Goal: Task Accomplishment & Management: Use online tool/utility

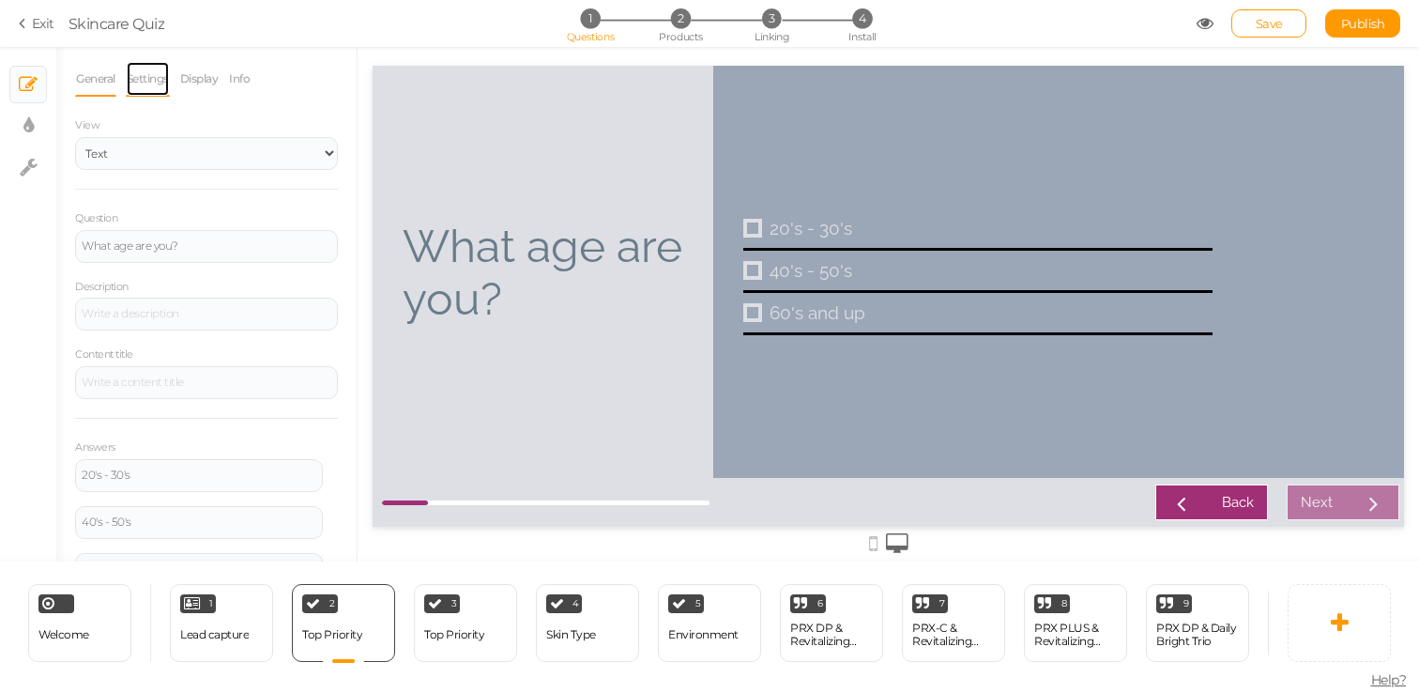
click at [168, 74] on link "Settings" at bounding box center [148, 79] width 44 height 36
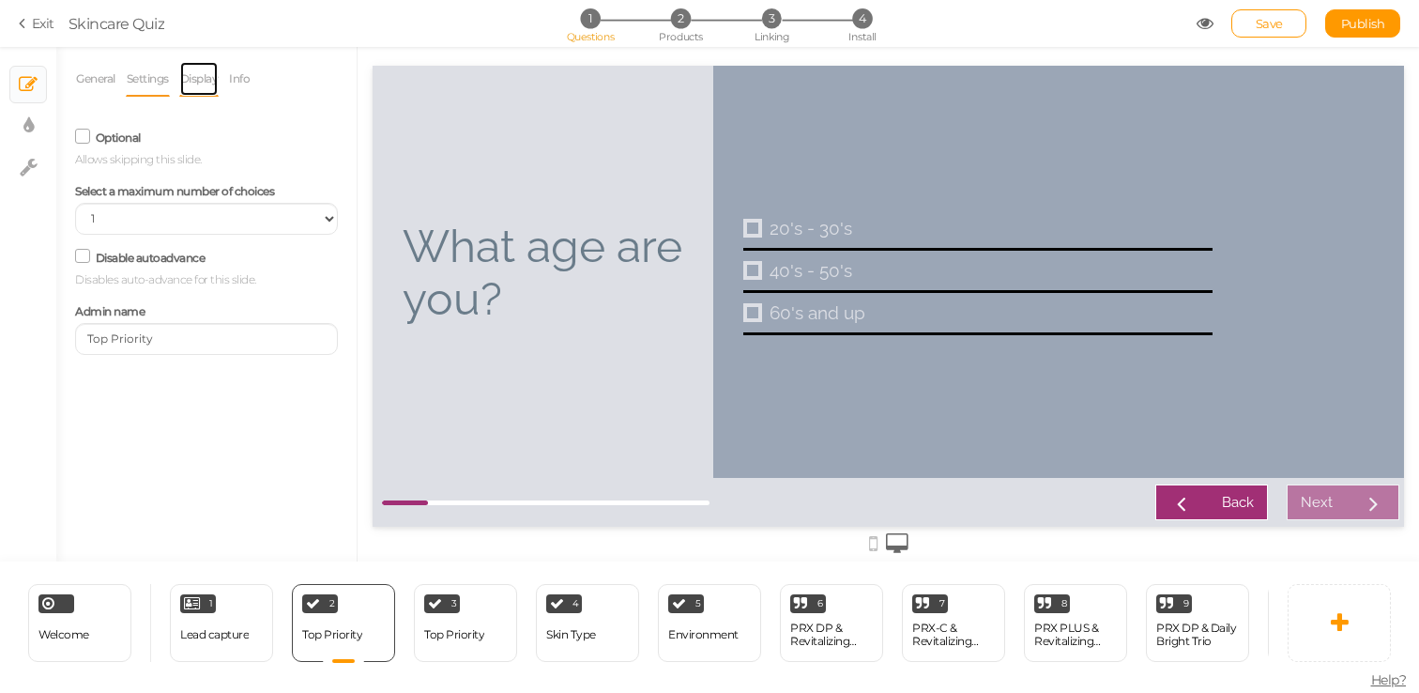
click at [198, 79] on link "Display" at bounding box center [199, 79] width 40 height 36
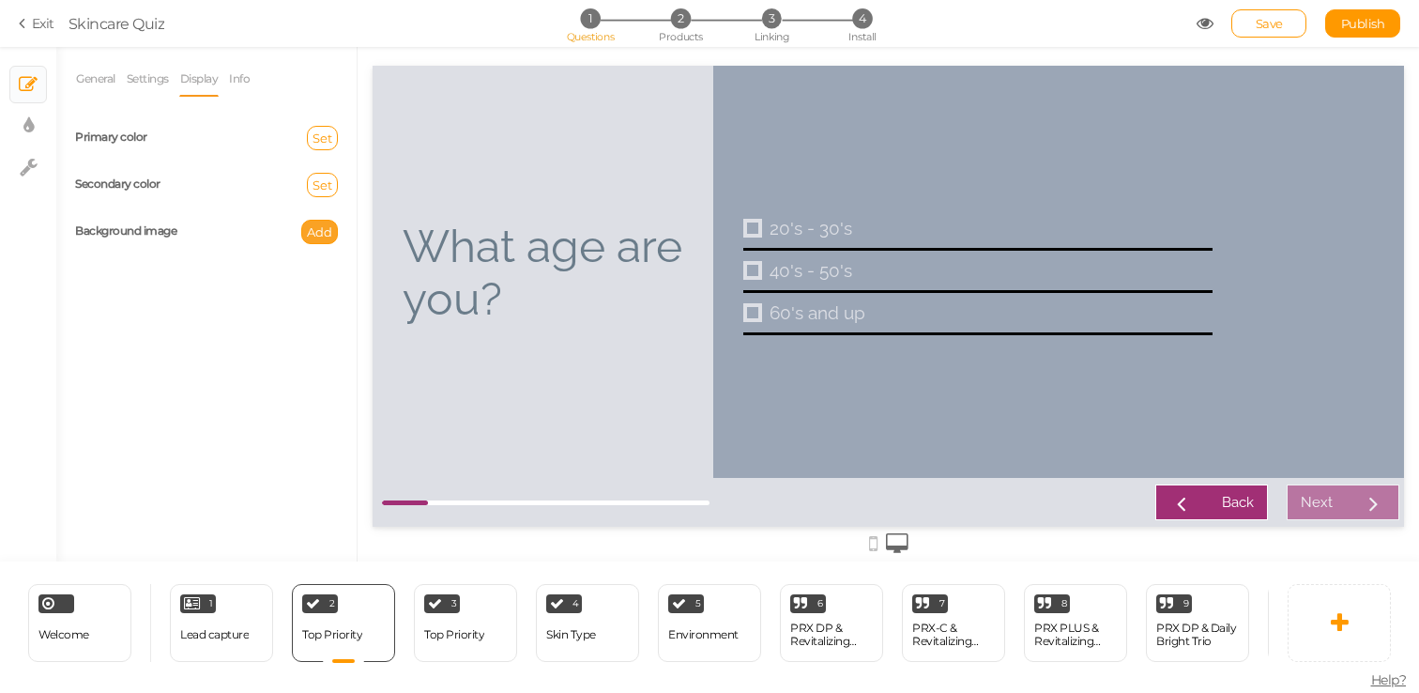
click at [316, 228] on span "Add" at bounding box center [319, 231] width 25 height 15
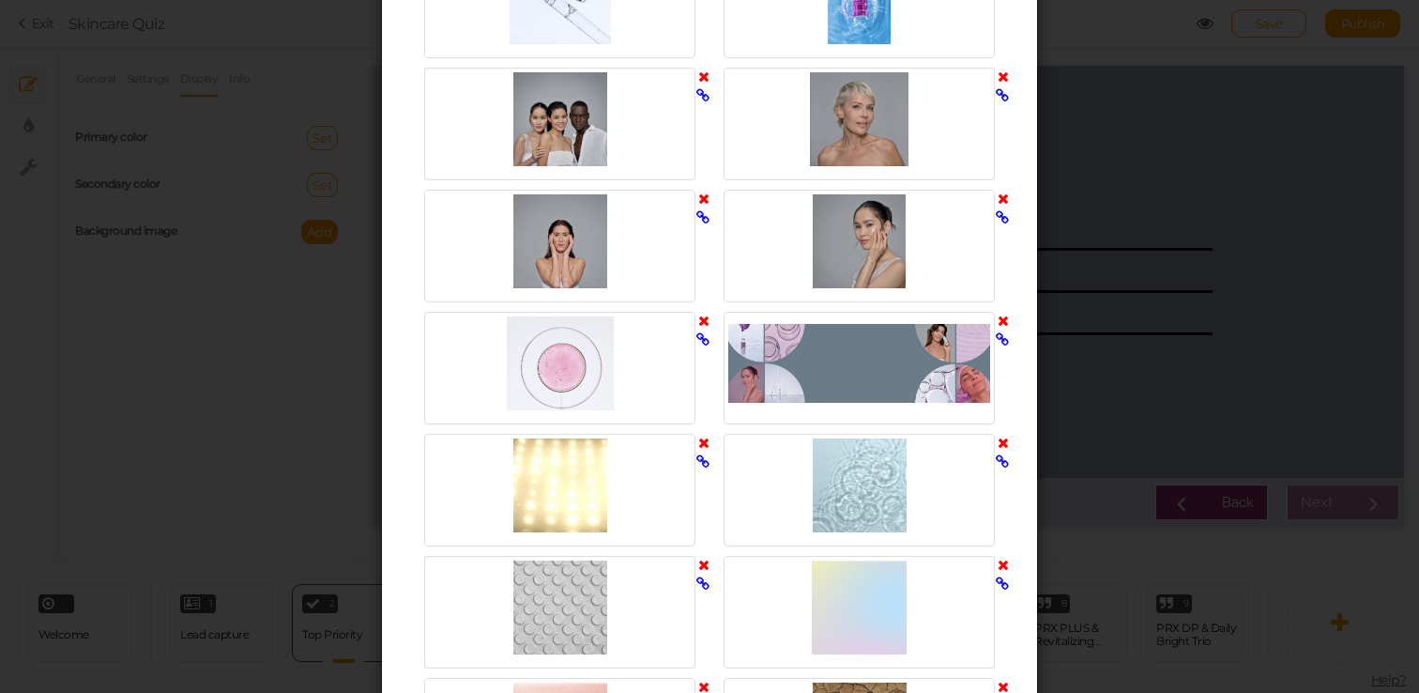
scroll to position [2516, 0]
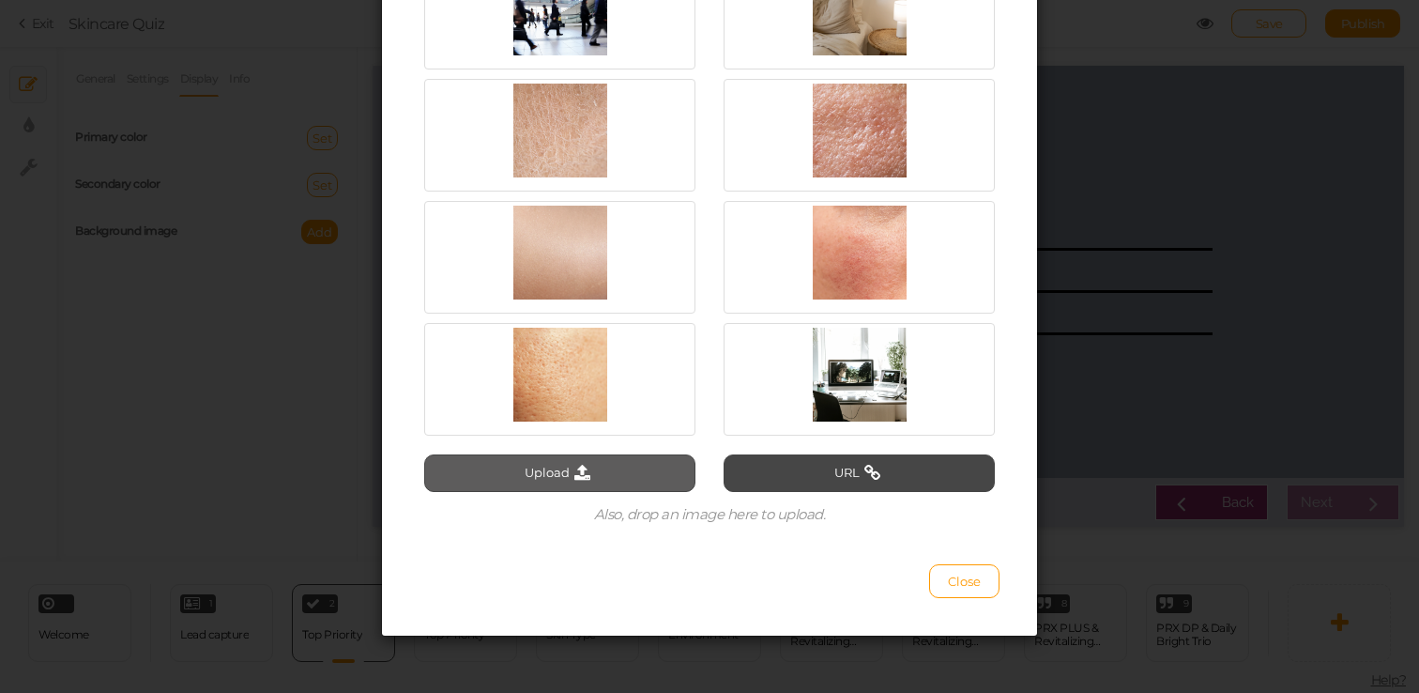
click at [574, 463] on button "Upload" at bounding box center [559, 473] width 271 height 38
type input "C:\fakepath\Gruppo3_Valerie_Giorgia_Alessia (1).jpg"
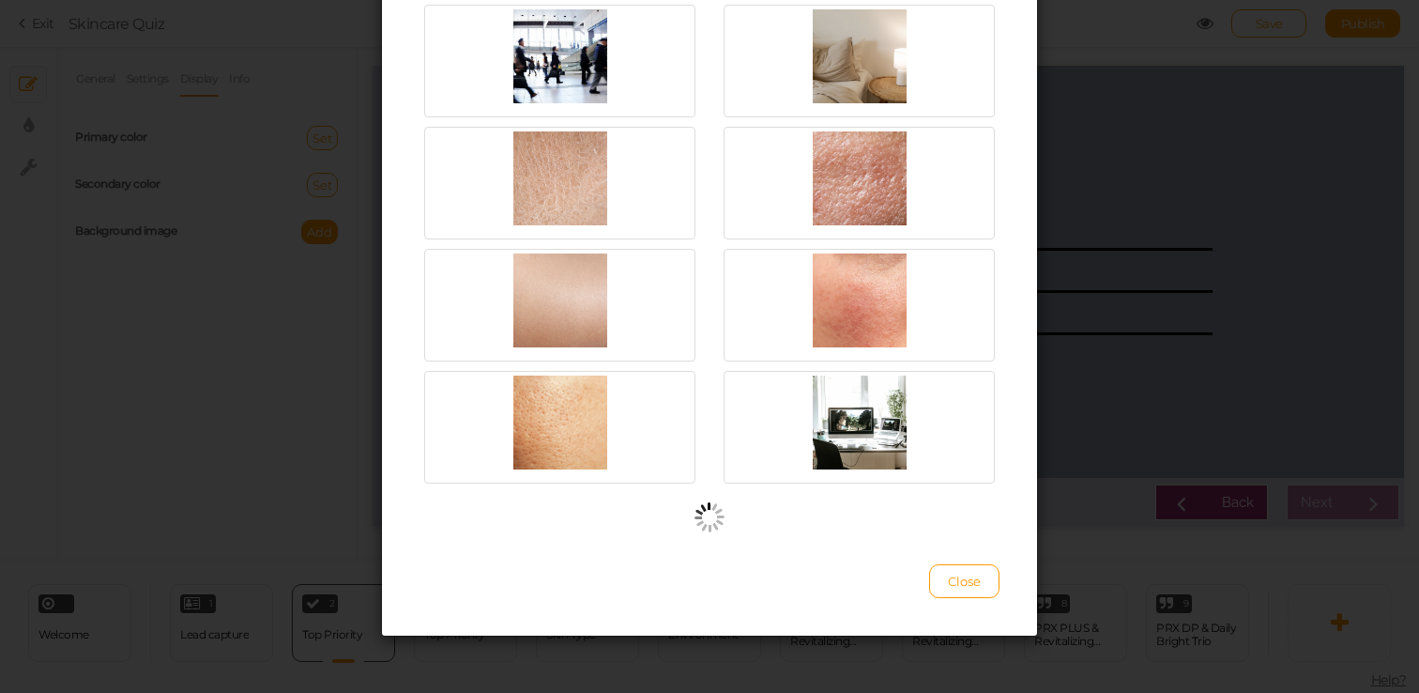
scroll to position [2467, 0]
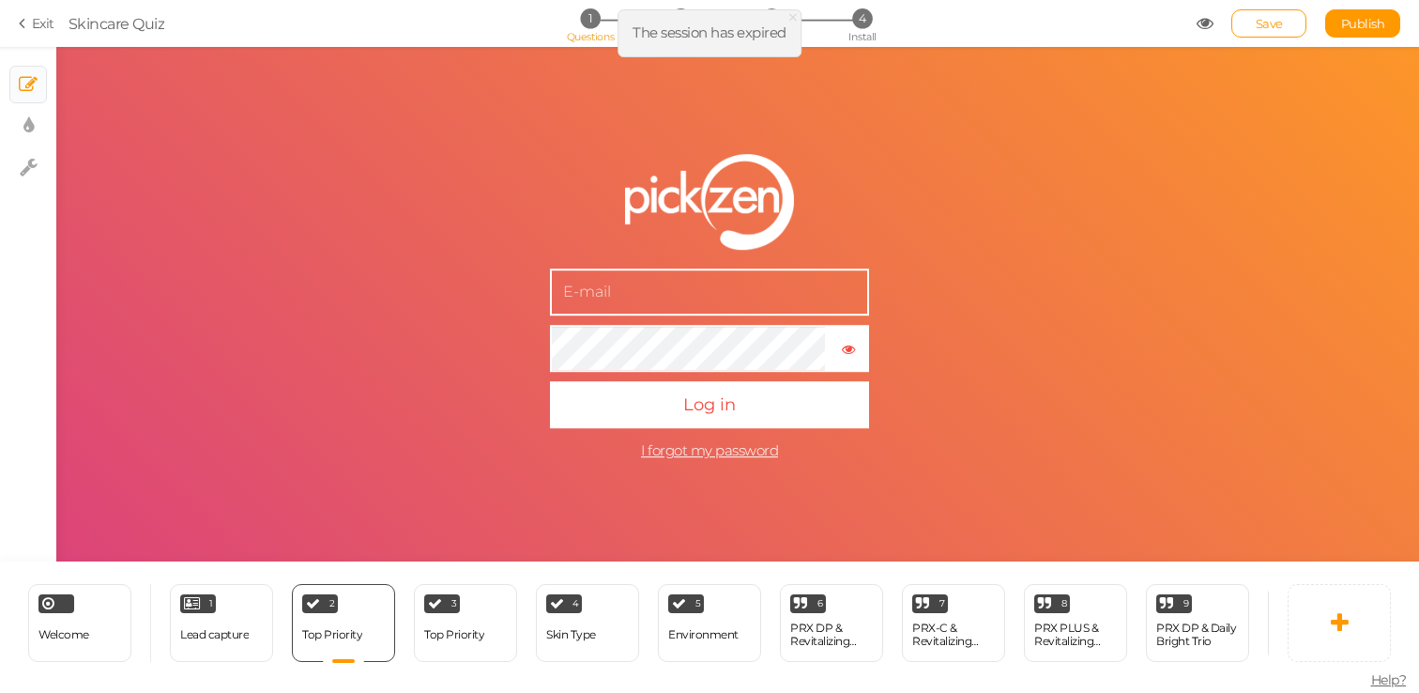
scroll to position [2516, 0]
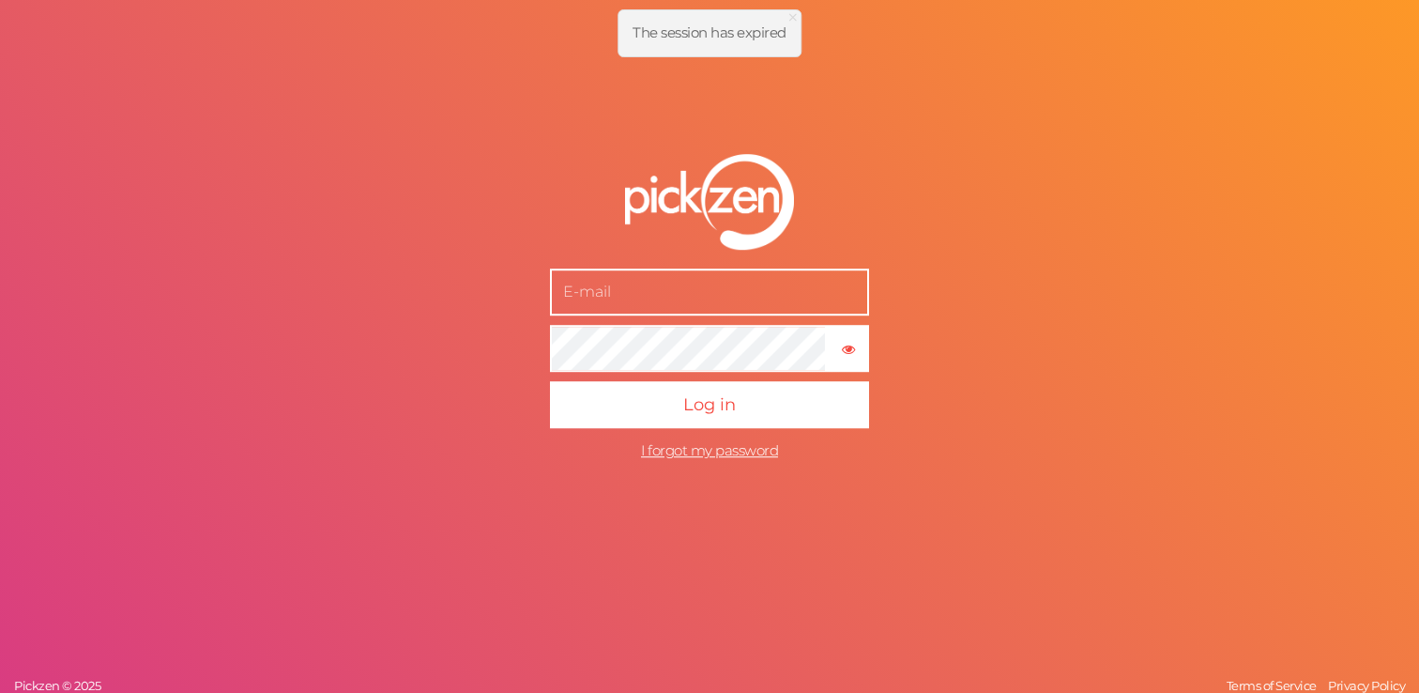
type input "samantha.roberts@wiqo.us"
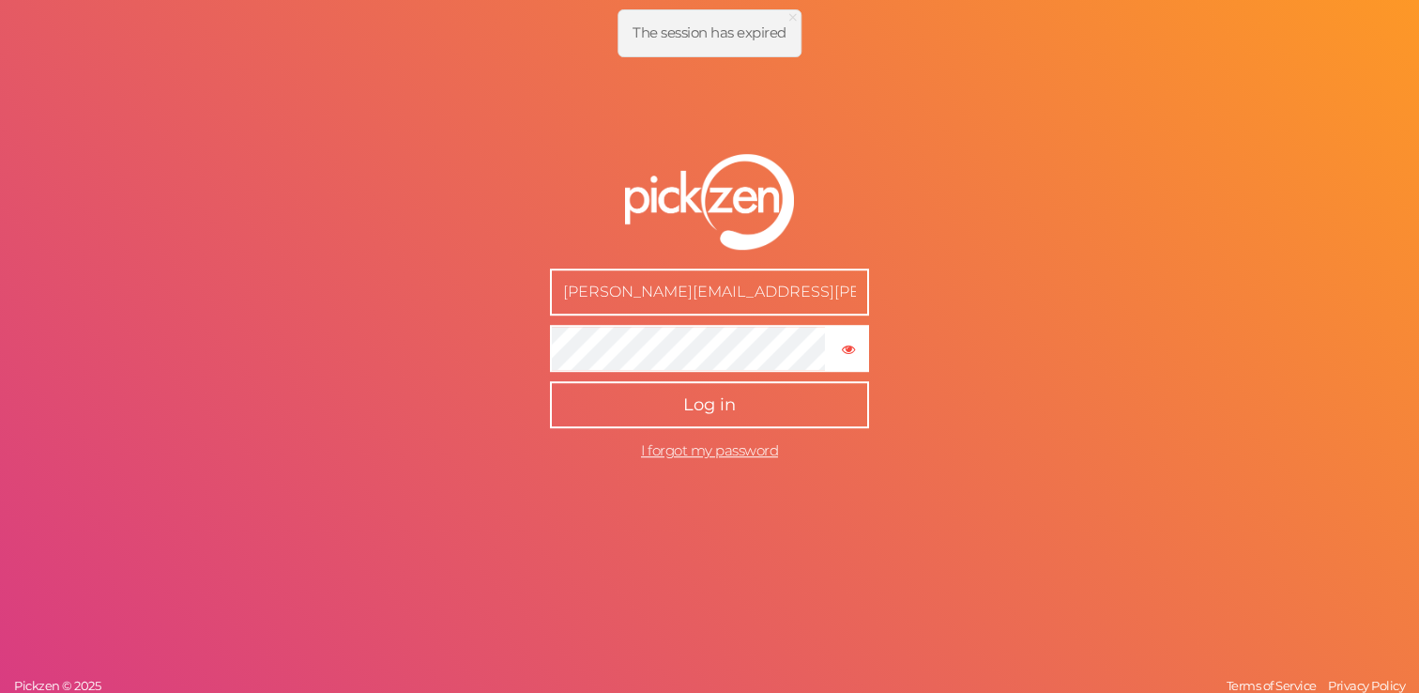
click at [720, 417] on button "Log in" at bounding box center [709, 404] width 319 height 47
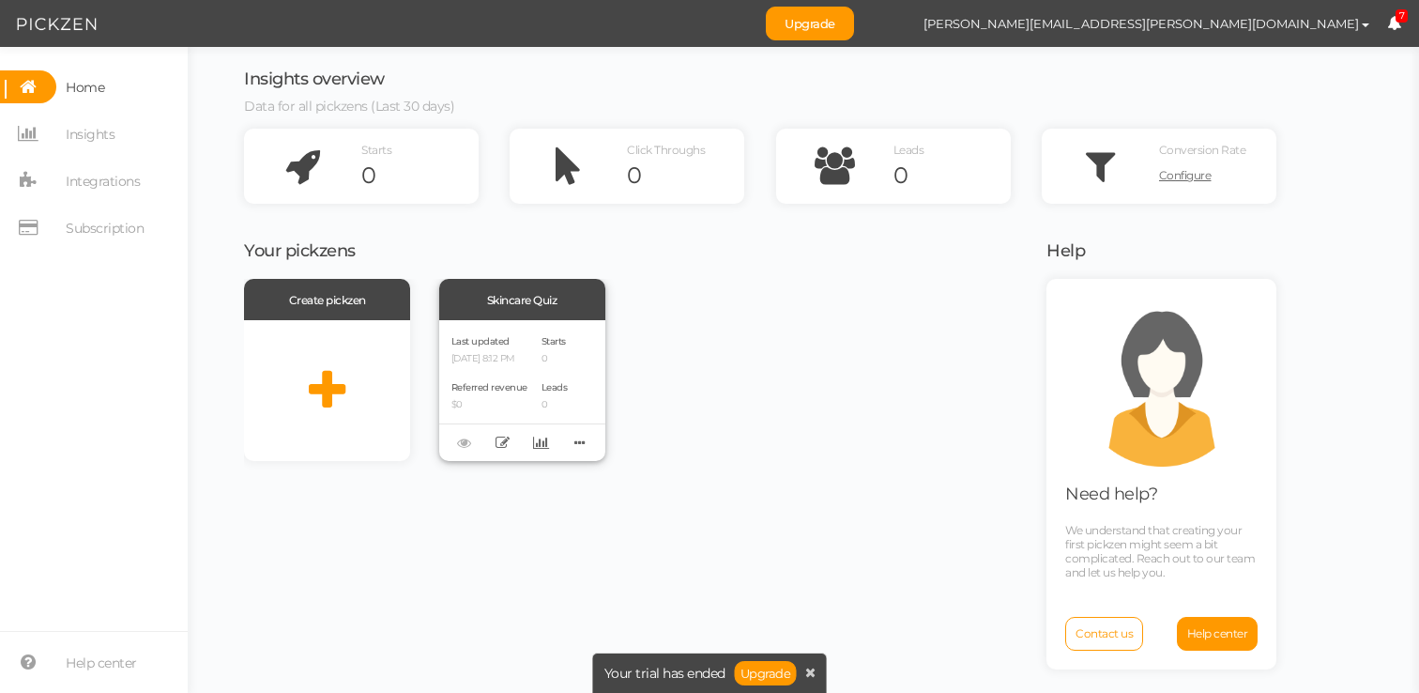
click at [569, 314] on div "Skincare Quiz" at bounding box center [522, 299] width 166 height 41
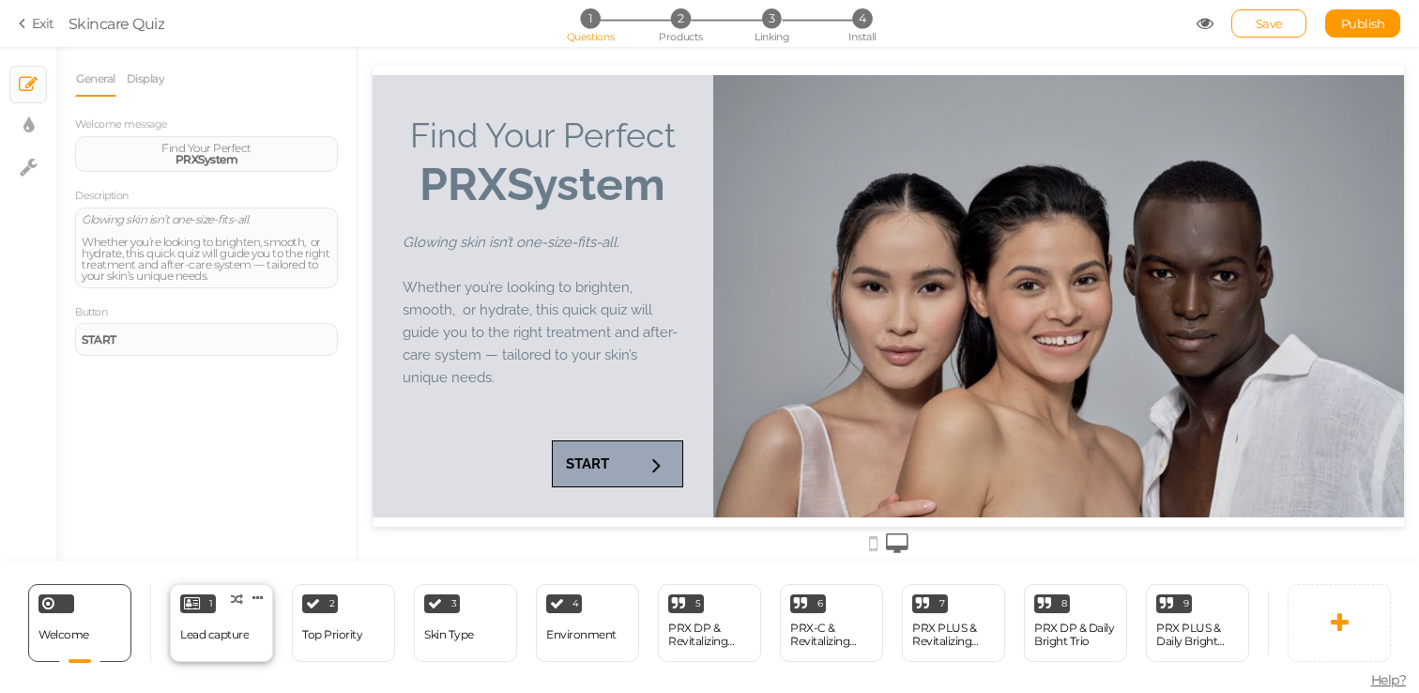
click at [245, 620] on div "Lead capture" at bounding box center [214, 635] width 69 height 33
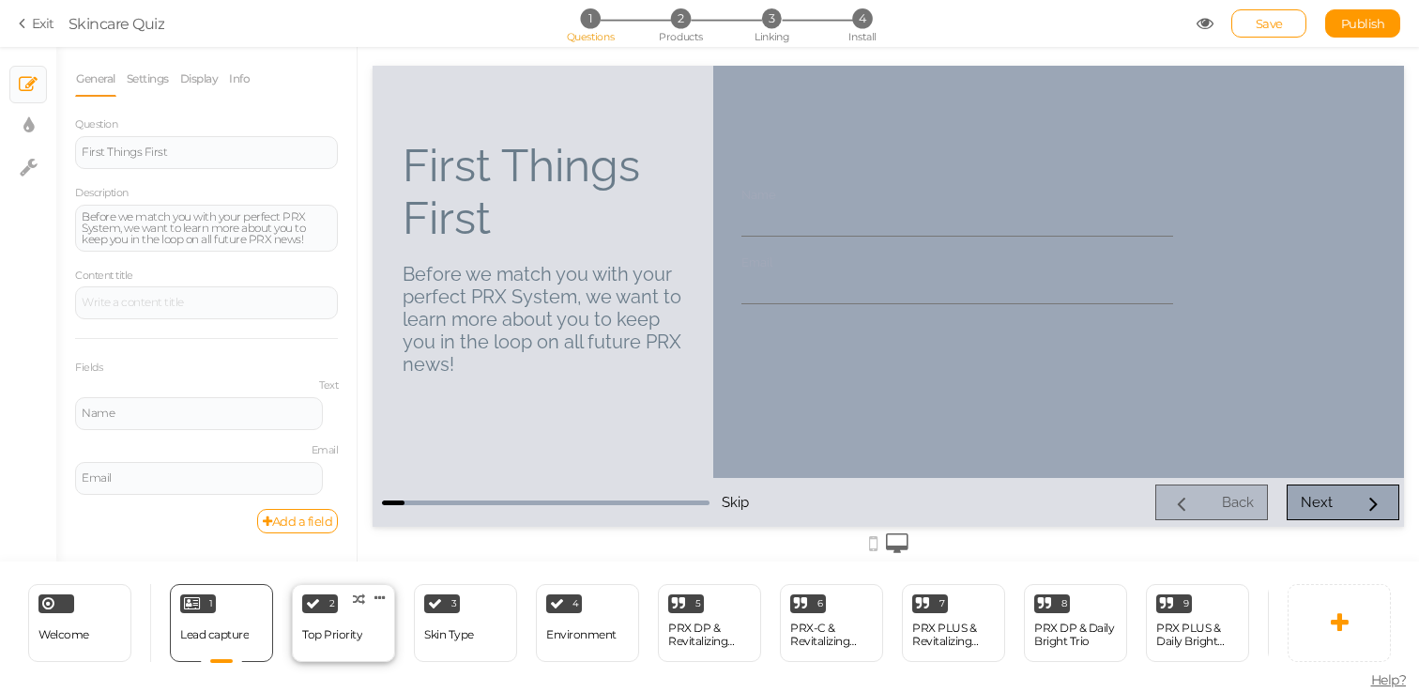
click at [306, 628] on div "Top Priority" at bounding box center [332, 634] width 60 height 13
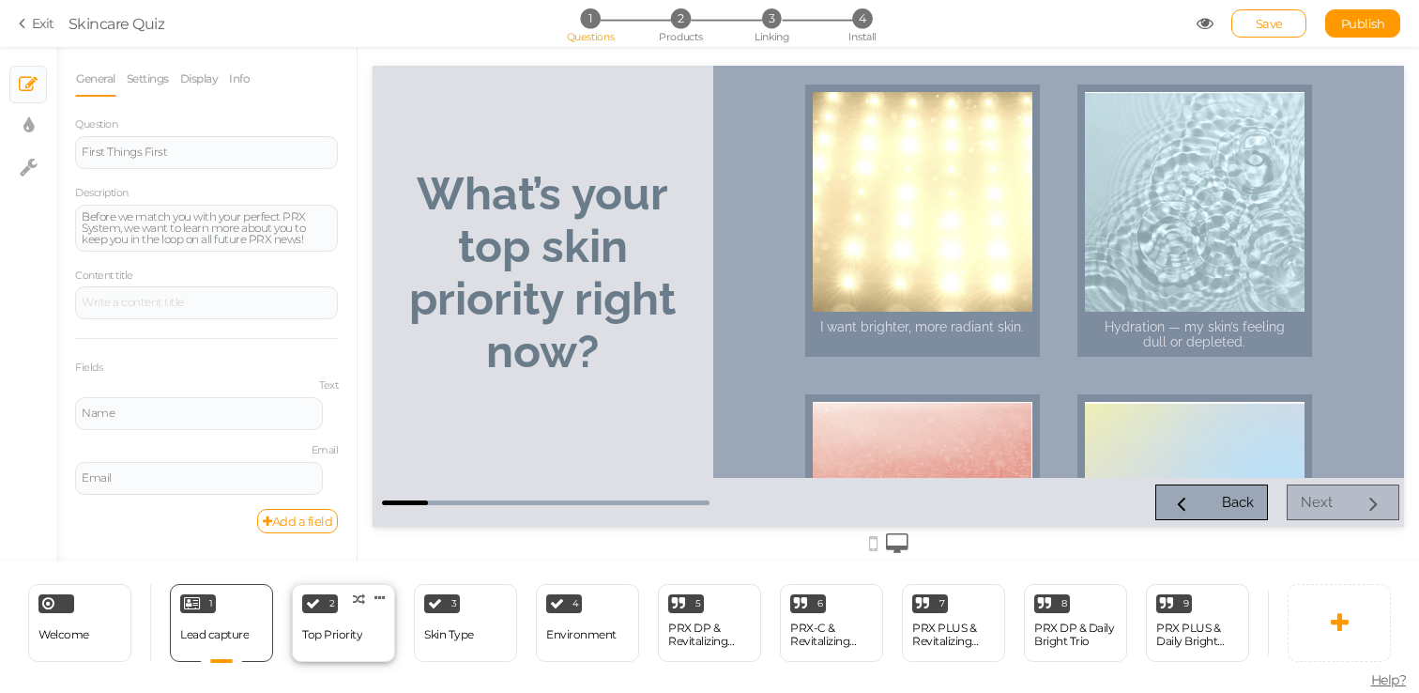
select select "2"
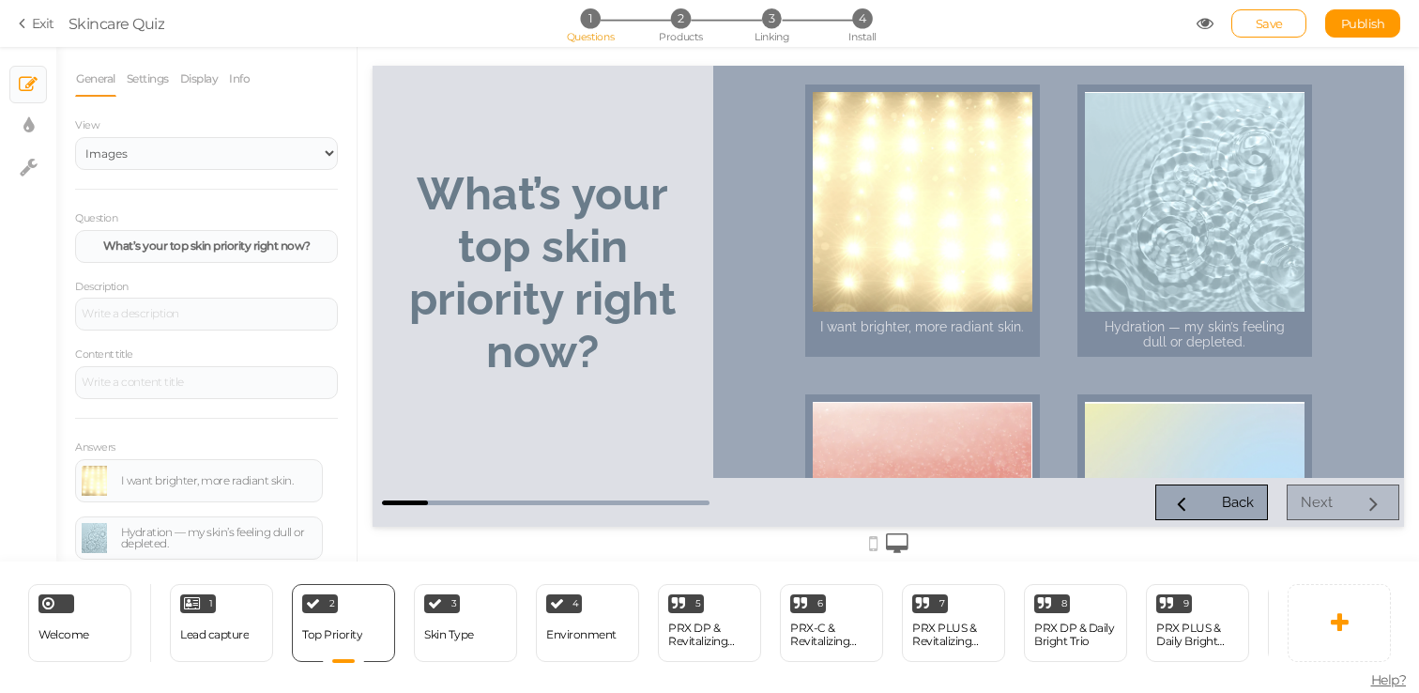
click at [402, 630] on div "2 Top Priority × Define the conditions to show this slide. Clone Change type De…" at bounding box center [344, 623] width 122 height 78
click at [431, 629] on div "Skin Type" at bounding box center [449, 634] width 50 height 13
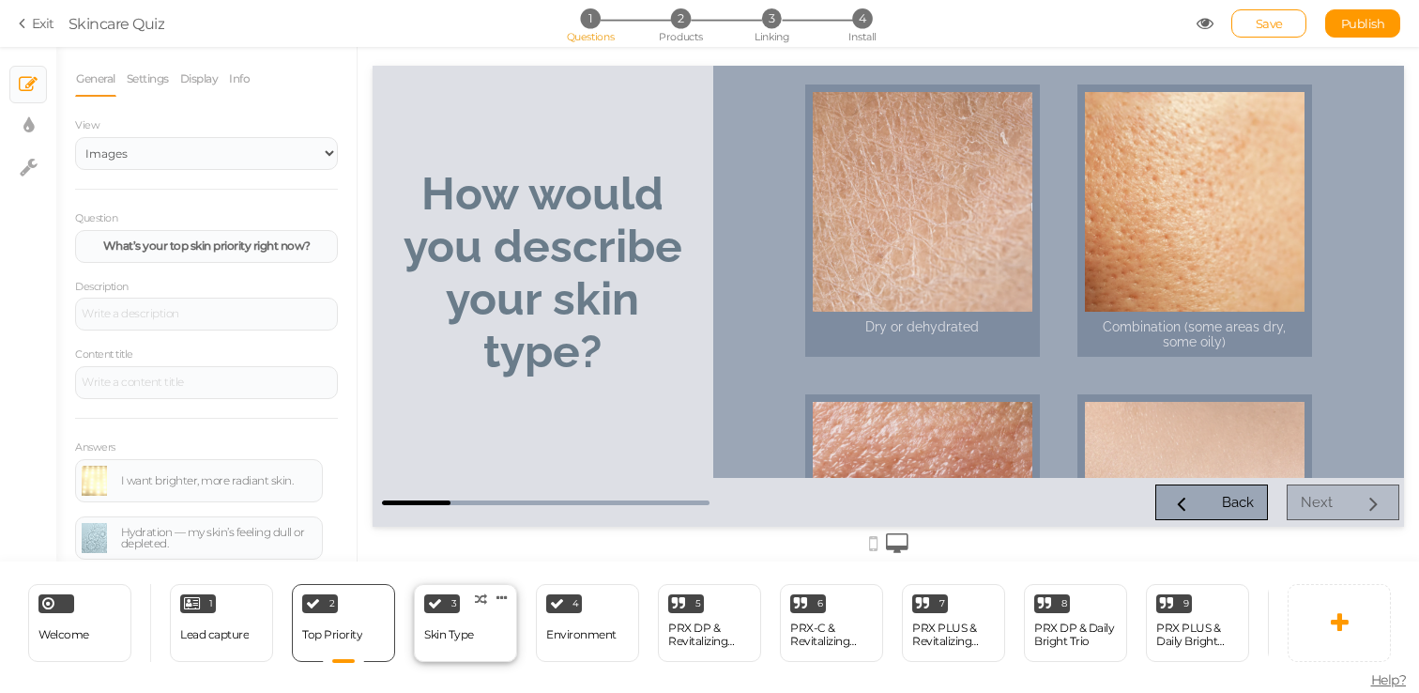
select select "2"
click at [238, 643] on div "Lead capture" at bounding box center [214, 635] width 69 height 33
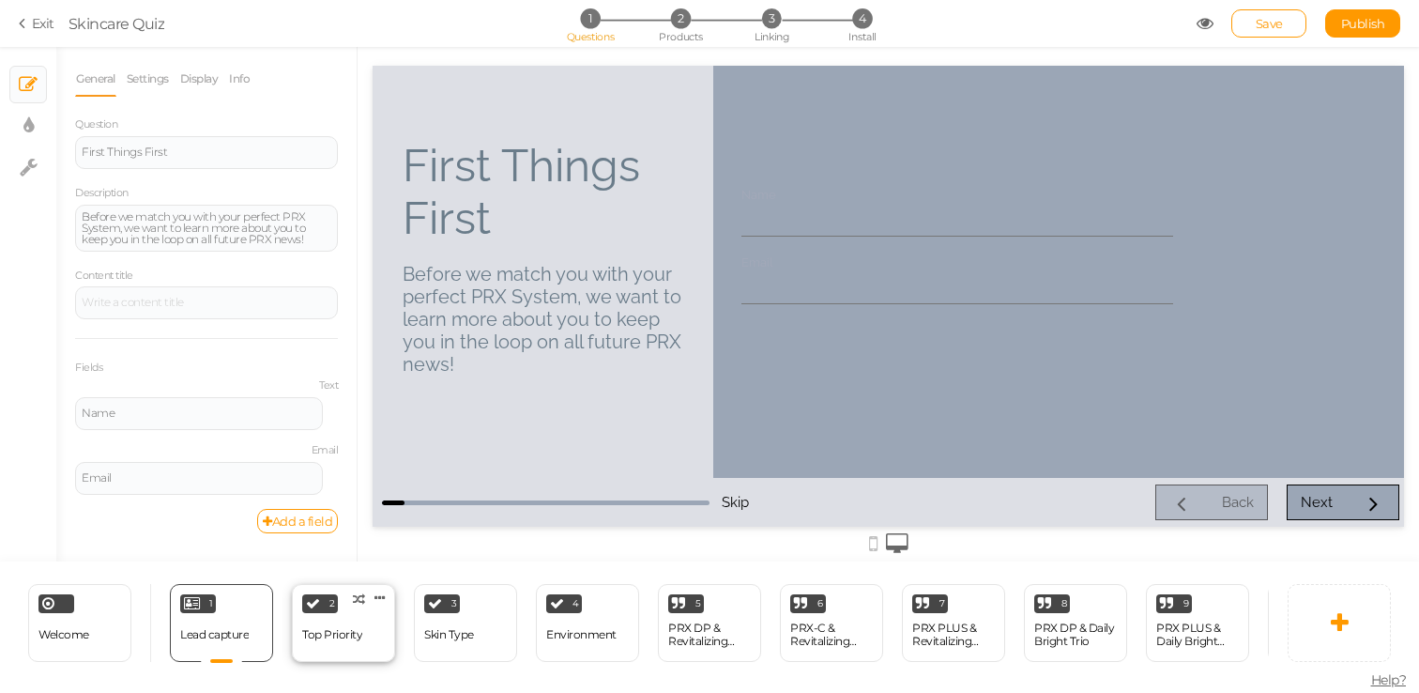
click at [372, 652] on div "2 Top Priority × Define the conditions to show this slide. Clone Change type De…" at bounding box center [343, 623] width 103 height 78
select select "2"
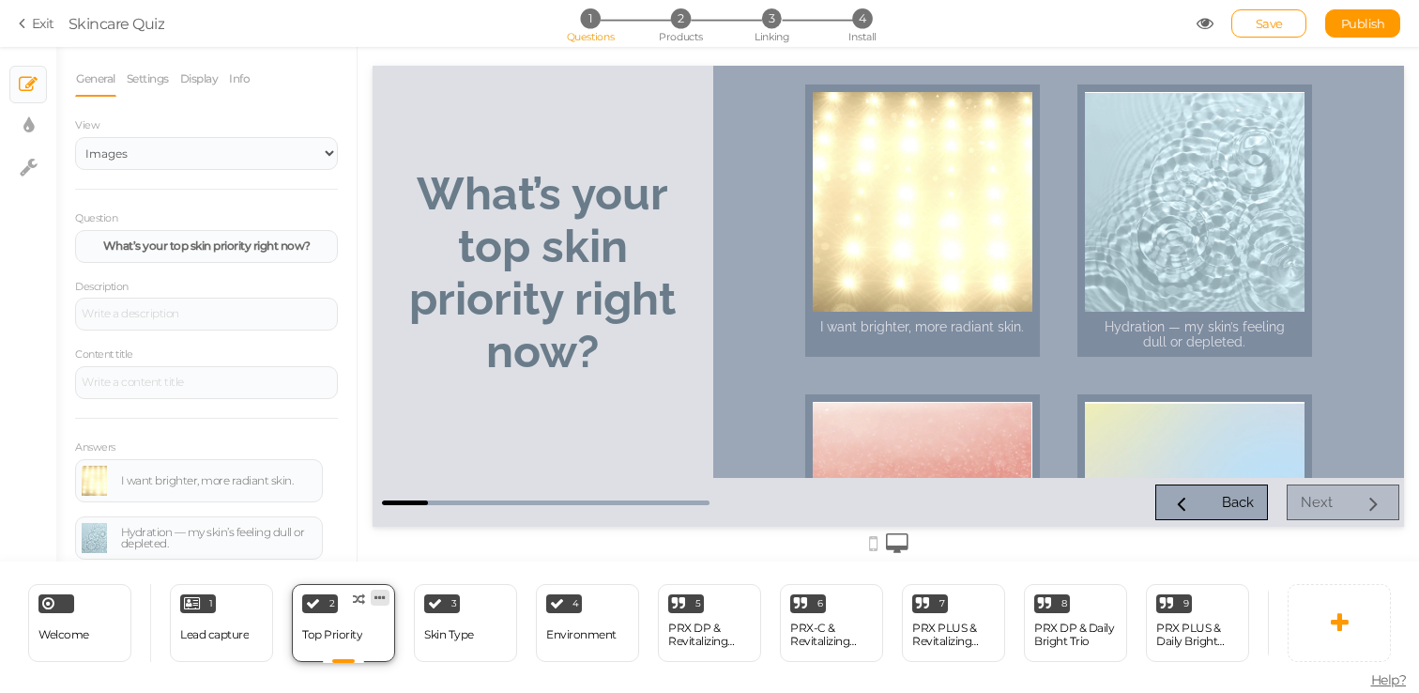
click at [384, 595] on icon at bounding box center [380, 598] width 11 height 14
click at [360, 591] on link "Clone" at bounding box center [349, 593] width 107 height 20
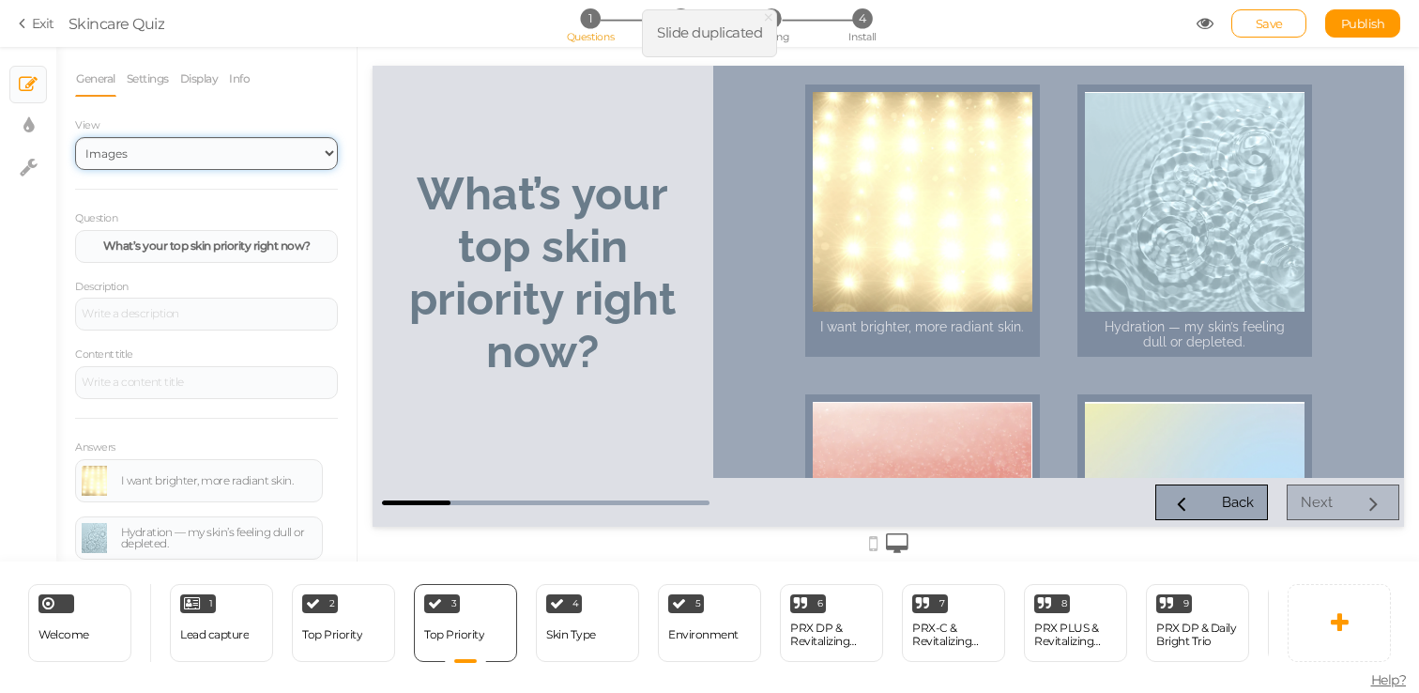
click at [279, 146] on select "Text Images" at bounding box center [206, 153] width 263 height 33
select select "1"
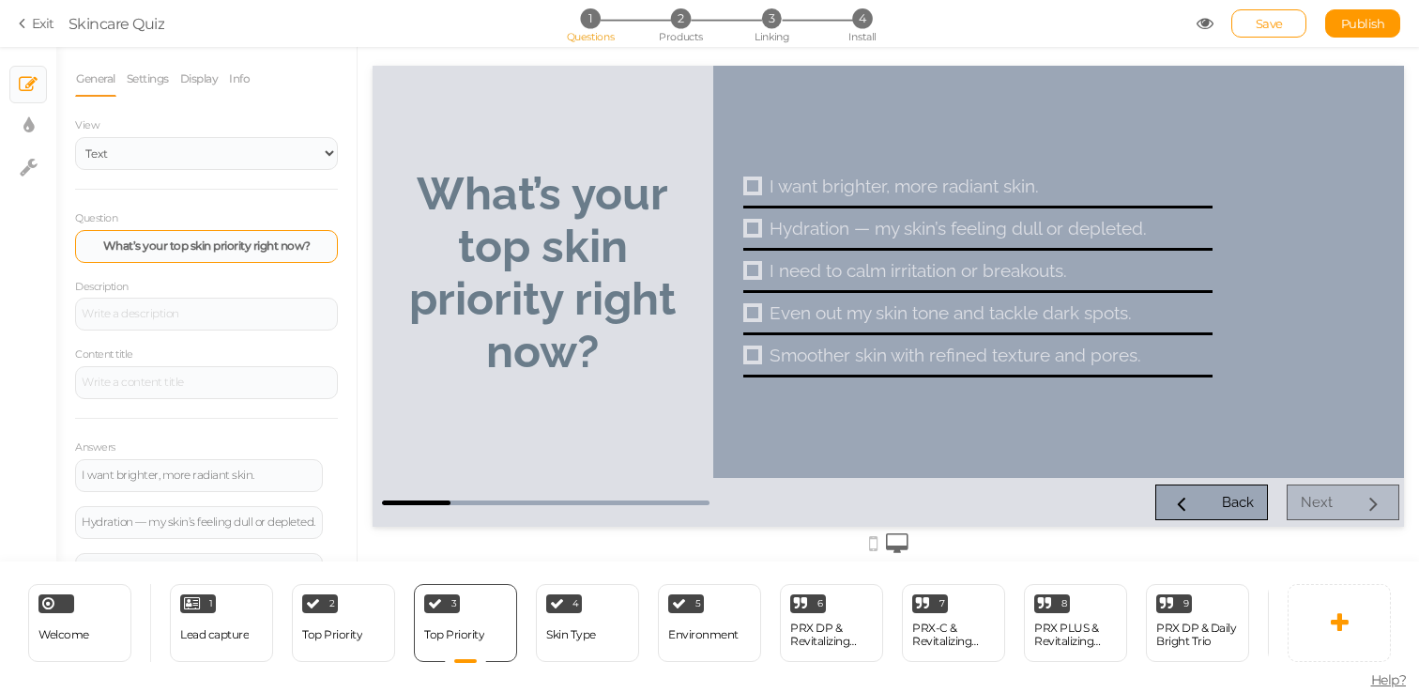
click at [225, 251] on strong "What’s your top skin priority right now?" at bounding box center [206, 245] width 207 height 14
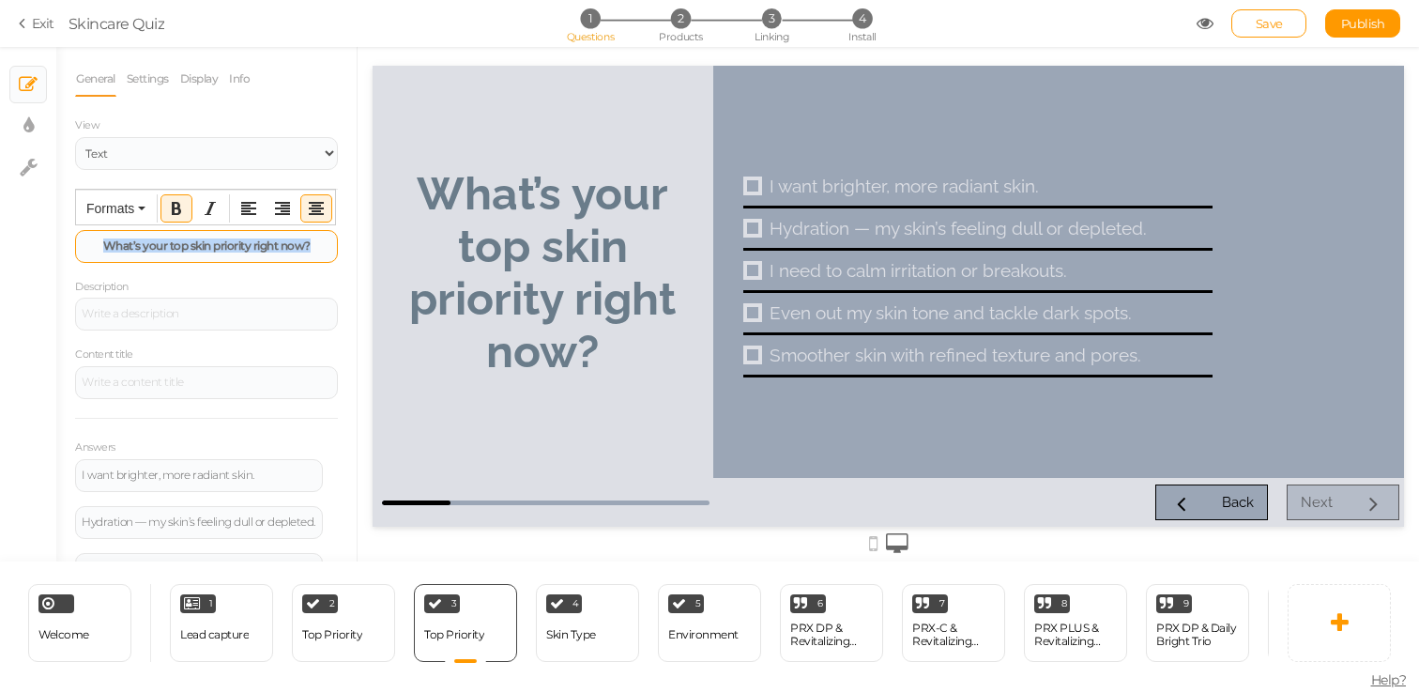
click at [225, 251] on strong "What’s your top skin priority right now?" at bounding box center [206, 245] width 207 height 14
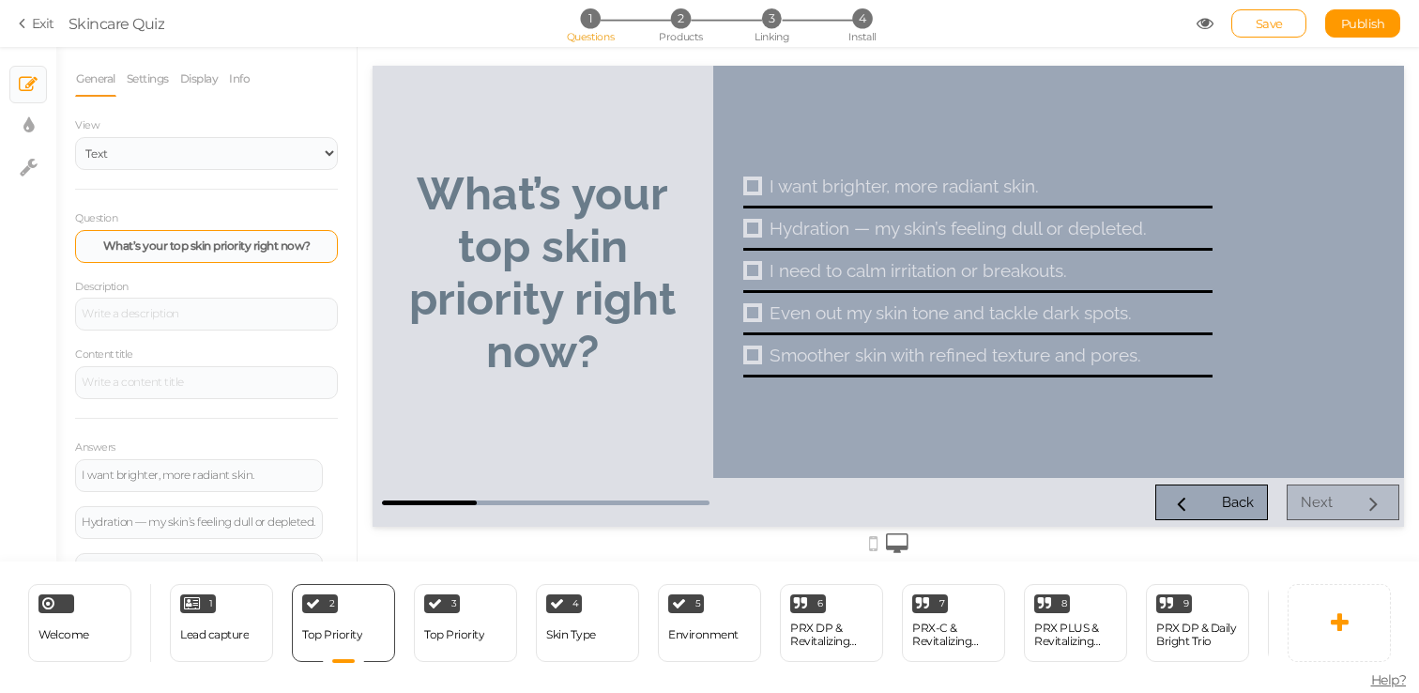
click at [238, 249] on strong "What’s your top skin priority right now?" at bounding box center [206, 245] width 207 height 14
click at [238, 248] on strong "What’s your top skin priority right now?" at bounding box center [206, 245] width 207 height 14
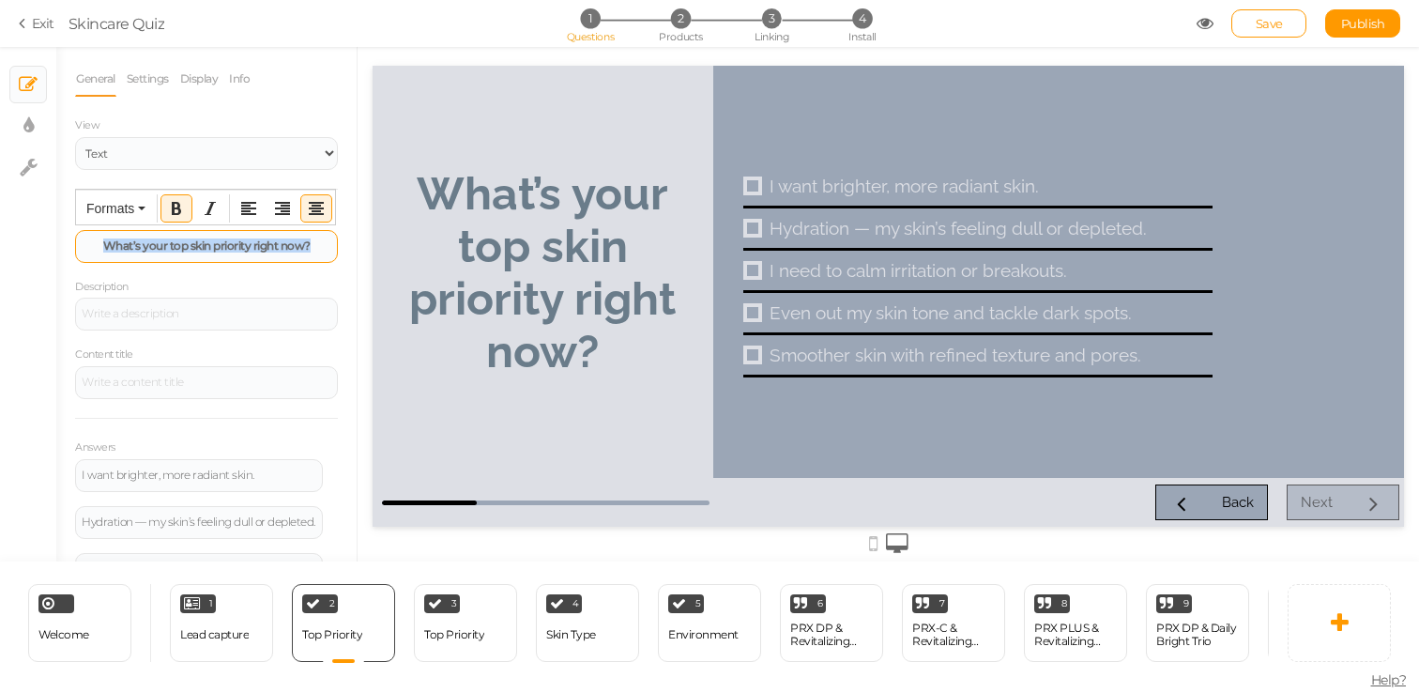
click at [238, 248] on strong "What’s your top skin priority right now?" at bounding box center [206, 245] width 207 height 14
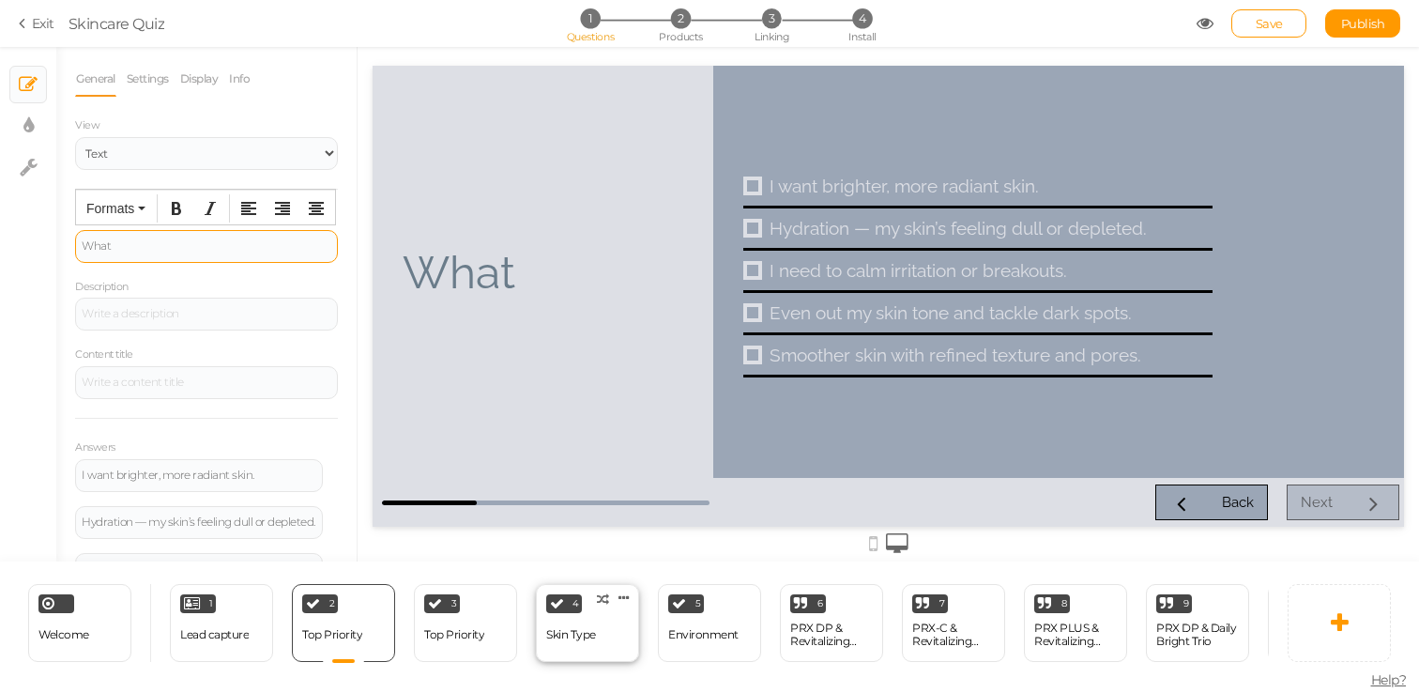
click at [602, 643] on div "4 Skin Type × Define the conditions to show this slide. Clone Change type Delete" at bounding box center [587, 623] width 103 height 78
select select "2"
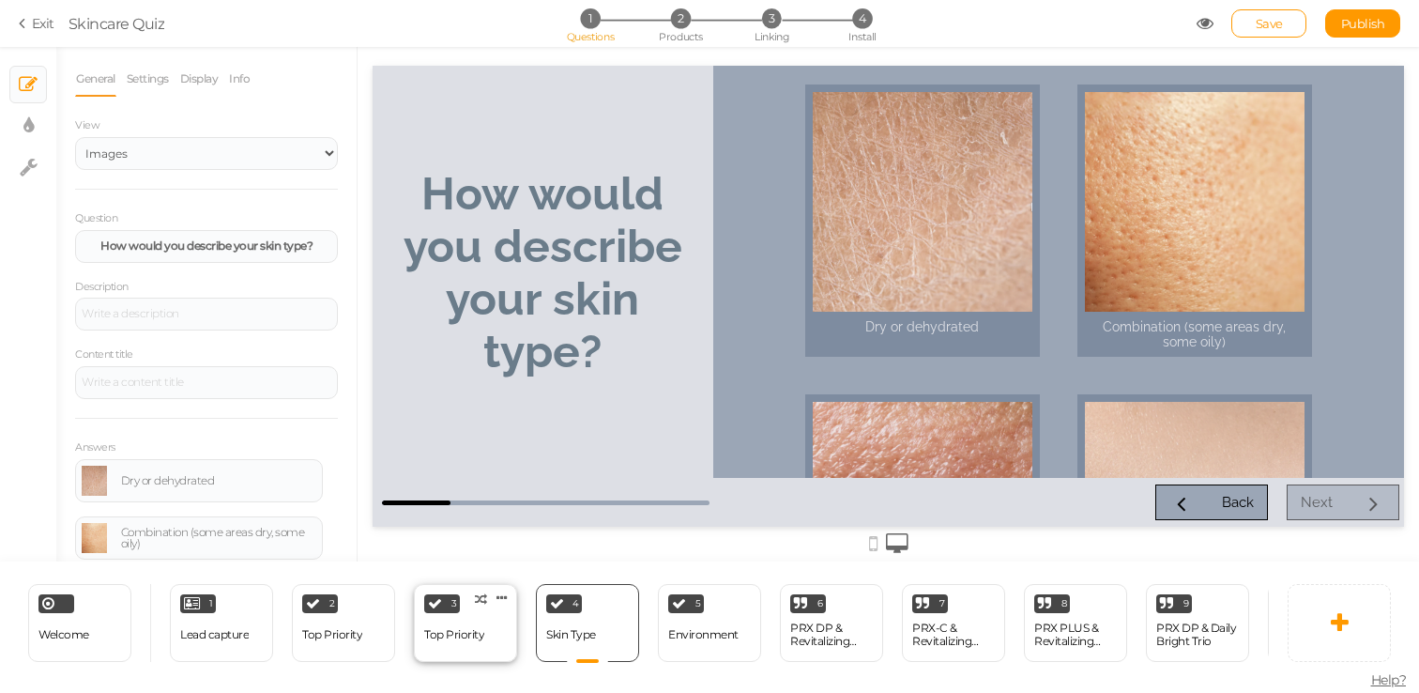
click at [476, 632] on div "Top Priority" at bounding box center [454, 634] width 60 height 13
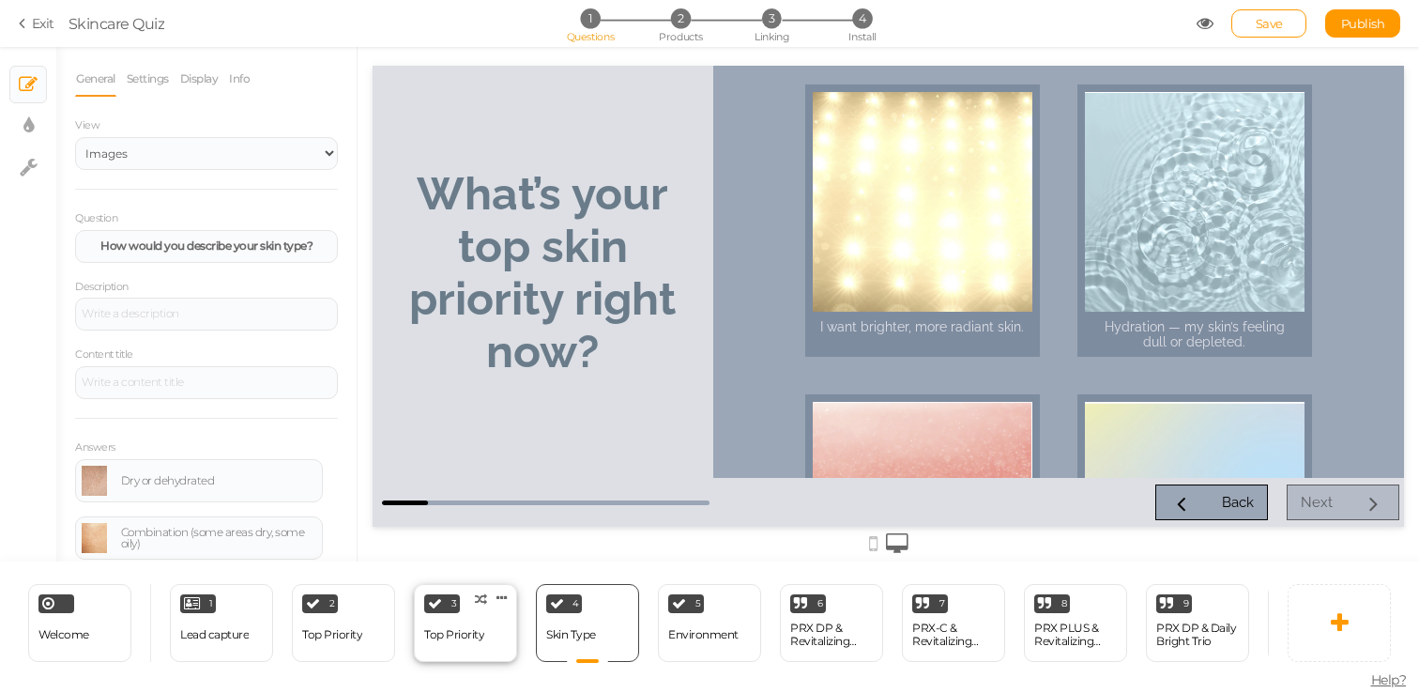
select select "2"
click at [370, 639] on div "2 Top Priority × Define the conditions to show this slide. Clone Change type De…" at bounding box center [343, 623] width 103 height 78
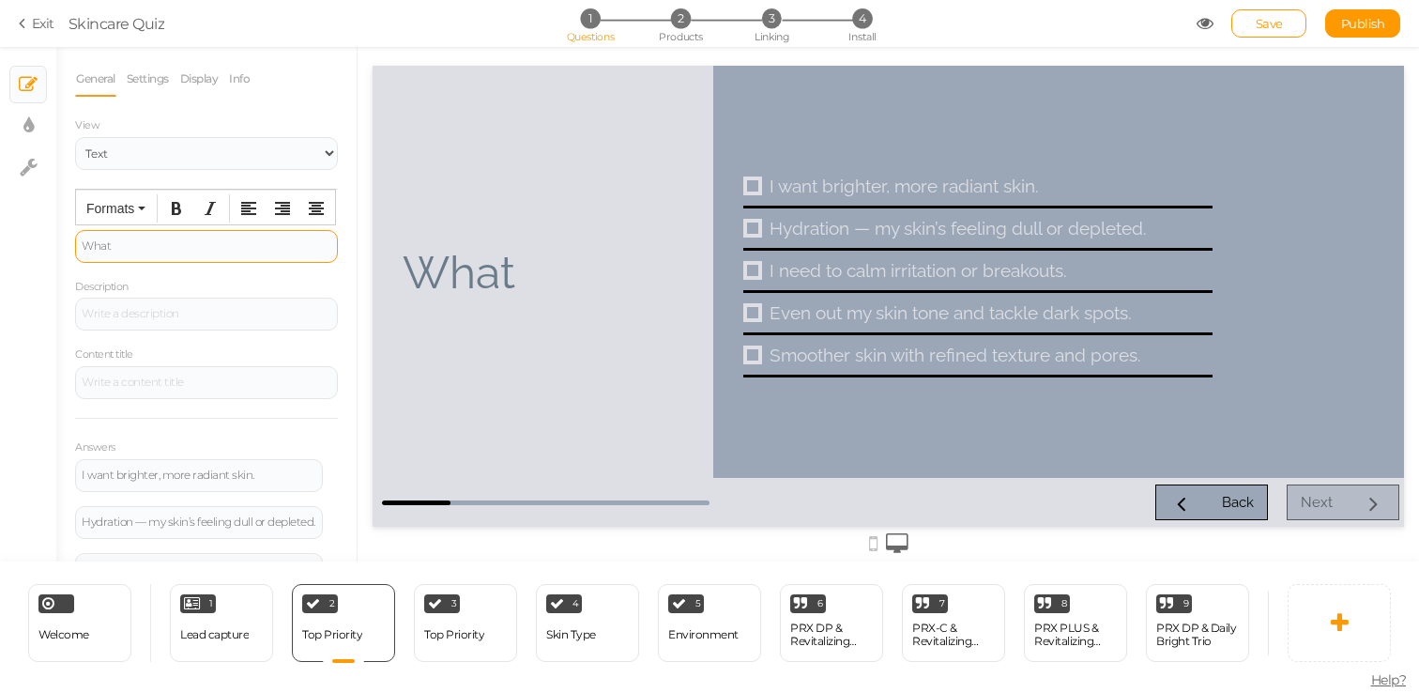
click at [221, 235] on div "What" at bounding box center [206, 246] width 263 height 33
click at [194, 253] on div "What" at bounding box center [206, 246] width 263 height 33
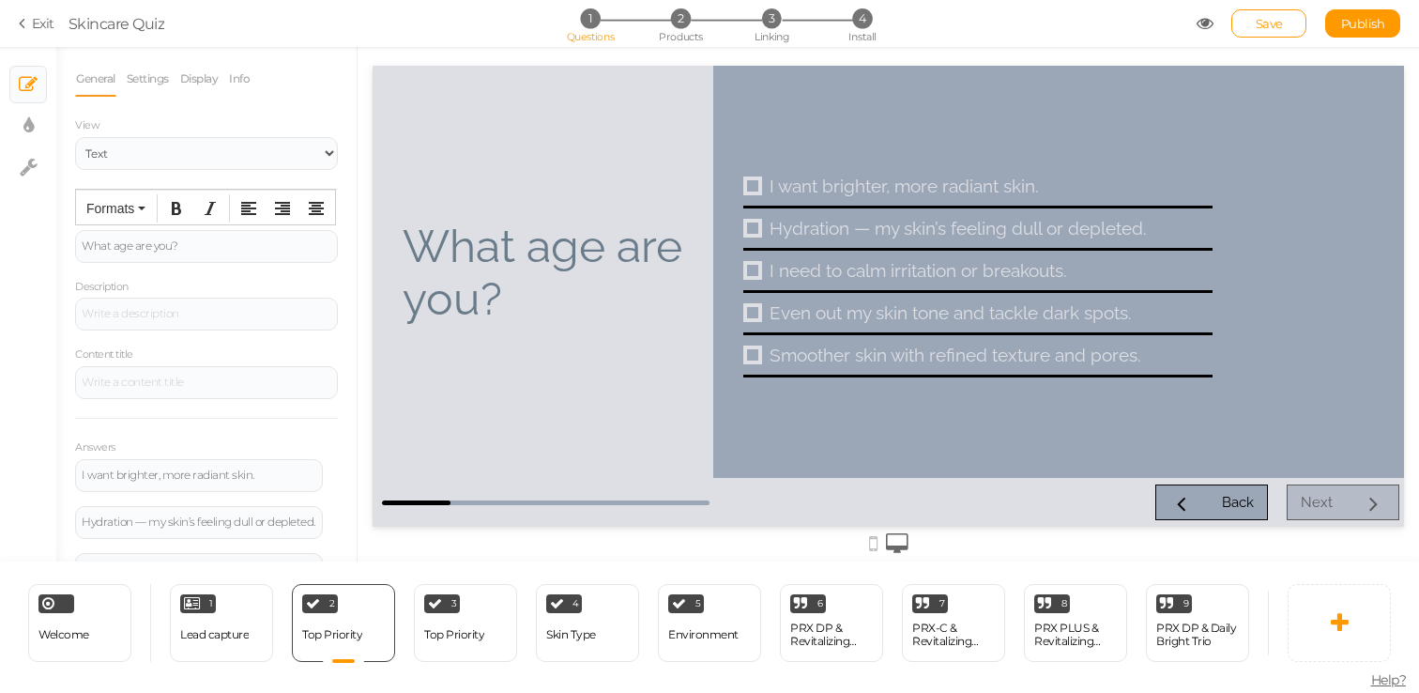
drag, startPoint x: 191, startPoint y: 252, endPoint x: 30, endPoint y: 252, distance: 160.5
click at [30, 252] on div "× Slides × Display settings × Settings General Settings Display Info View Text …" at bounding box center [709, 304] width 1419 height 514
click at [139, 252] on div "What age are you?" at bounding box center [207, 245] width 250 height 11
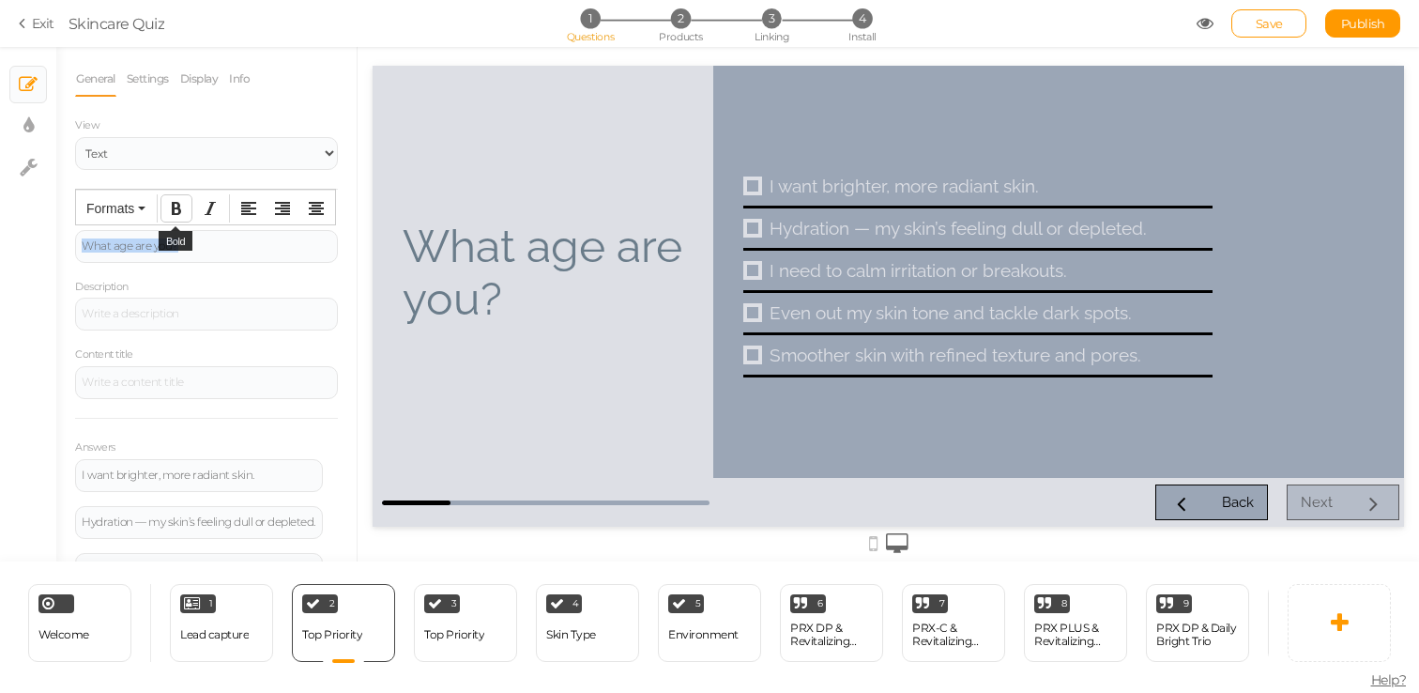
click at [178, 211] on icon "Bold" at bounding box center [176, 208] width 15 height 15
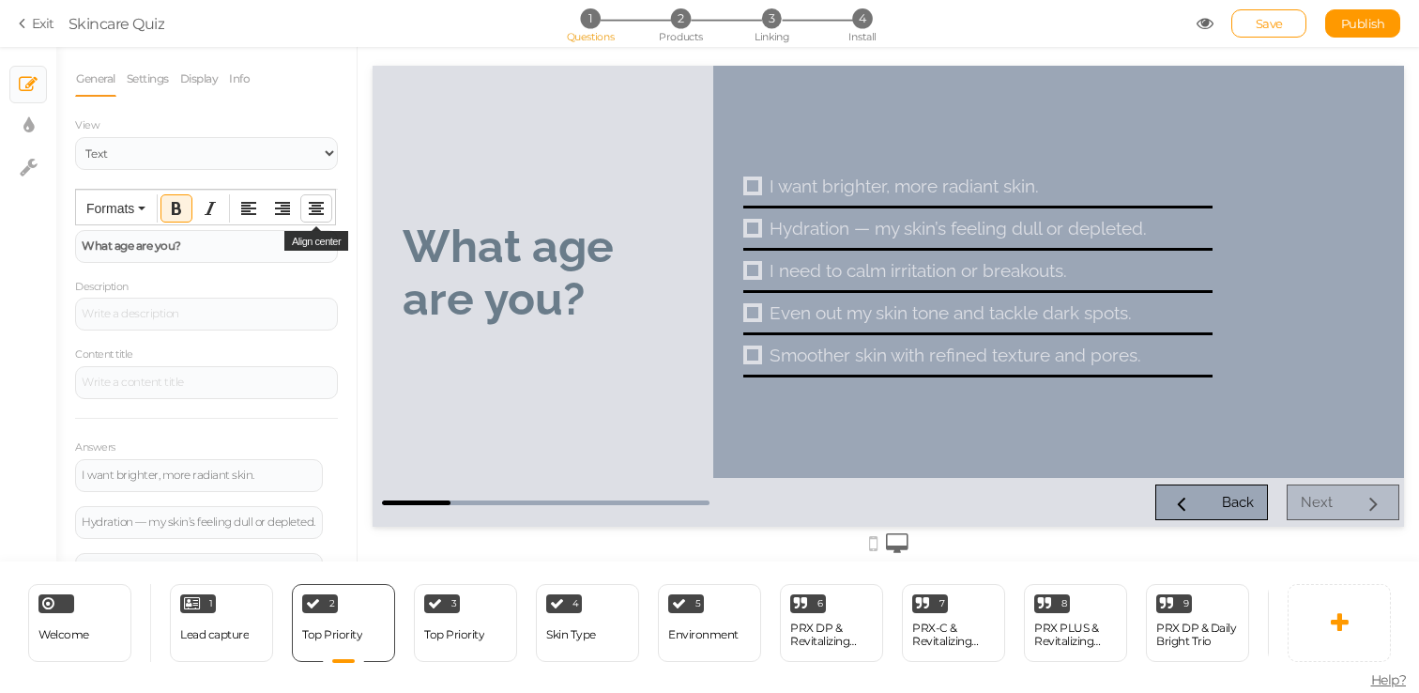
click at [318, 208] on icon "Align center" at bounding box center [316, 208] width 15 height 15
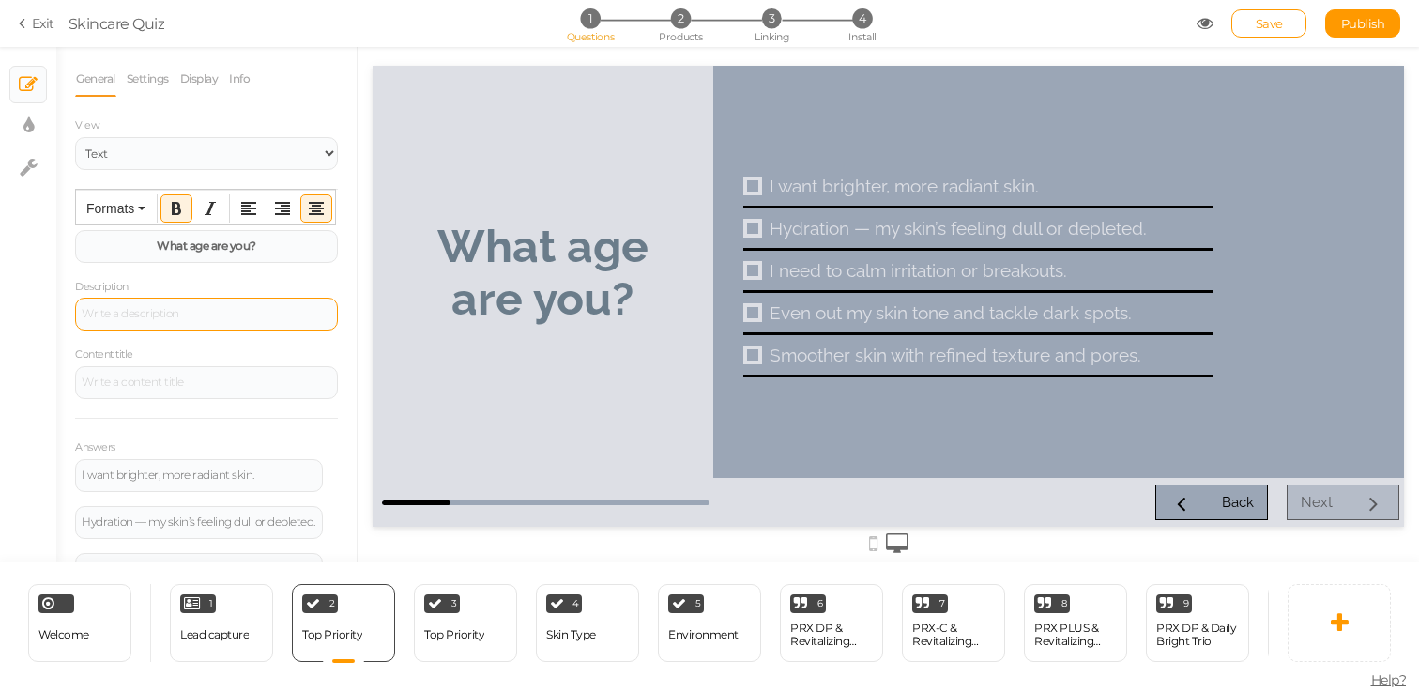
click at [168, 313] on div at bounding box center [206, 314] width 263 height 33
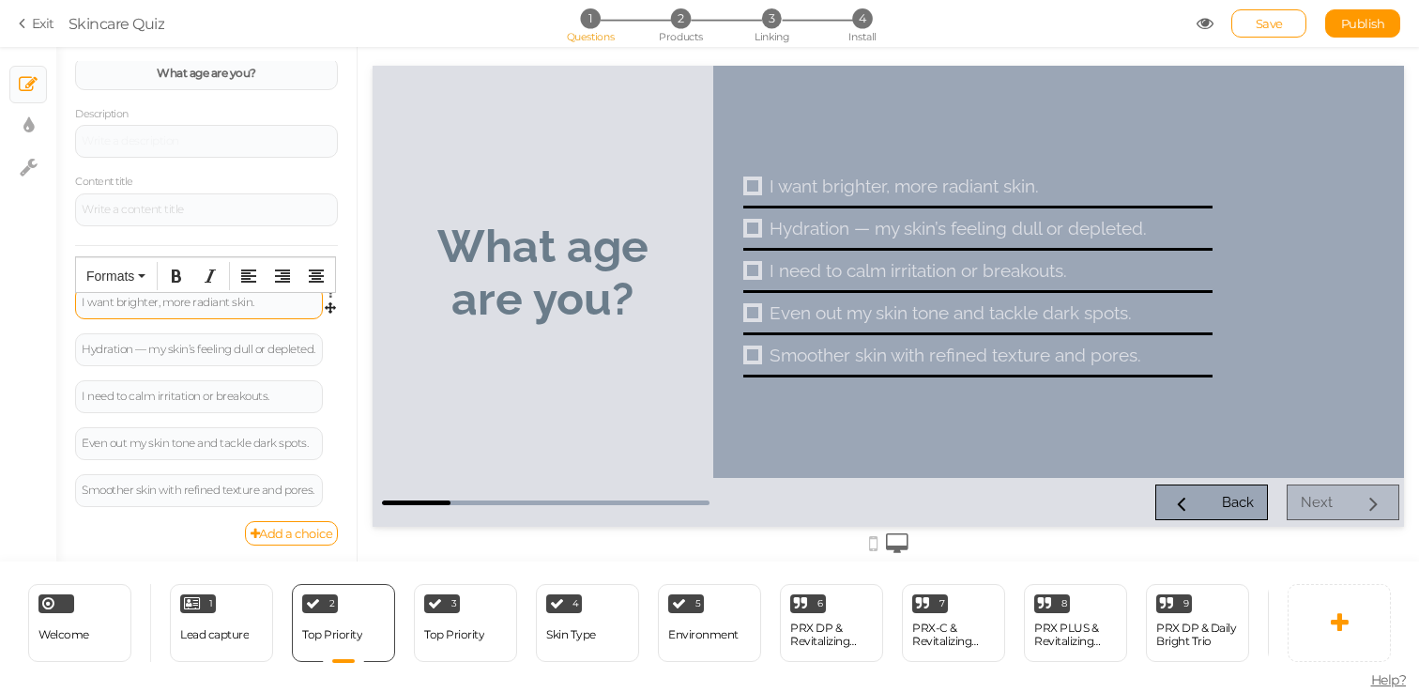
scroll to position [178, 0]
click at [252, 305] on div "I want brighter, more radiant skin." at bounding box center [199, 300] width 248 height 33
click at [250, 303] on div "I want brighter, more radiant skin." at bounding box center [199, 300] width 248 height 33
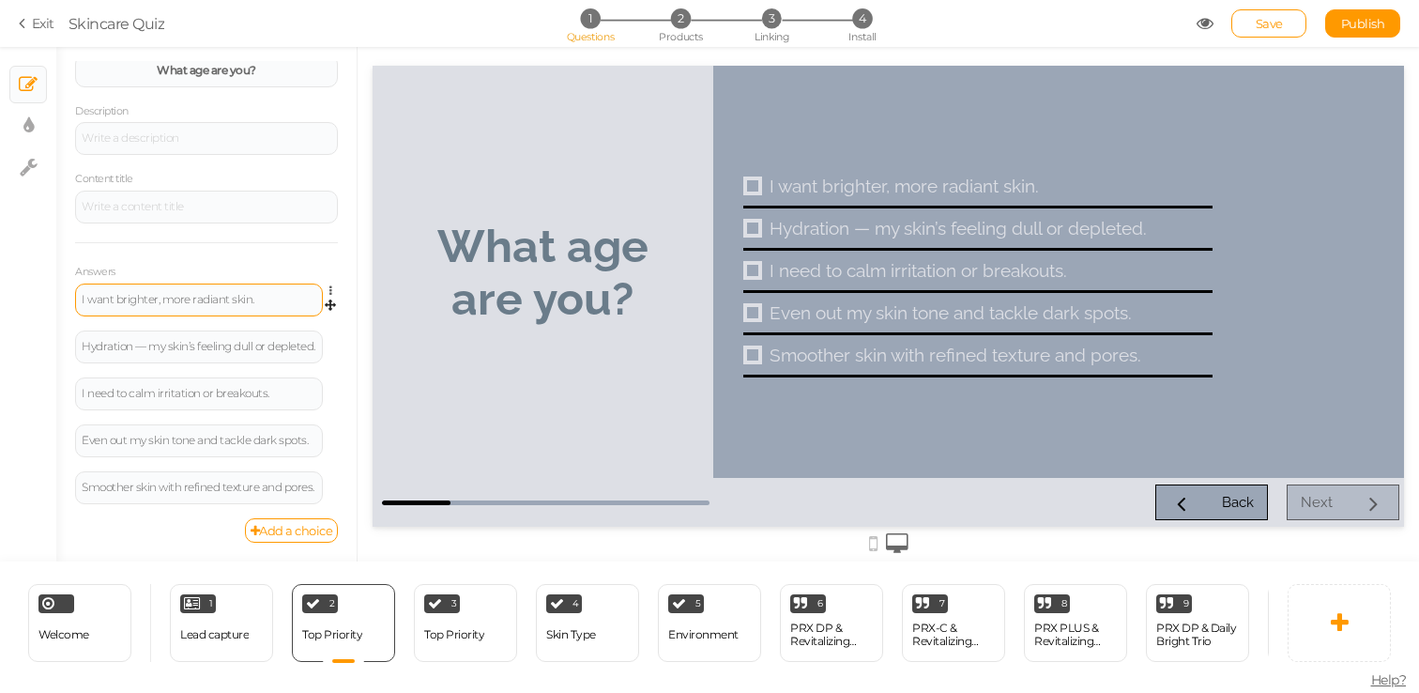
click at [250, 303] on div "I want brighter, more radiant skin." at bounding box center [199, 300] width 248 height 33
click at [250, 302] on div "I want brighter, more radiant skin." at bounding box center [199, 299] width 235 height 11
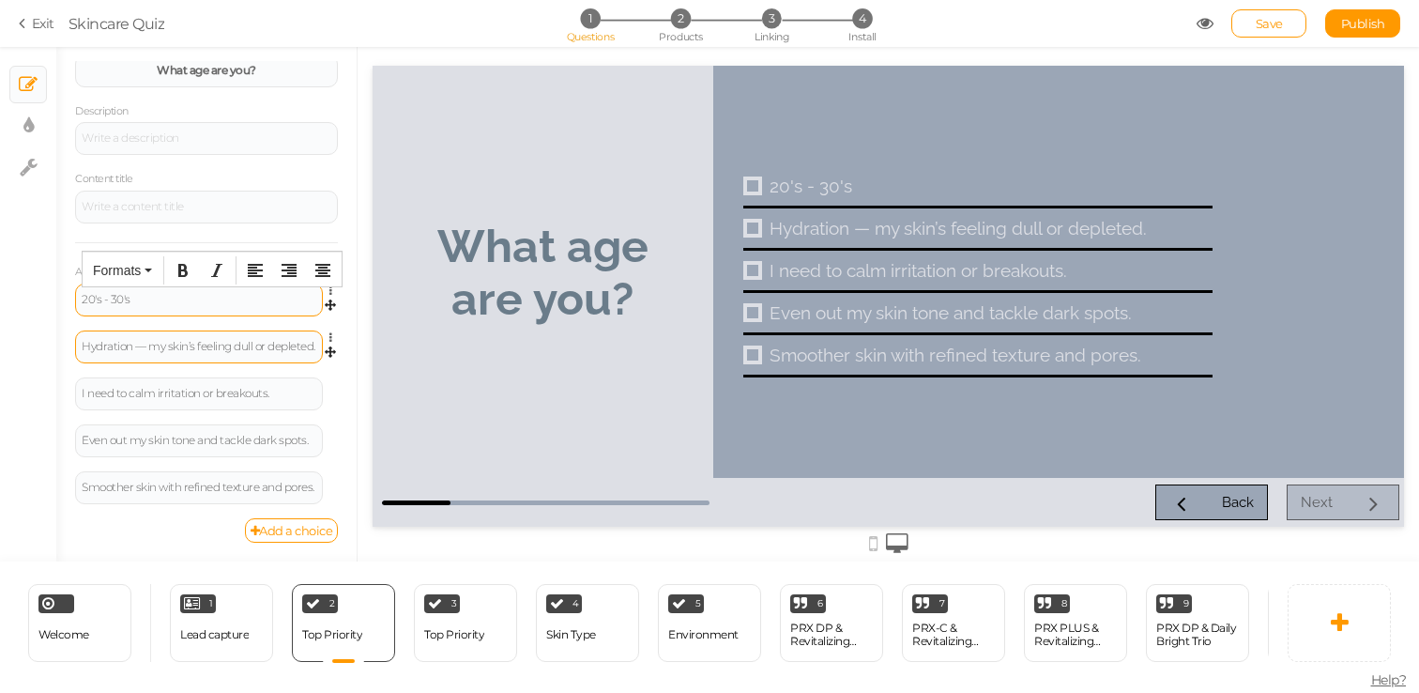
click at [145, 346] on div "Hydration — my skin’s feeling dull or depleted." at bounding box center [199, 346] width 235 height 11
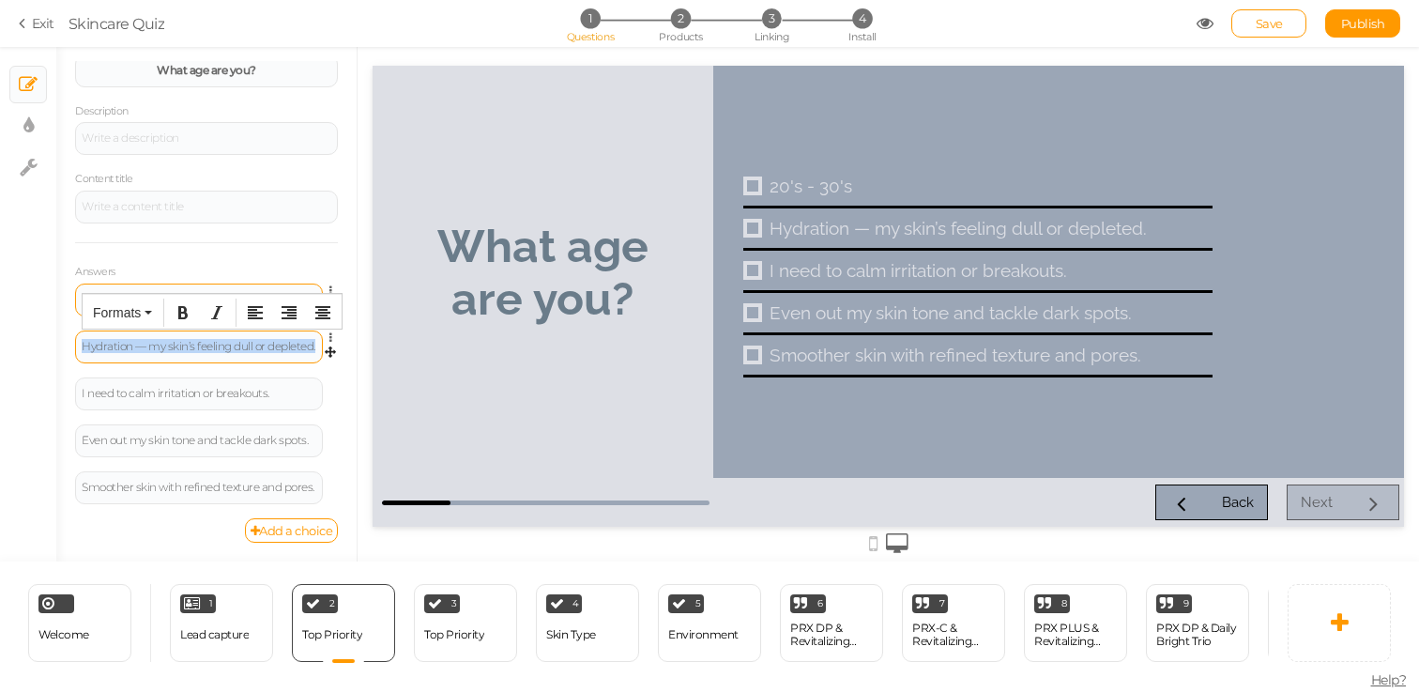
click at [145, 346] on div "Hydration — my skin’s feeling dull or depleted." at bounding box center [199, 346] width 235 height 11
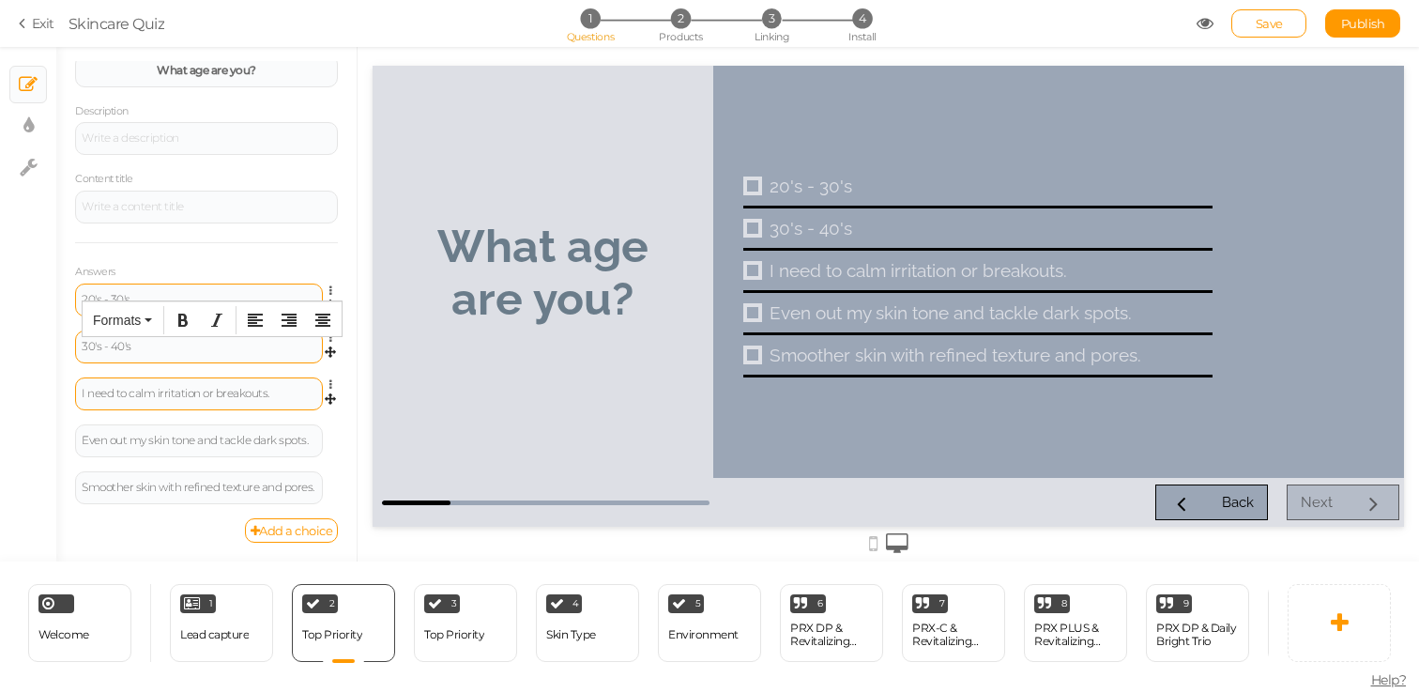
click at [115, 381] on div "I need to calm irritation or breakouts." at bounding box center [199, 393] width 248 height 33
click at [121, 390] on div "I need to calm irritation or breakouts." at bounding box center [199, 393] width 235 height 11
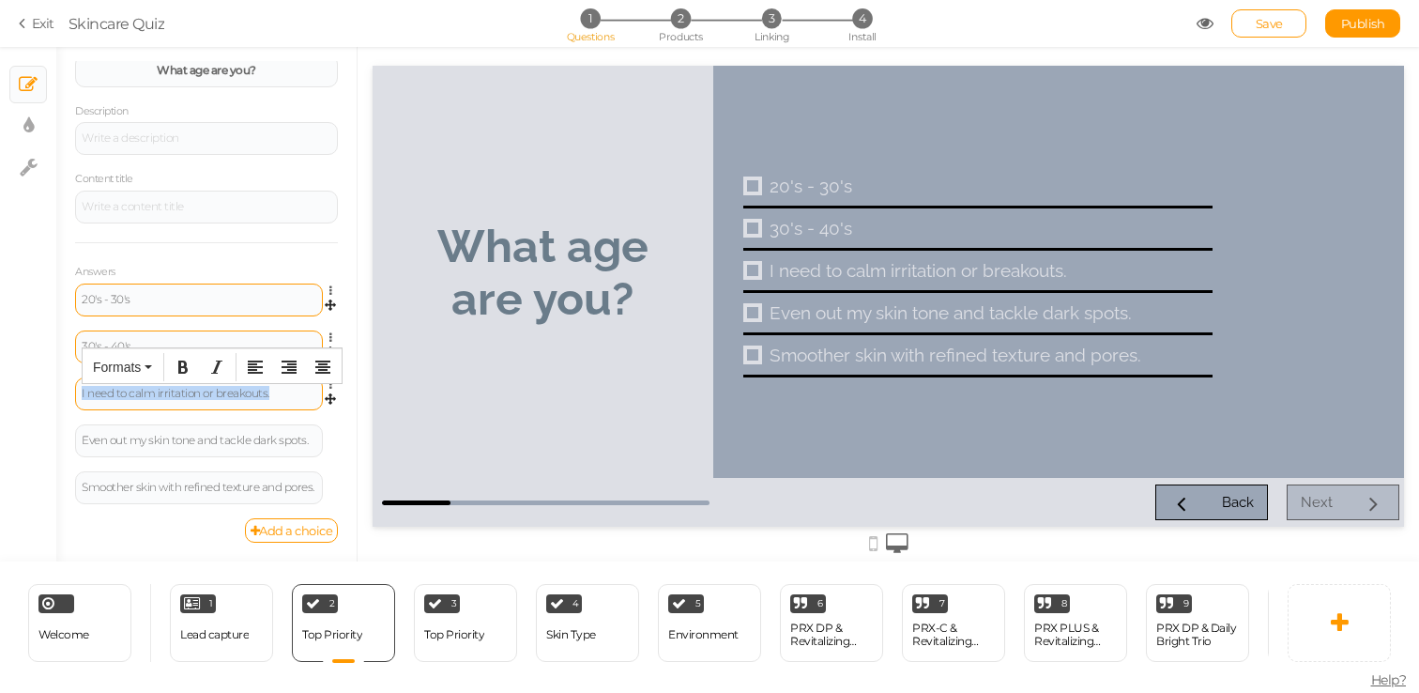
click at [121, 390] on div "I need to calm irritation or breakouts." at bounding box center [199, 393] width 235 height 11
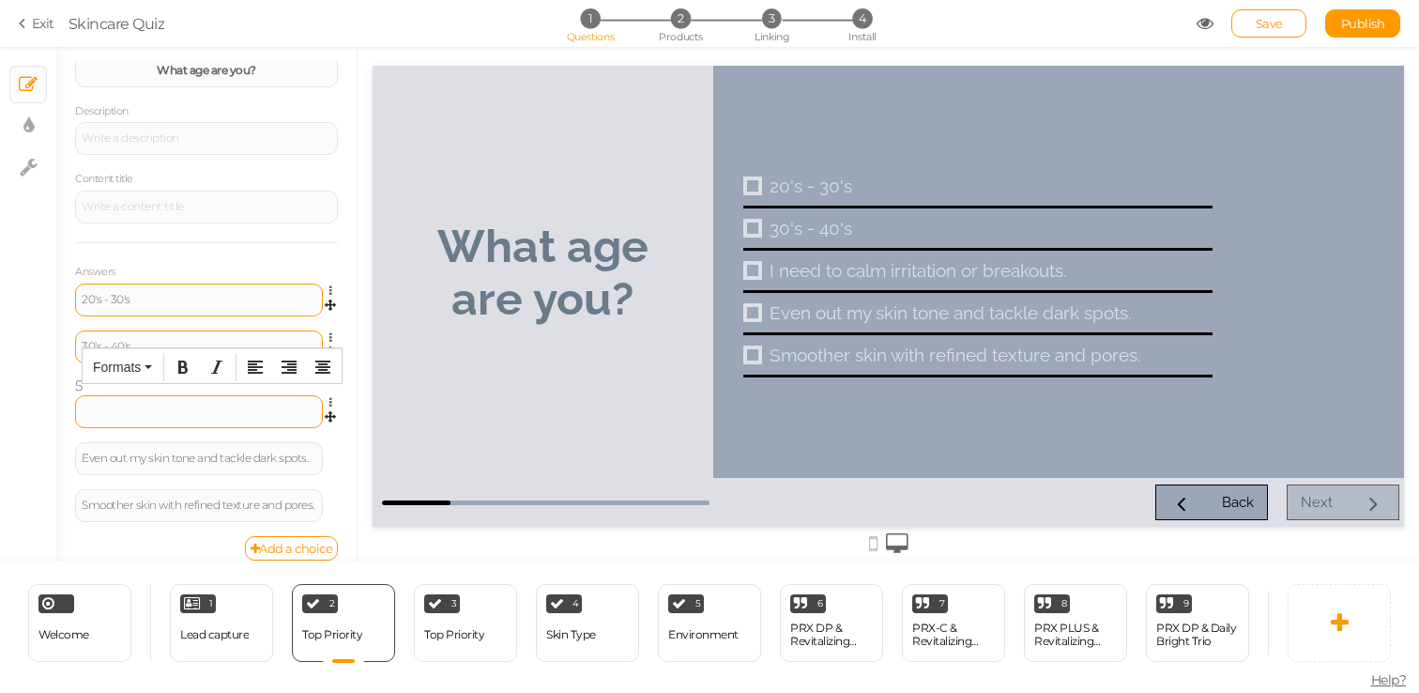
scroll to position [192, 0]
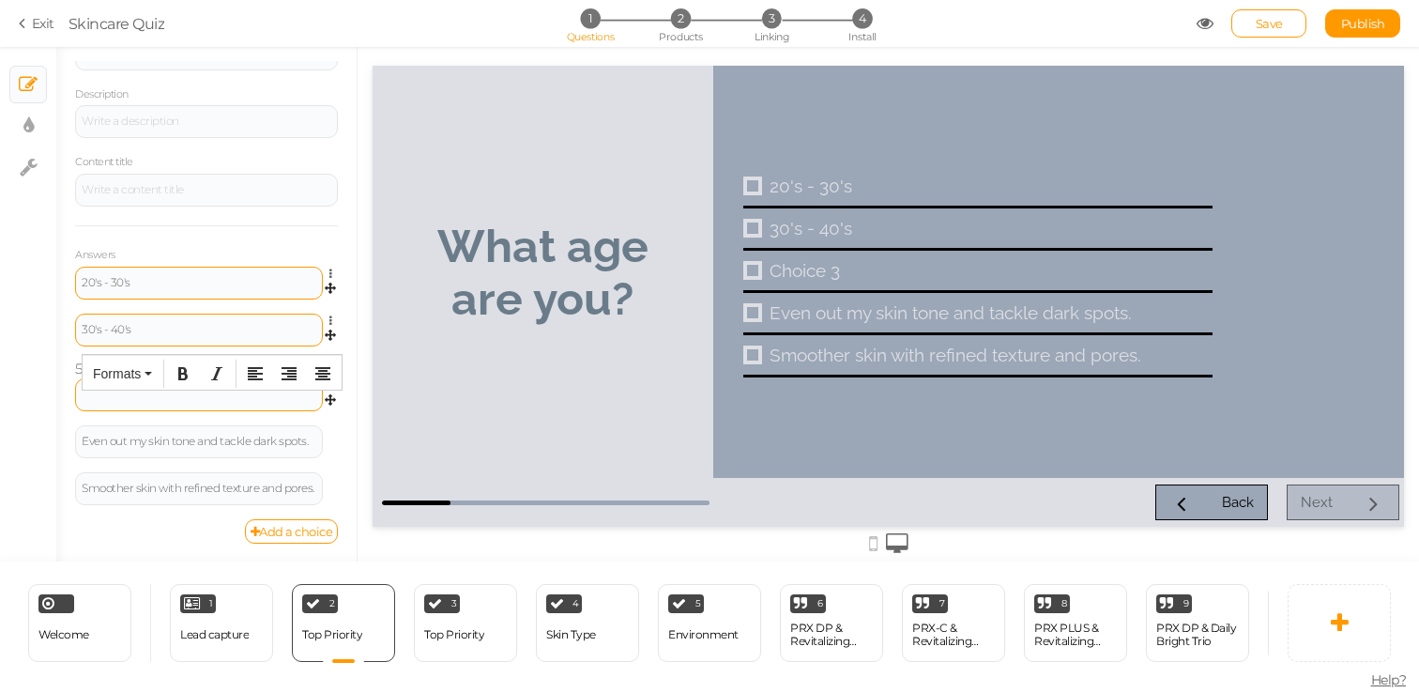
click at [89, 330] on div "30's - 40's" at bounding box center [199, 329] width 235 height 11
click at [88, 330] on div "30's - 40's" at bounding box center [199, 329] width 235 height 11
click at [89, 333] on div "30's - 40's" at bounding box center [199, 329] width 235 height 11
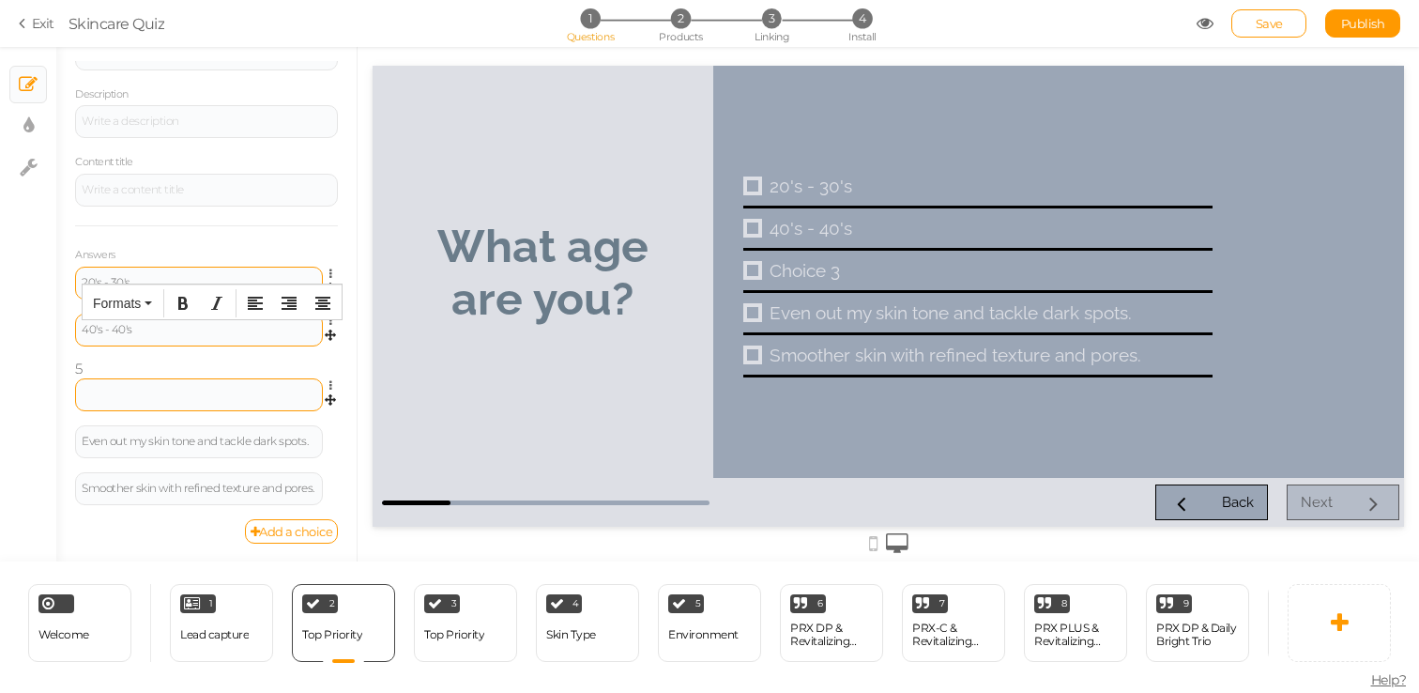
click at [118, 330] on div "40's - 40's" at bounding box center [199, 329] width 235 height 11
click at [124, 393] on div at bounding box center [199, 394] width 248 height 33
click at [117, 393] on div at bounding box center [199, 394] width 248 height 33
click at [120, 399] on div at bounding box center [199, 394] width 248 height 33
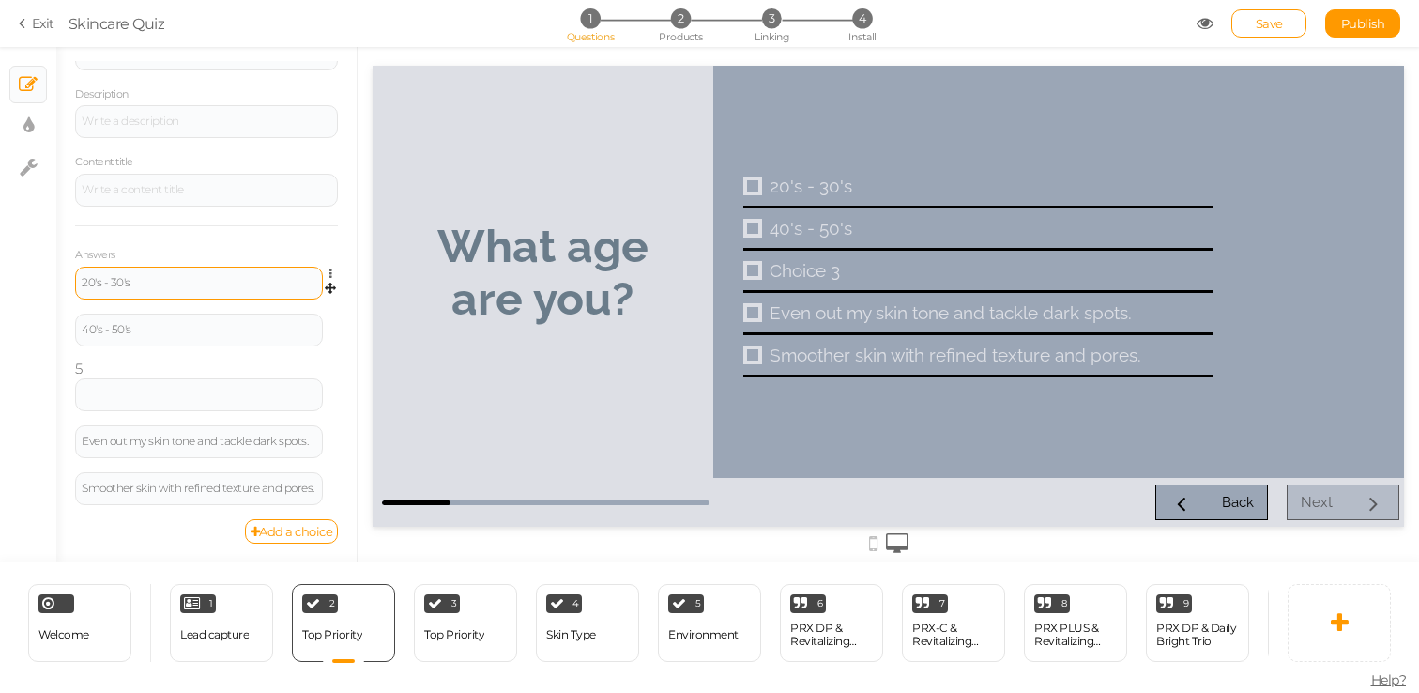
click at [75, 364] on div "20's - 30's Settings Delete 40's - 50's Settings Delete 5 Settings Delete Even …" at bounding box center [206, 393] width 263 height 253
click at [330, 381] on icon at bounding box center [336, 385] width 12 height 11
click at [281, 426] on link "Delete" at bounding box center [263, 432] width 148 height 20
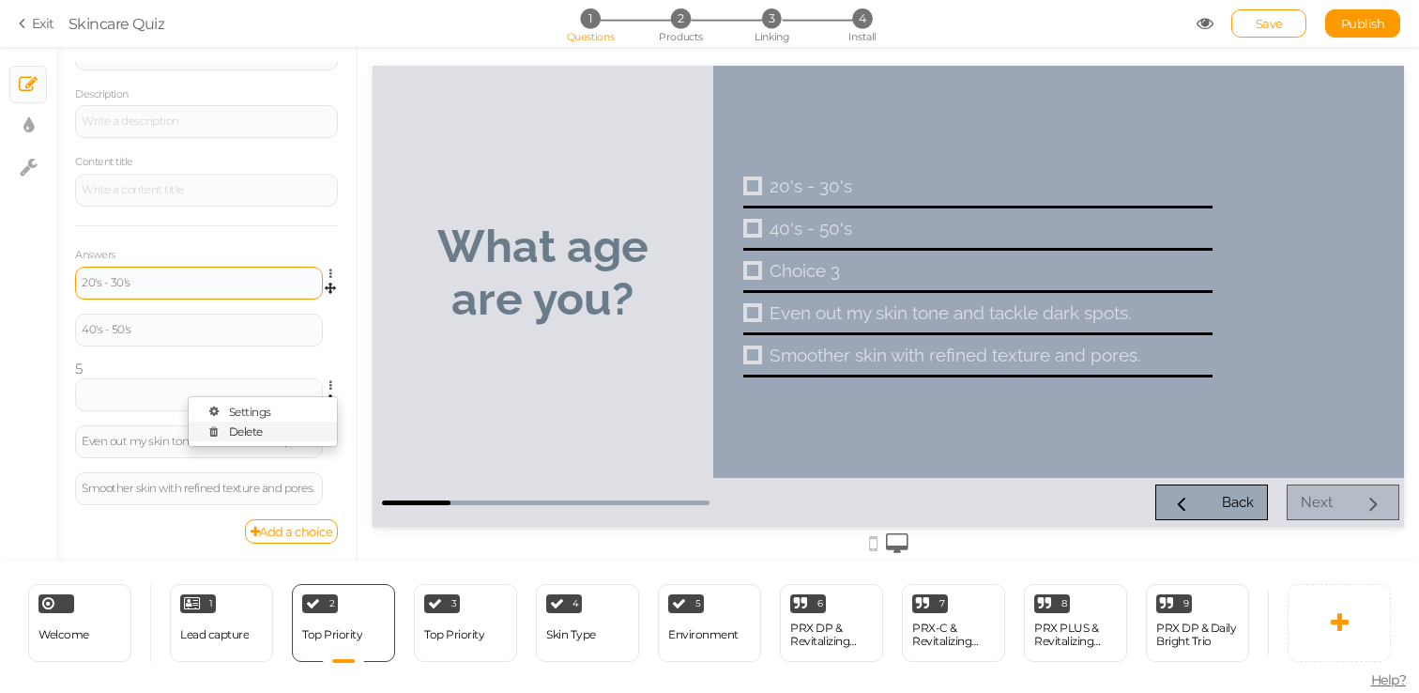
scroll to position [52, 0]
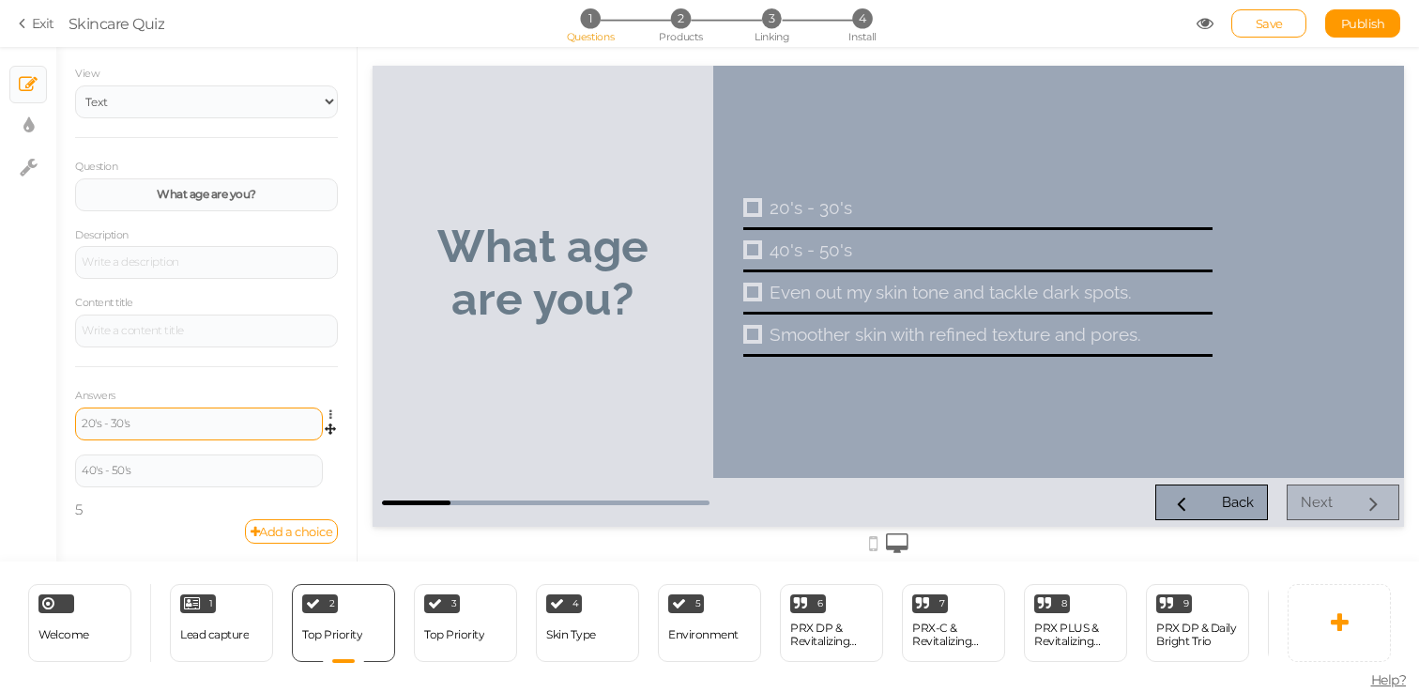
click at [84, 511] on div "20's - 30's Settings Delete 40's - 50's Settings Delete 5" at bounding box center [206, 463] width 263 height 112
click at [331, 465] on icon at bounding box center [336, 461] width 12 height 11
click at [330, 324] on div at bounding box center [206, 330] width 263 height 33
click at [228, 490] on div "40's - 50's Settings Delete" at bounding box center [206, 477] width 263 height 47
click at [93, 500] on div "20's - 30's Settings Delete 40's - 50's Settings Delete 5" at bounding box center [206, 463] width 263 height 112
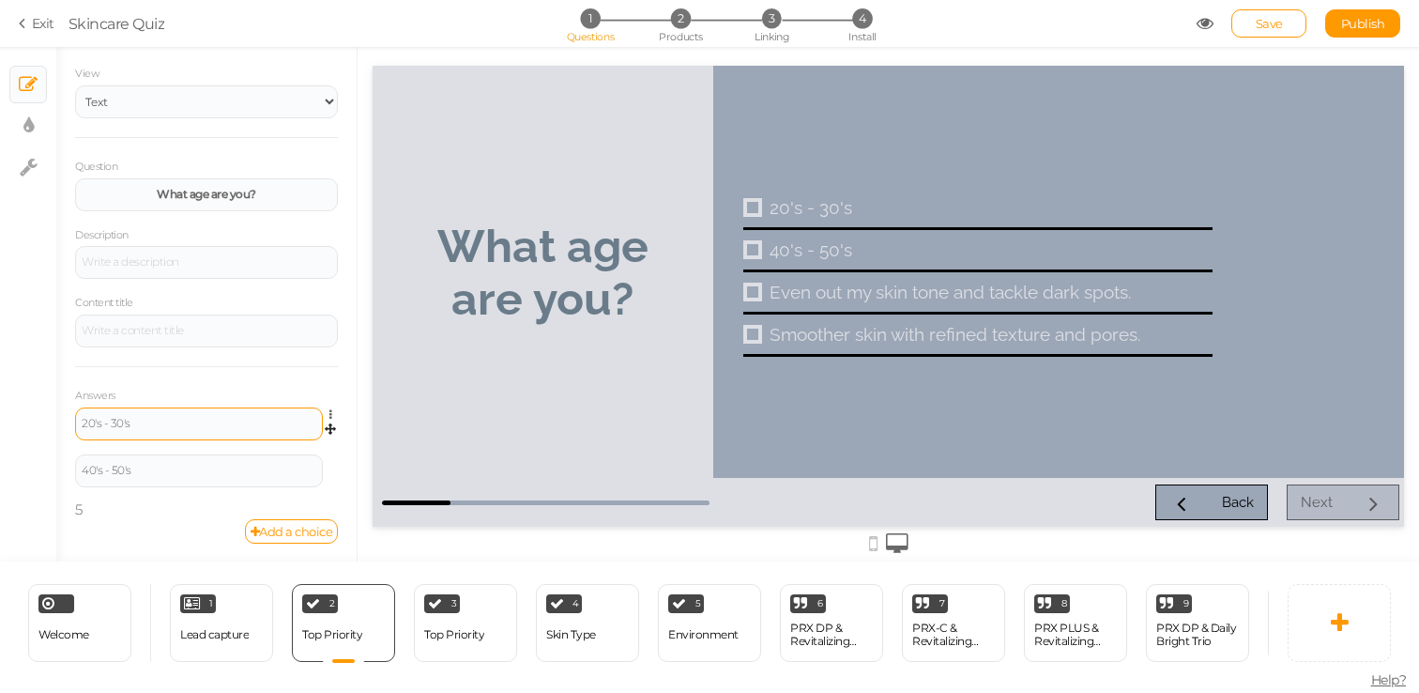
click at [79, 512] on div "20's - 30's Settings Delete 40's - 50's Settings Delete 5" at bounding box center [206, 463] width 263 height 112
click at [314, 505] on div "20's - 30's Settings Delete 40's - 50's Settings Delete 5" at bounding box center [206, 463] width 263 height 112
click at [314, 529] on link "Add a choice" at bounding box center [292, 531] width 94 height 24
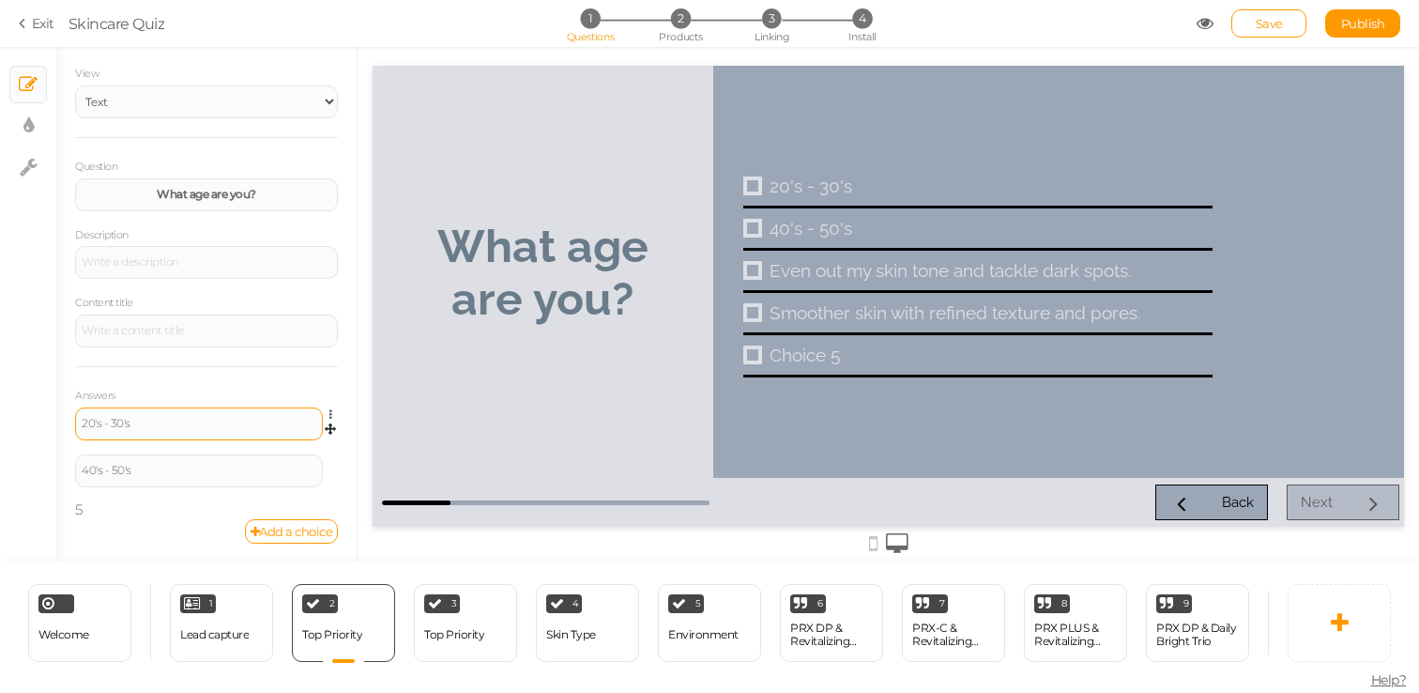
click at [76, 506] on div "20's - 30's Settings Delete 40's - 50's Settings Delete 5" at bounding box center [206, 463] width 263 height 112
click at [77, 506] on div "20's - 30's Settings Delete 40's - 50's Settings Delete 5" at bounding box center [206, 463] width 263 height 112
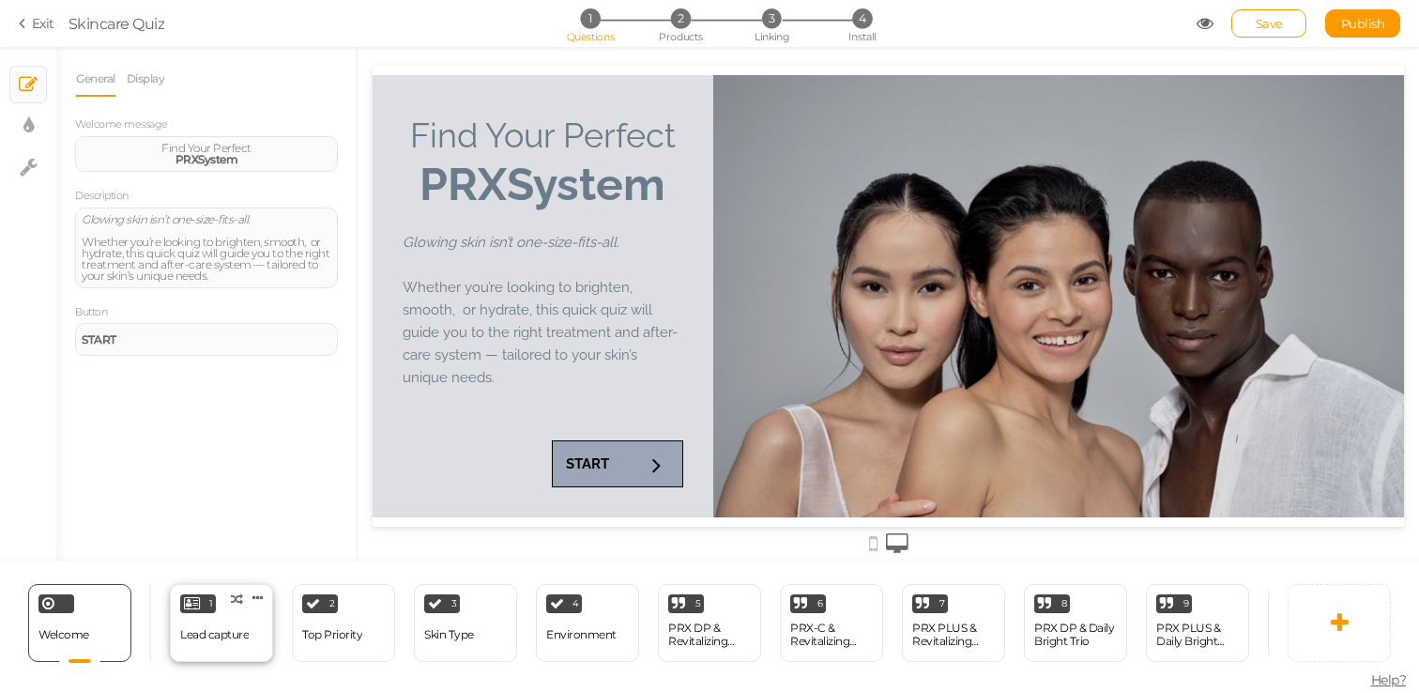
click at [238, 631] on div "Lead capture" at bounding box center [214, 634] width 69 height 13
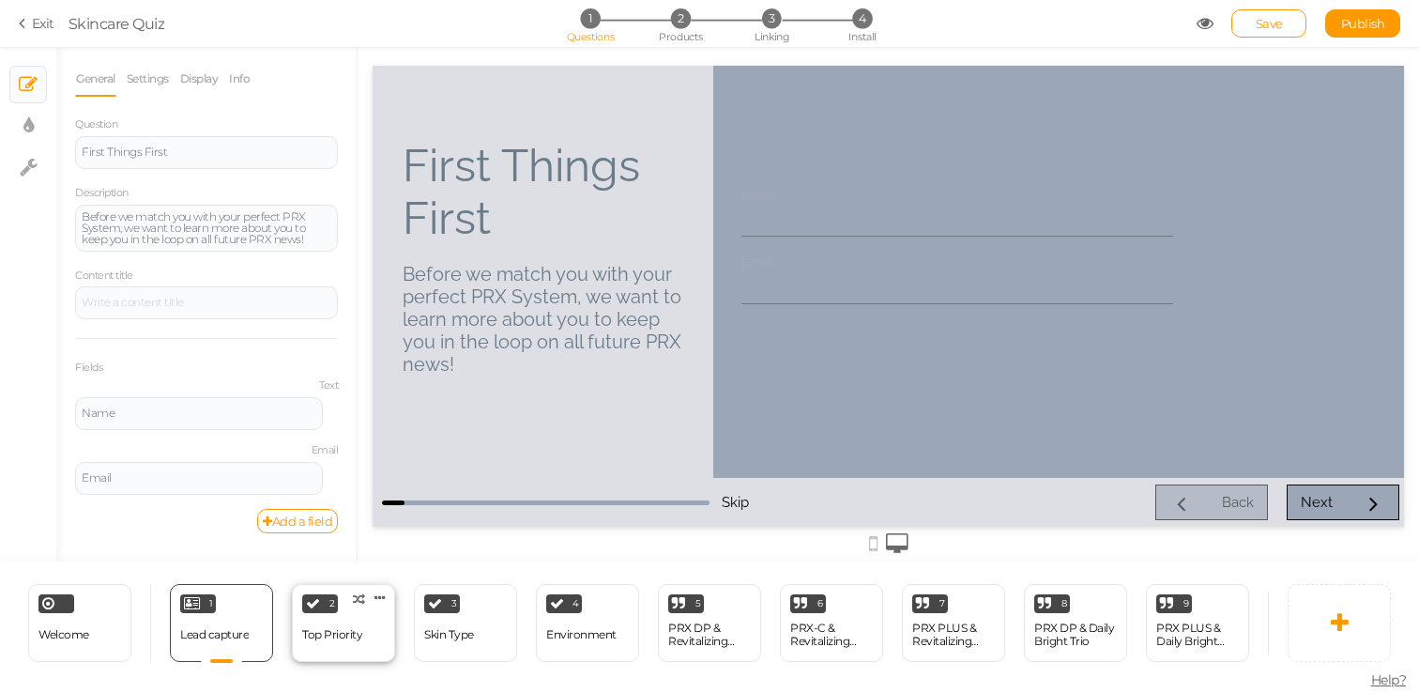
click at [336, 633] on div "Top Priority" at bounding box center [332, 634] width 60 height 13
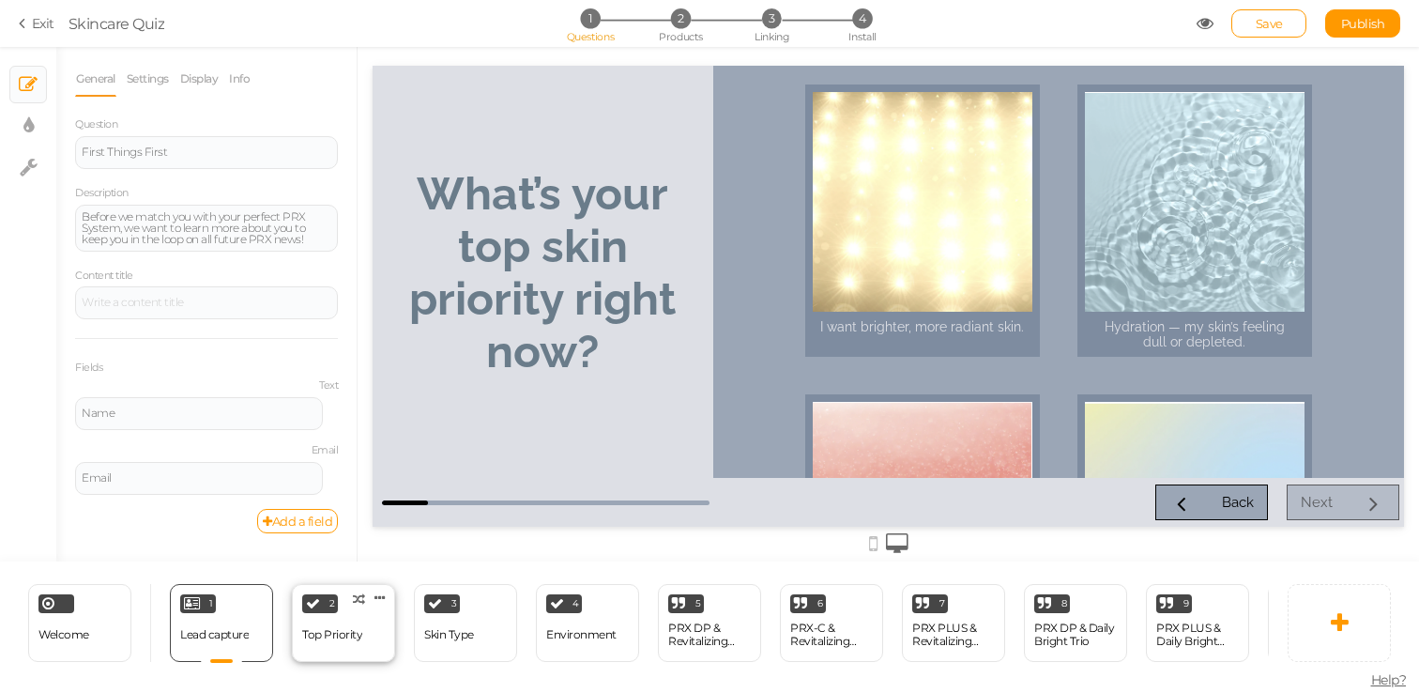
select select "2"
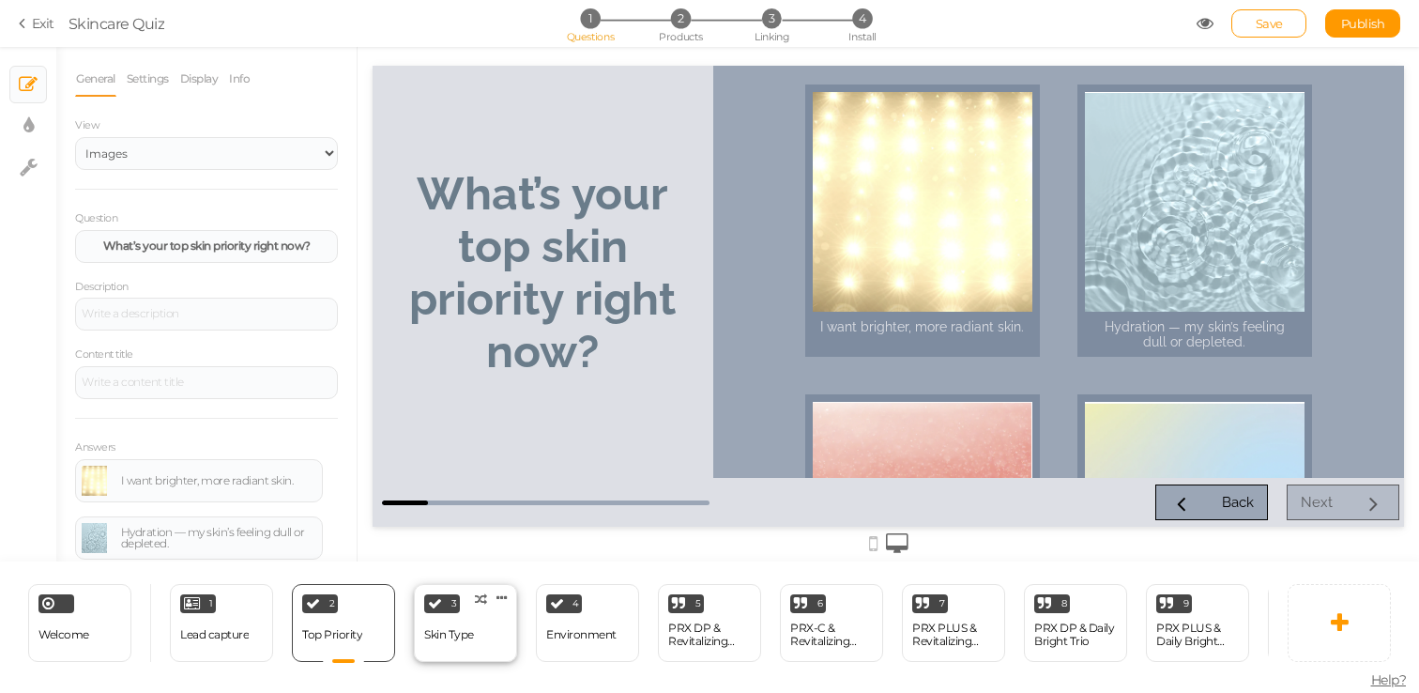
click at [422, 635] on div "3 Skin Type × Define the conditions to show this slide. Clone Change type Delete" at bounding box center [465, 623] width 103 height 78
select select "2"
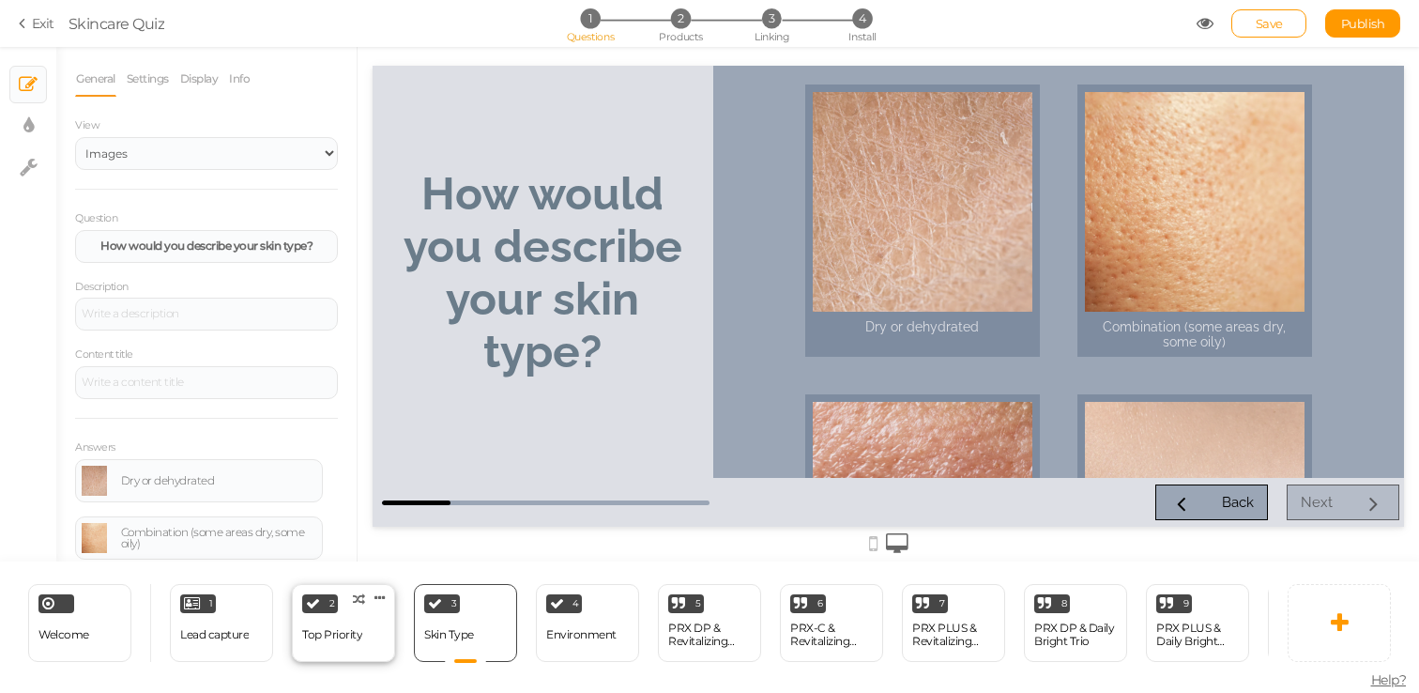
click at [342, 642] on div "Top Priority" at bounding box center [332, 635] width 60 height 33
select select "2"
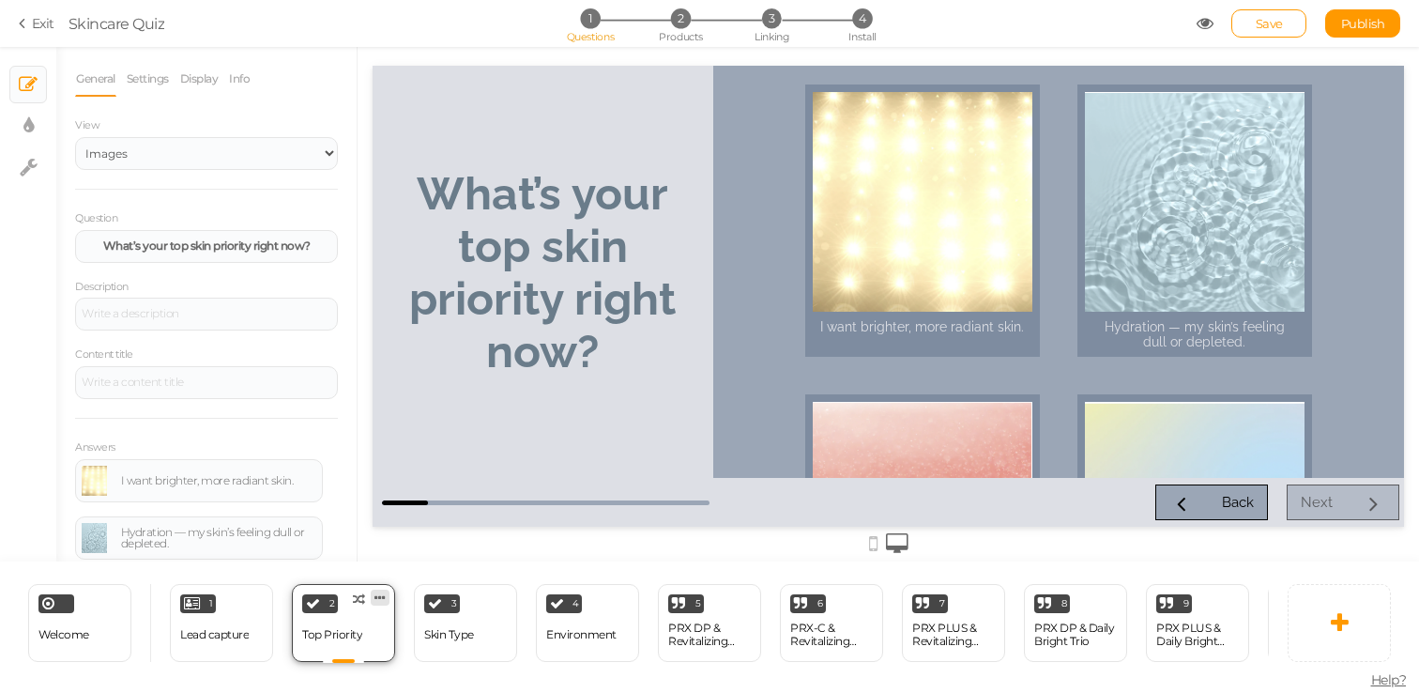
click at [376, 594] on icon at bounding box center [380, 598] width 11 height 14
click at [352, 595] on span "Clone" at bounding box center [342, 593] width 31 height 14
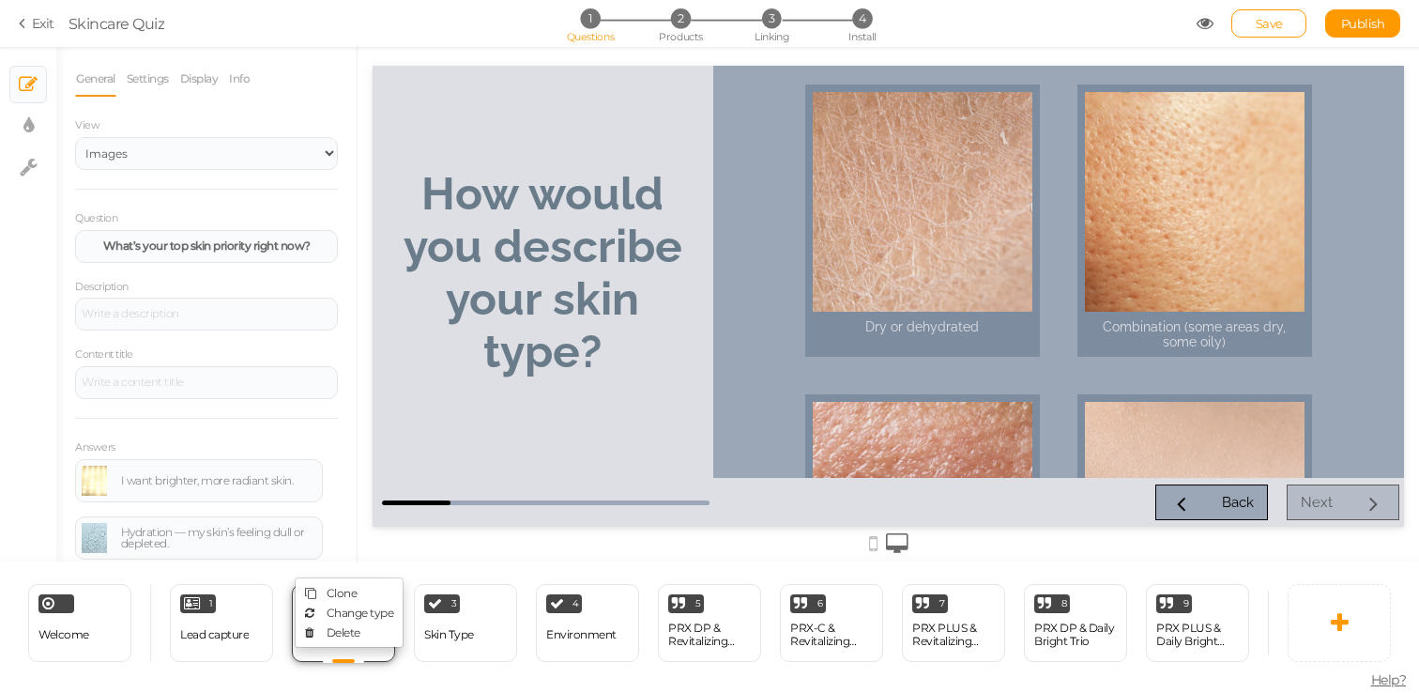
select select "2"
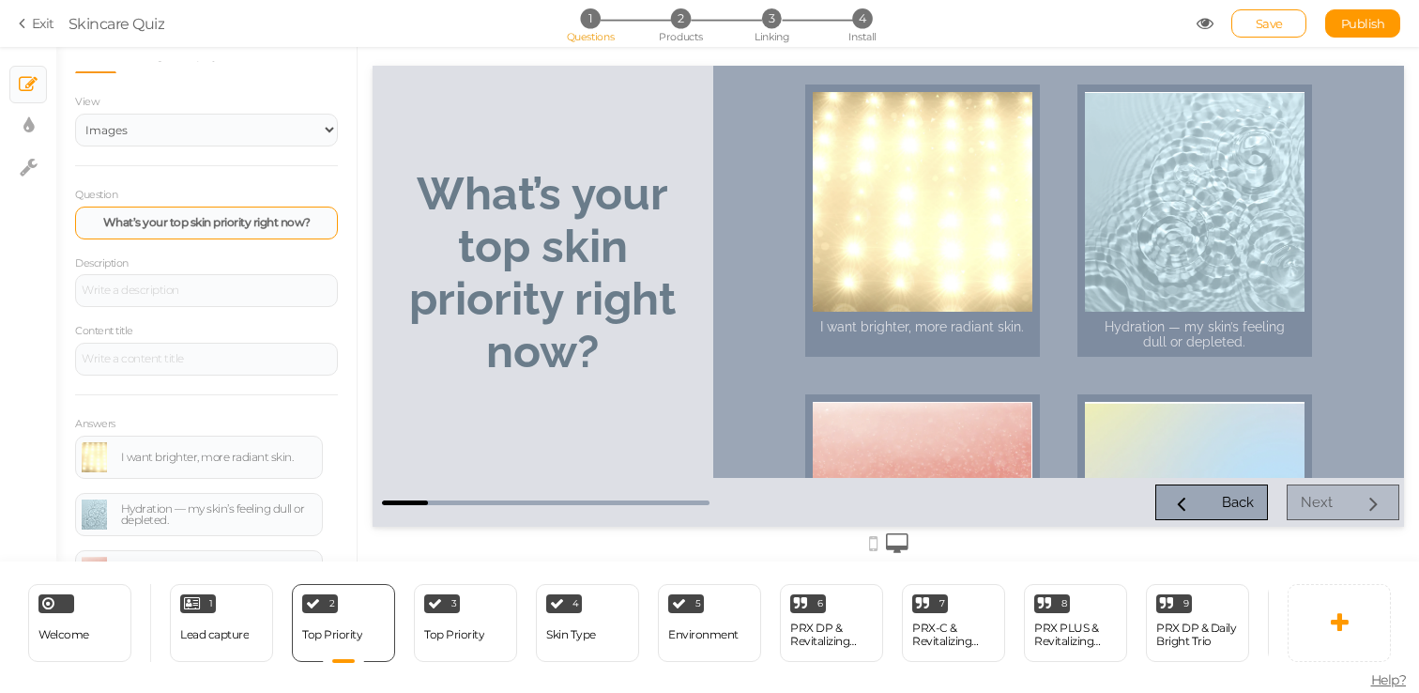
scroll to position [4, 0]
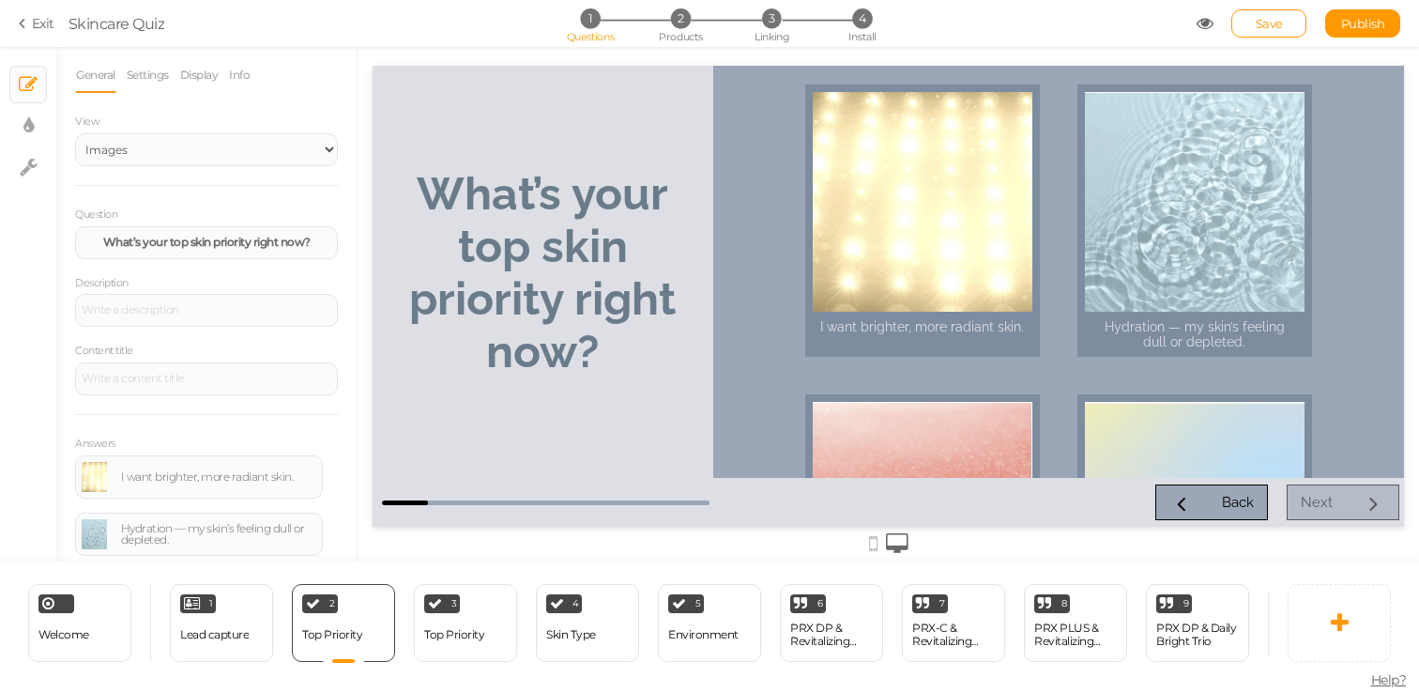
click at [252, 126] on label "View" at bounding box center [206, 121] width 263 height 13
click at [252, 145] on select "Text Images" at bounding box center [206, 149] width 263 height 33
select select "1"
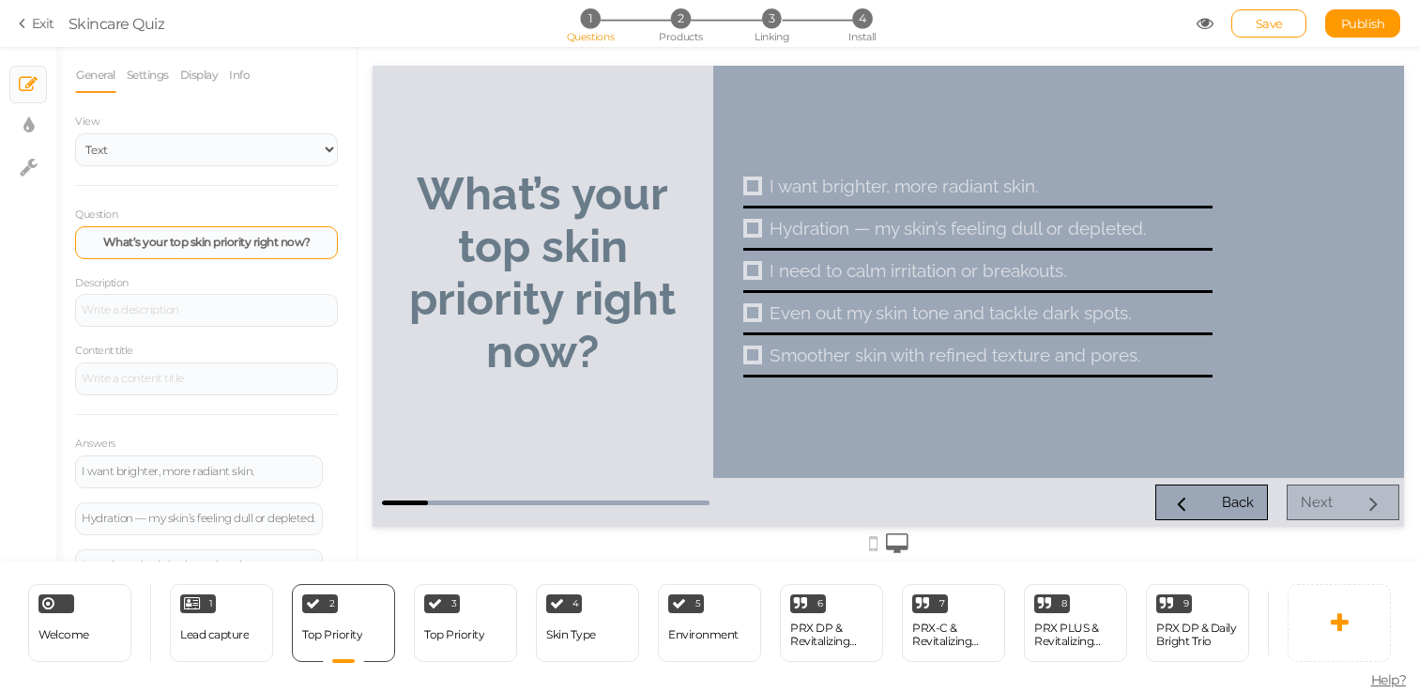
click at [215, 244] on strong "What’s your top skin priority right now?" at bounding box center [206, 242] width 207 height 14
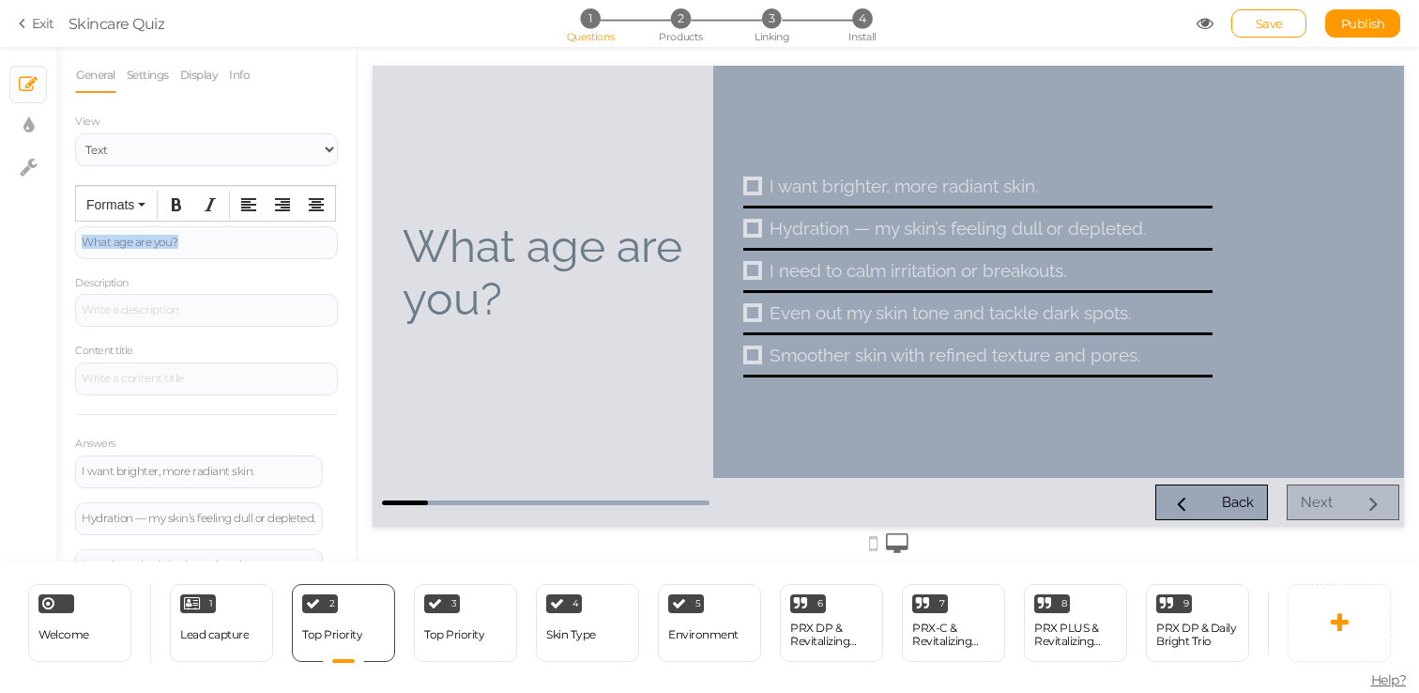
drag, startPoint x: 197, startPoint y: 234, endPoint x: 234, endPoint y: 258, distance: 44.0
click at [234, 258] on div "Question What age are you? Description Content title Answers I want brighter, m…" at bounding box center [206, 447] width 263 height 485
click at [185, 208] on button "Bold" at bounding box center [176, 205] width 30 height 26
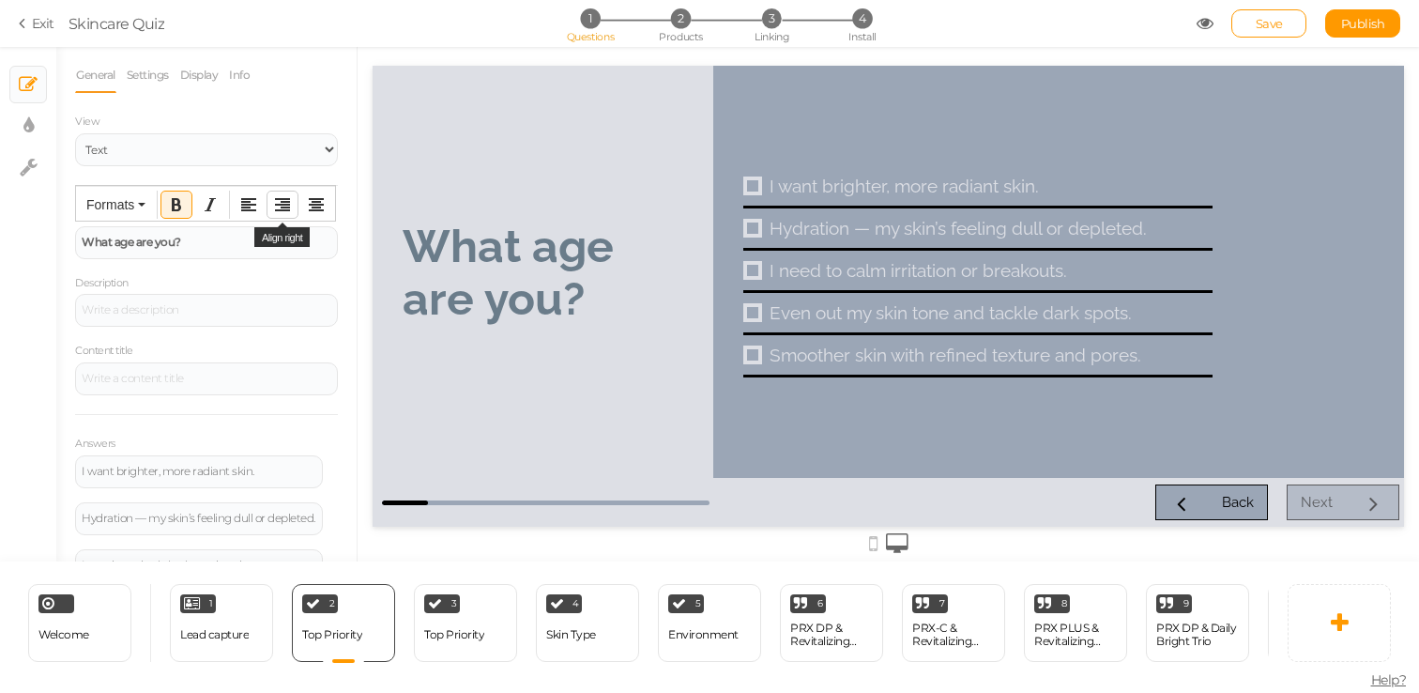
click at [285, 214] on button "Align right" at bounding box center [283, 205] width 30 height 26
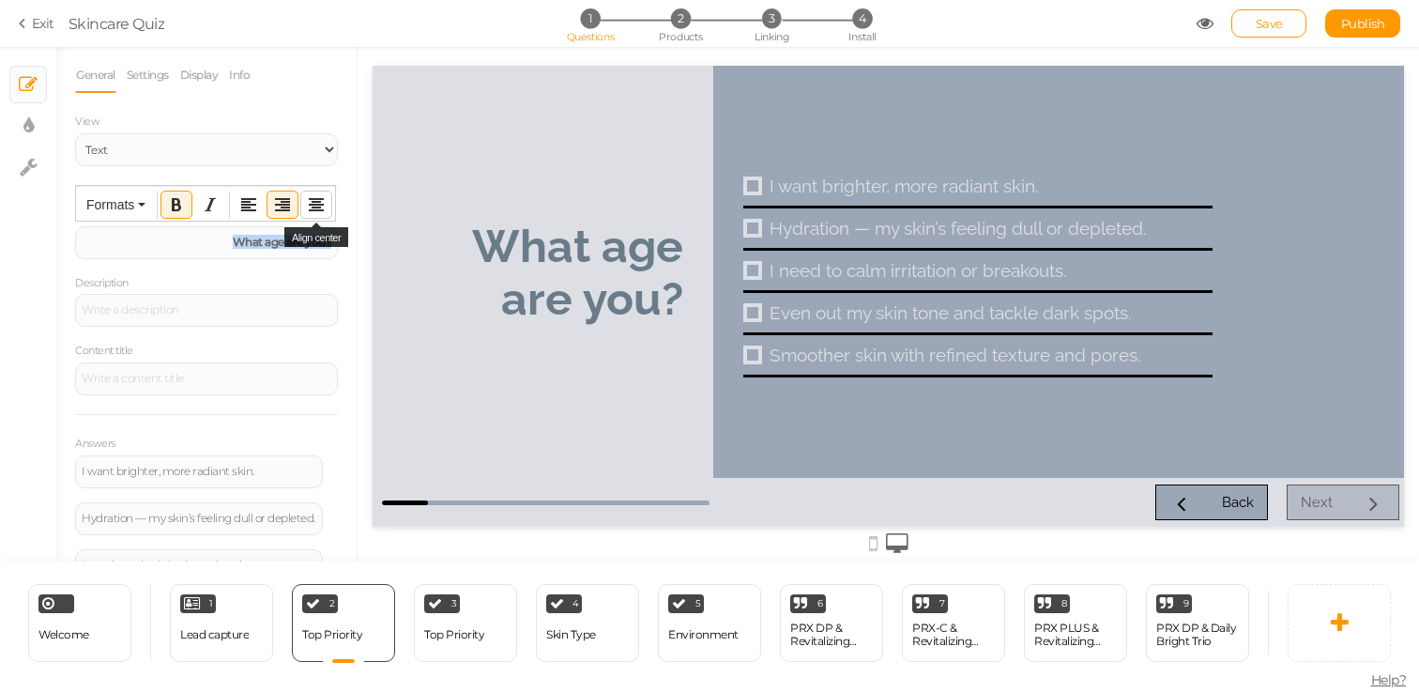
click at [307, 214] on button "Align center" at bounding box center [316, 205] width 30 height 26
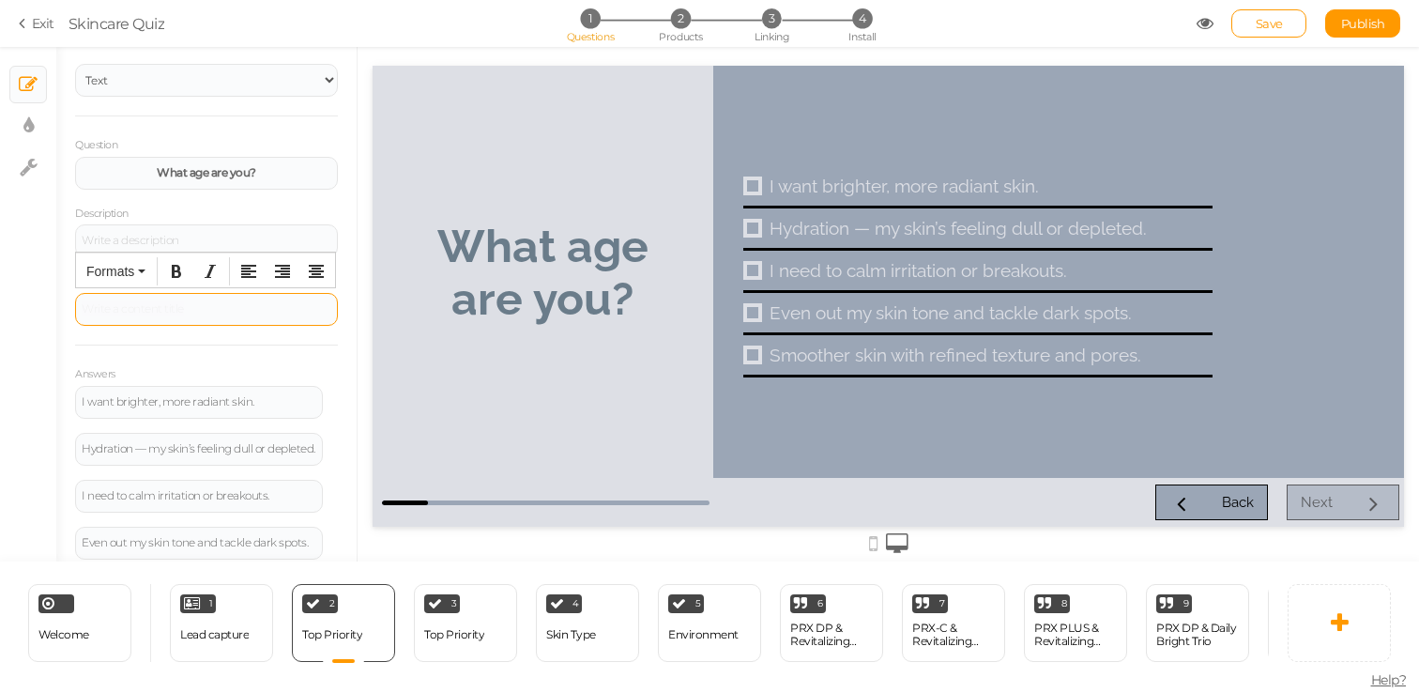
click at [212, 313] on div at bounding box center [207, 309] width 250 height 11
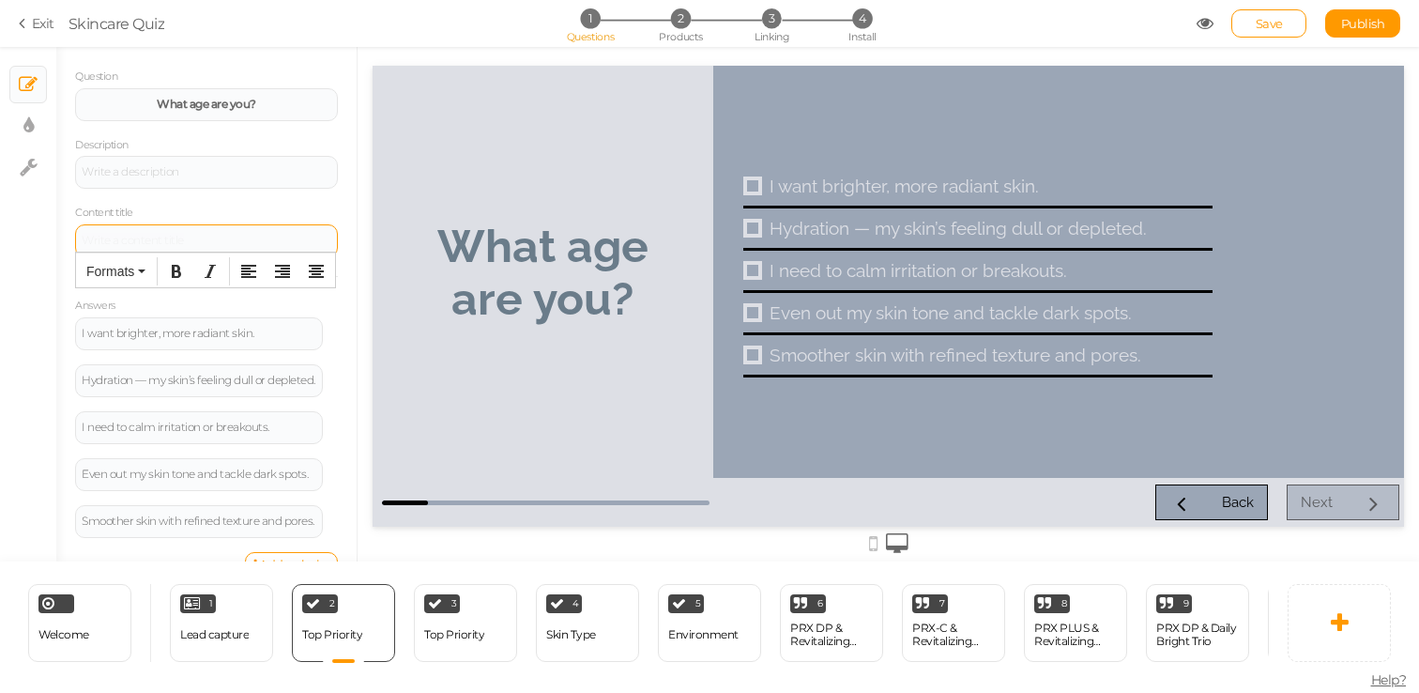
scroll to position [165, 0]
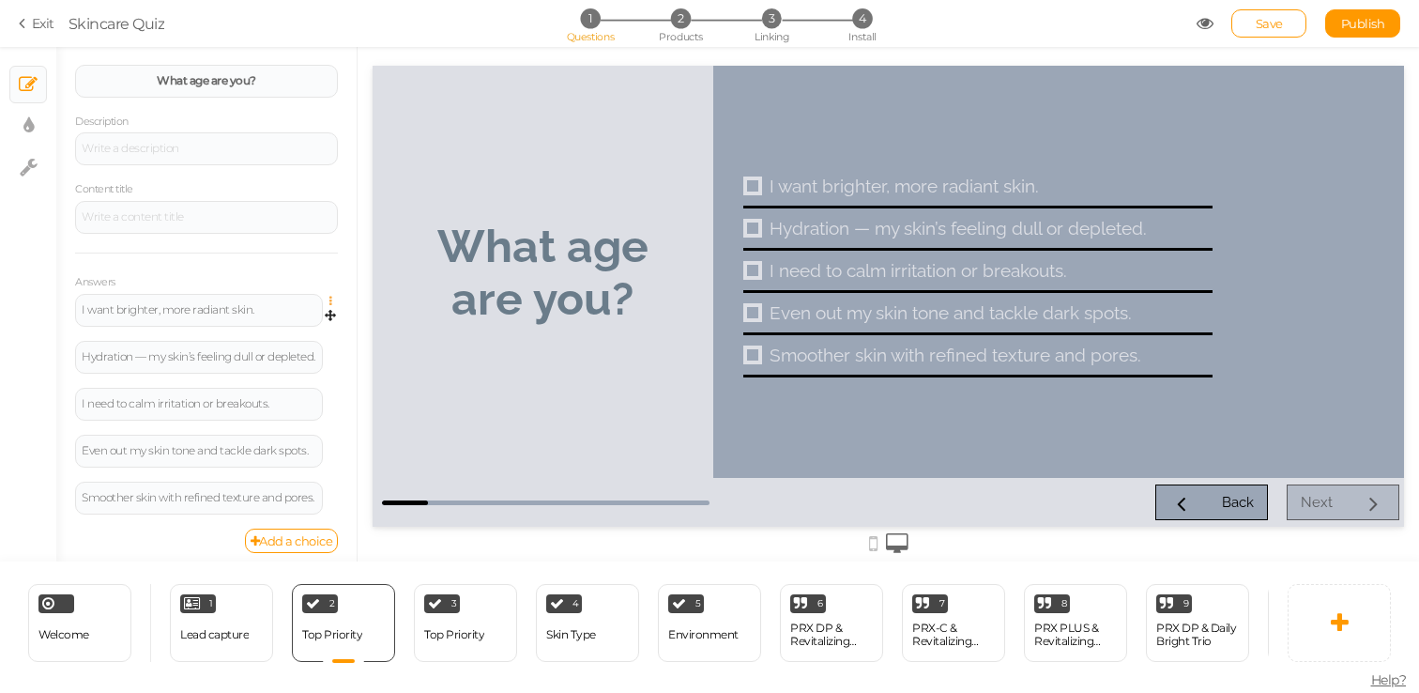
click at [332, 300] on icon at bounding box center [336, 301] width 12 height 11
click at [301, 342] on link "Delete" at bounding box center [263, 347] width 148 height 20
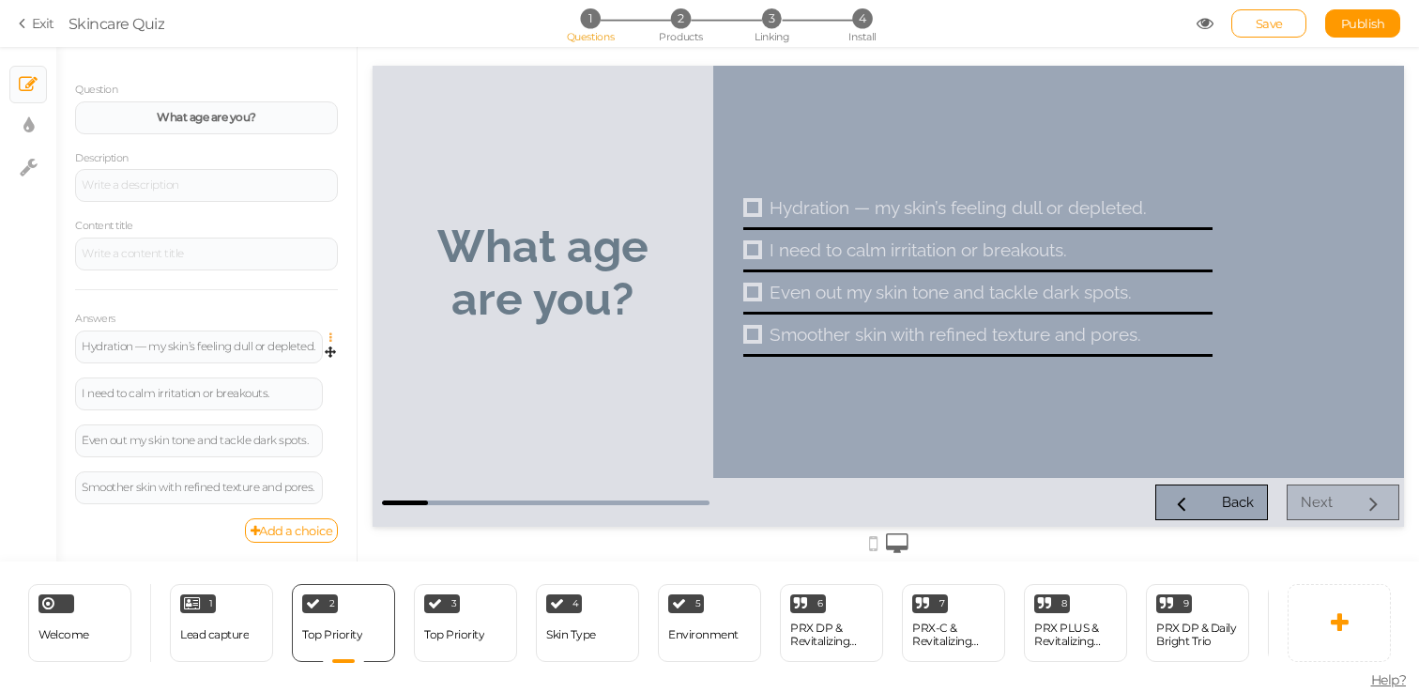
click at [332, 332] on icon at bounding box center [336, 337] width 12 height 11
click at [302, 384] on link "Delete" at bounding box center [263, 384] width 148 height 20
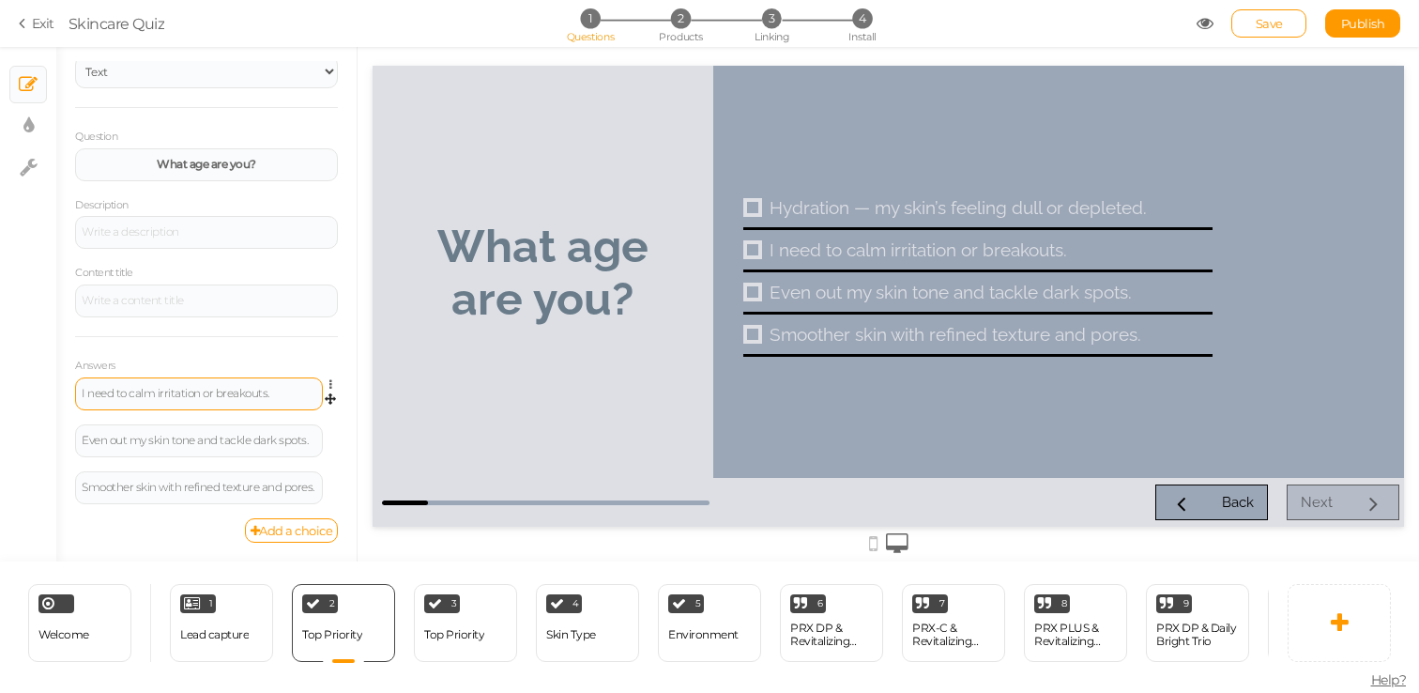
scroll to position [82, 0]
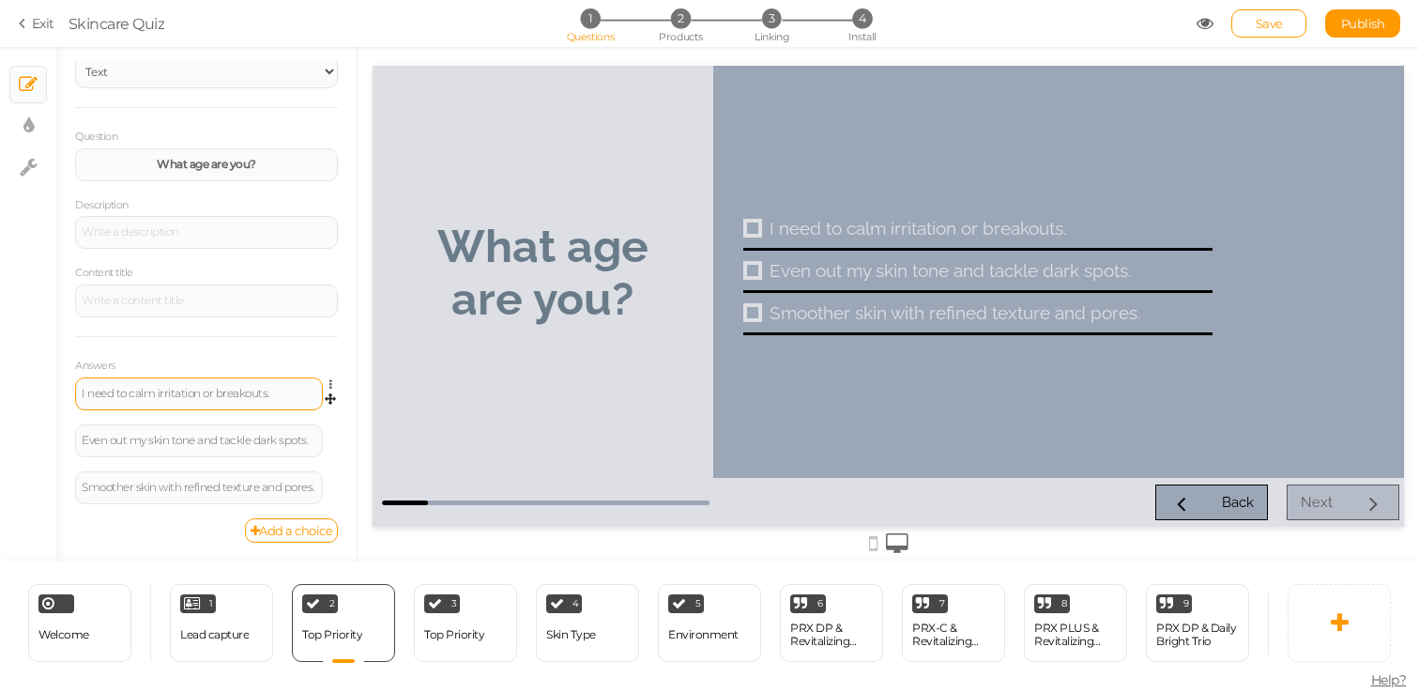
click at [234, 380] on div "I need to calm irritation or breakouts." at bounding box center [199, 393] width 248 height 33
click at [234, 392] on div "I need to calm irritation or breakouts." at bounding box center [199, 393] width 235 height 11
click at [234, 393] on div "I need to calm irritation or breakouts." at bounding box center [199, 393] width 235 height 11
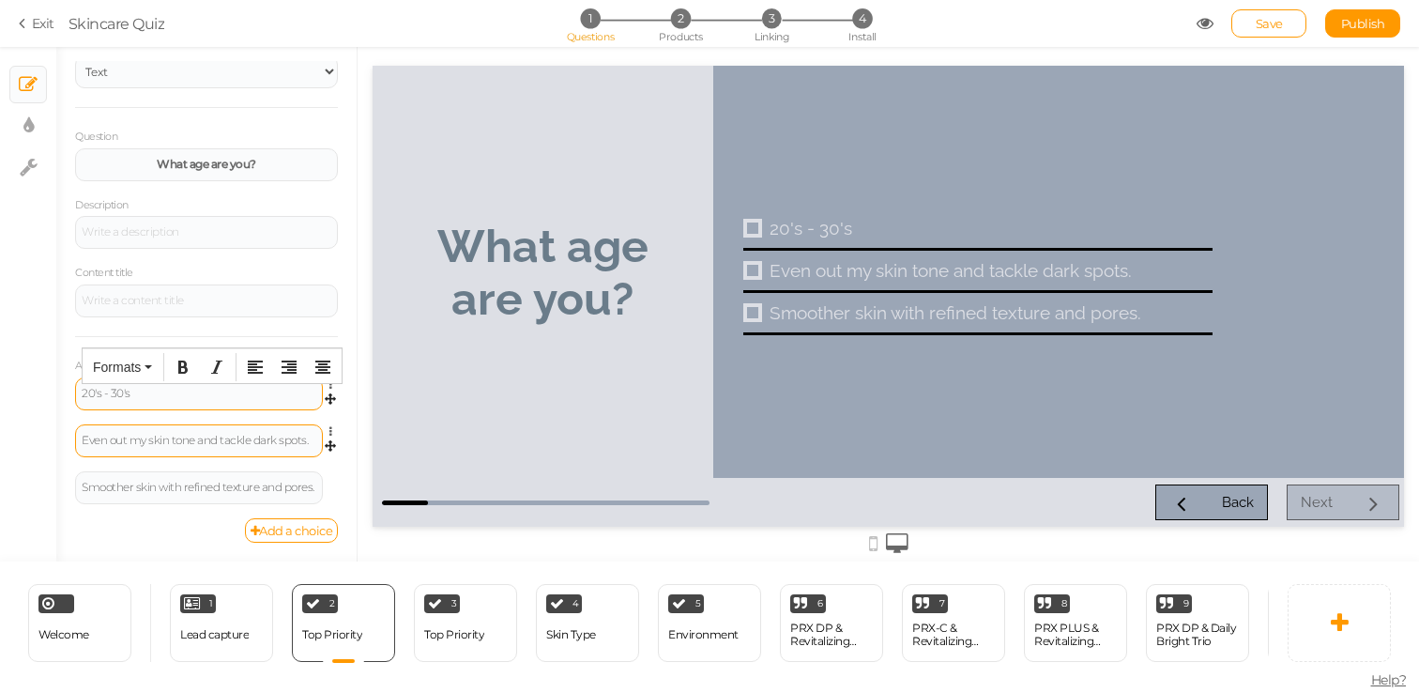
click at [158, 438] on div "Even out my skin tone and tackle dark spots." at bounding box center [199, 440] width 235 height 11
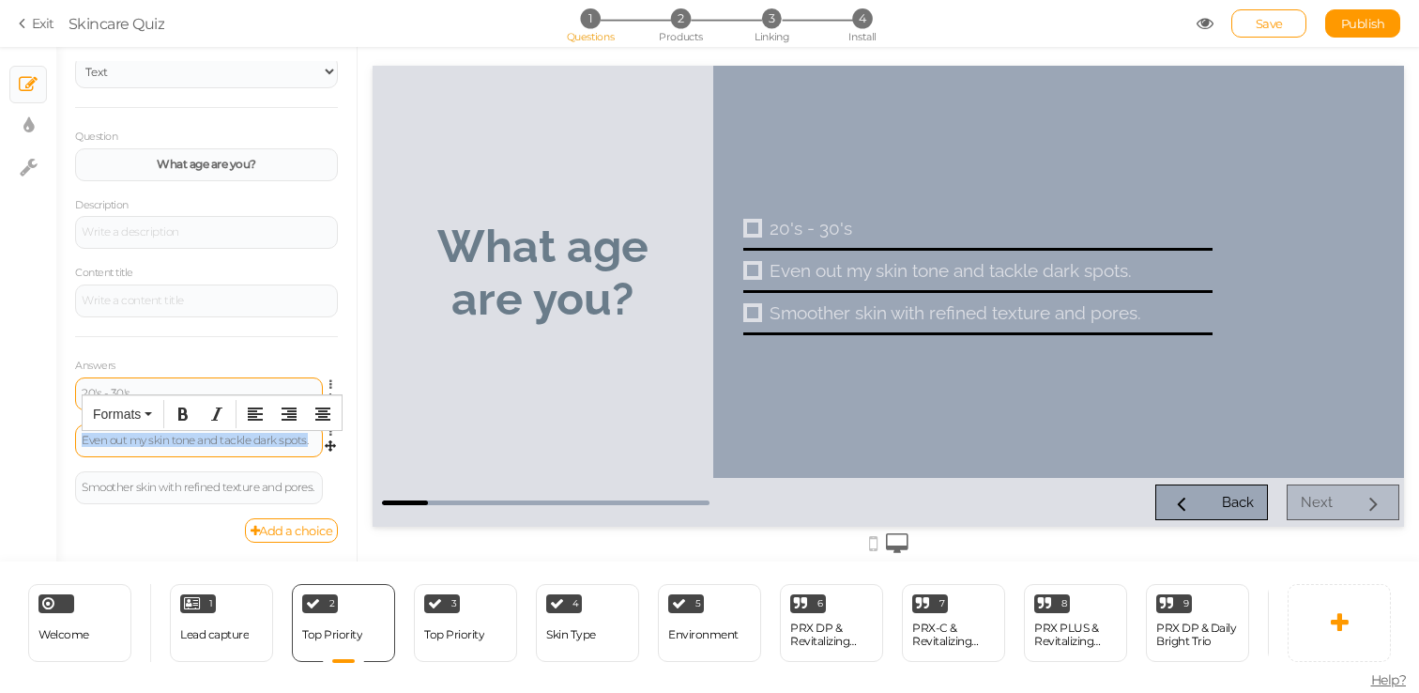
click at [158, 438] on div "Even out my skin tone and tackle dark spots." at bounding box center [199, 440] width 235 height 11
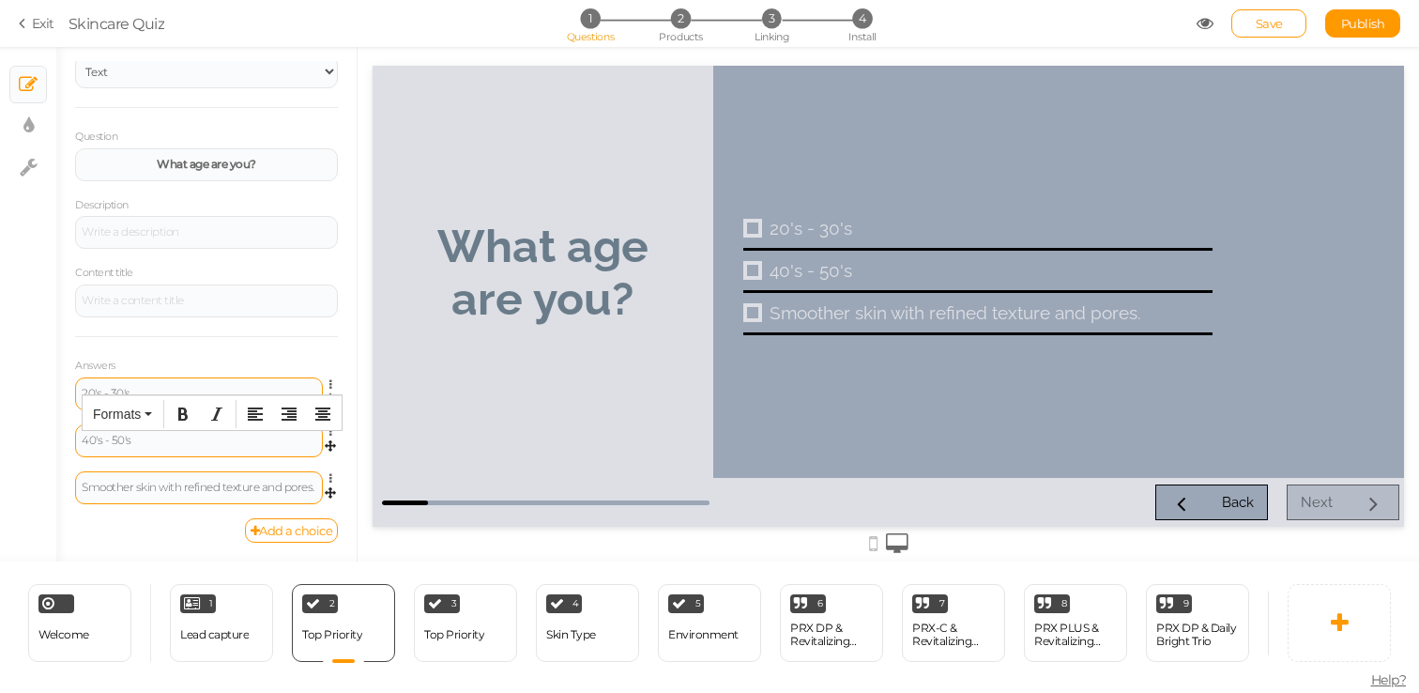
click at [145, 486] on div "Smoother skin with refined texture and pores." at bounding box center [199, 487] width 235 height 11
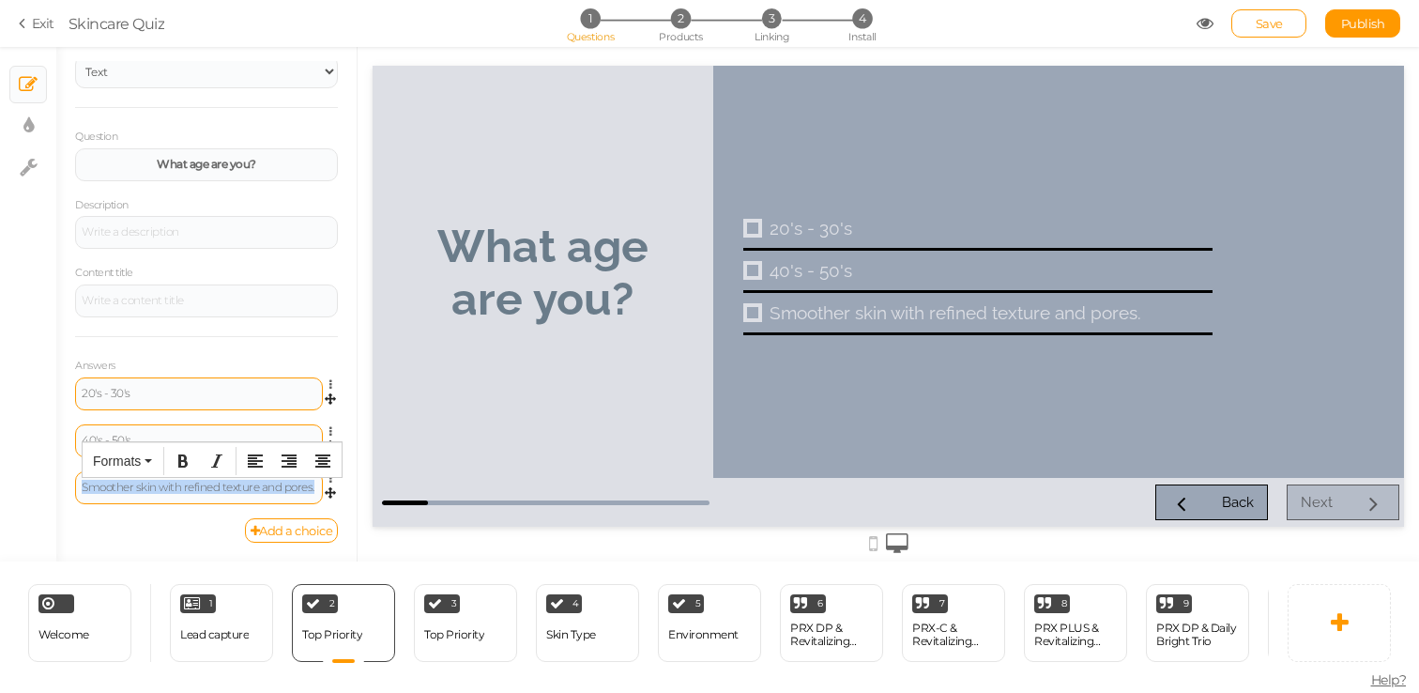
click at [145, 486] on div "Smoother skin with refined texture and pores." at bounding box center [199, 487] width 235 height 11
click at [348, 384] on div "General Settings Display Info View Text Images Question What age are you? Descr…" at bounding box center [206, 311] width 300 height 500
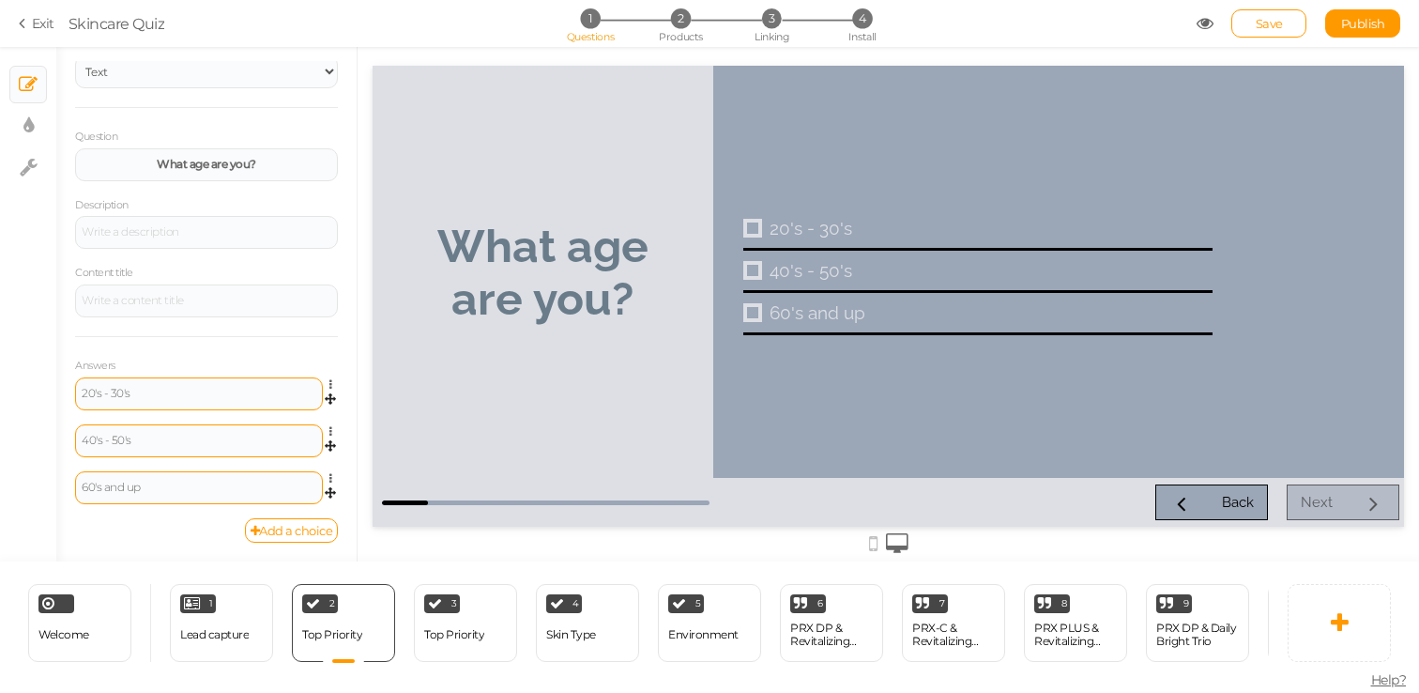
scroll to position [0, 0]
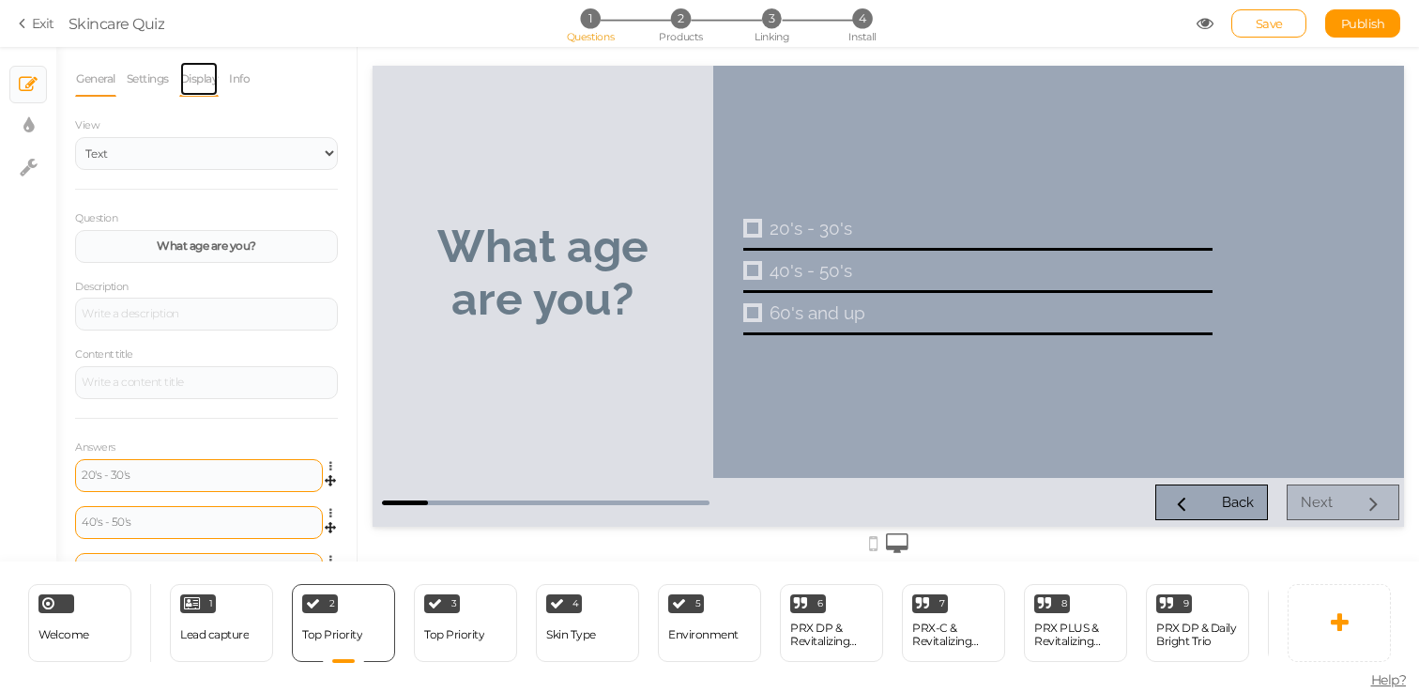
click at [213, 87] on link "Display" at bounding box center [199, 79] width 40 height 36
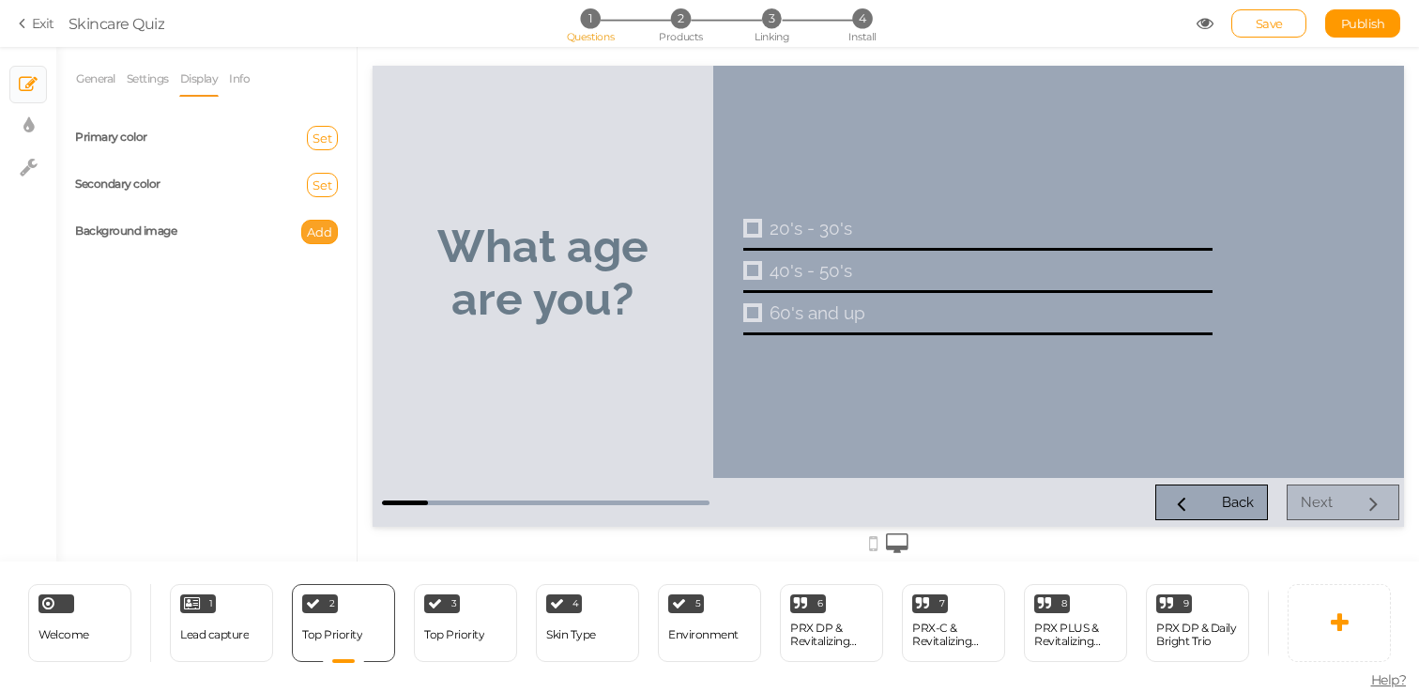
click at [304, 238] on button "Add" at bounding box center [319, 232] width 37 height 24
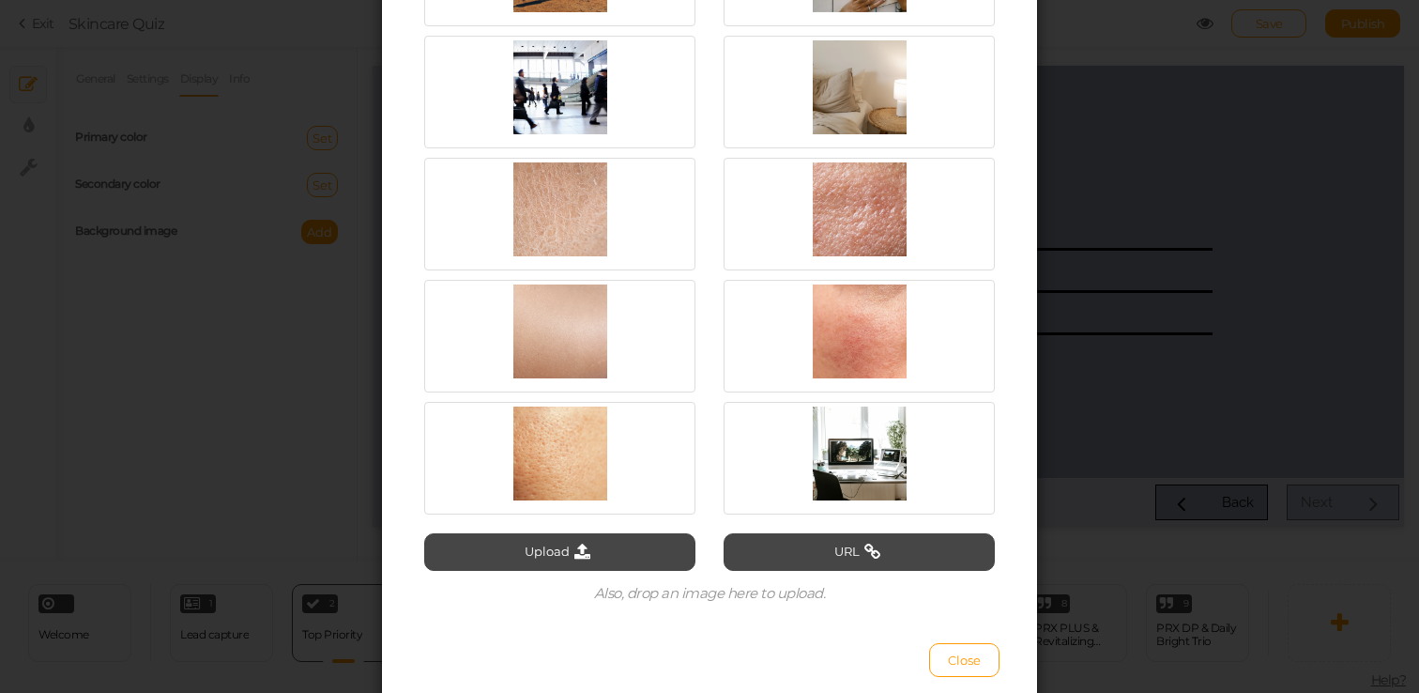
scroll to position [2516, 0]
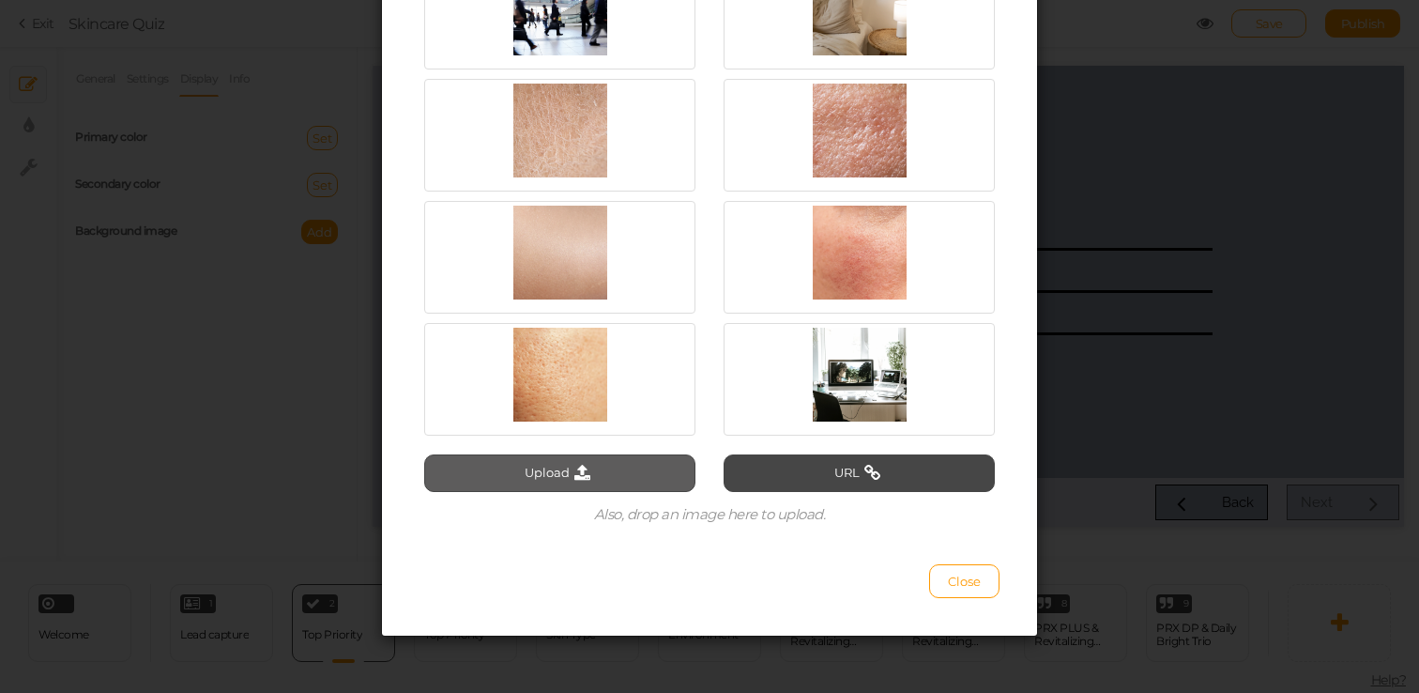
click at [612, 483] on button "Upload" at bounding box center [559, 473] width 271 height 38
type input "C:\fakepath\Gruppo3_Valerie_Giorgia_Alessia (1).jpg"
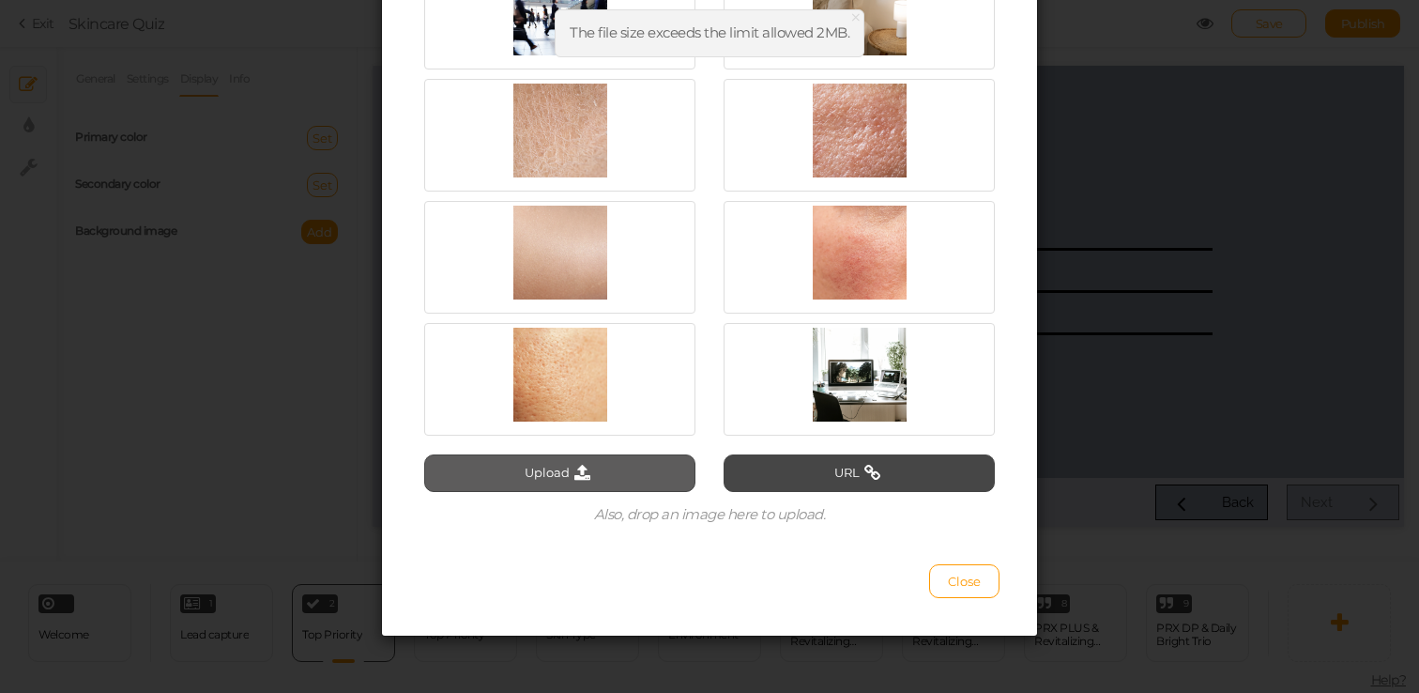
click at [586, 468] on icon at bounding box center [582, 473] width 25 height 17
click at [588, 465] on icon at bounding box center [582, 473] width 25 height 17
click at [536, 468] on button "Upload" at bounding box center [559, 473] width 271 height 38
type input "C:\fakepath\Screen Shot [DATE] 11.48.20 AM.png"
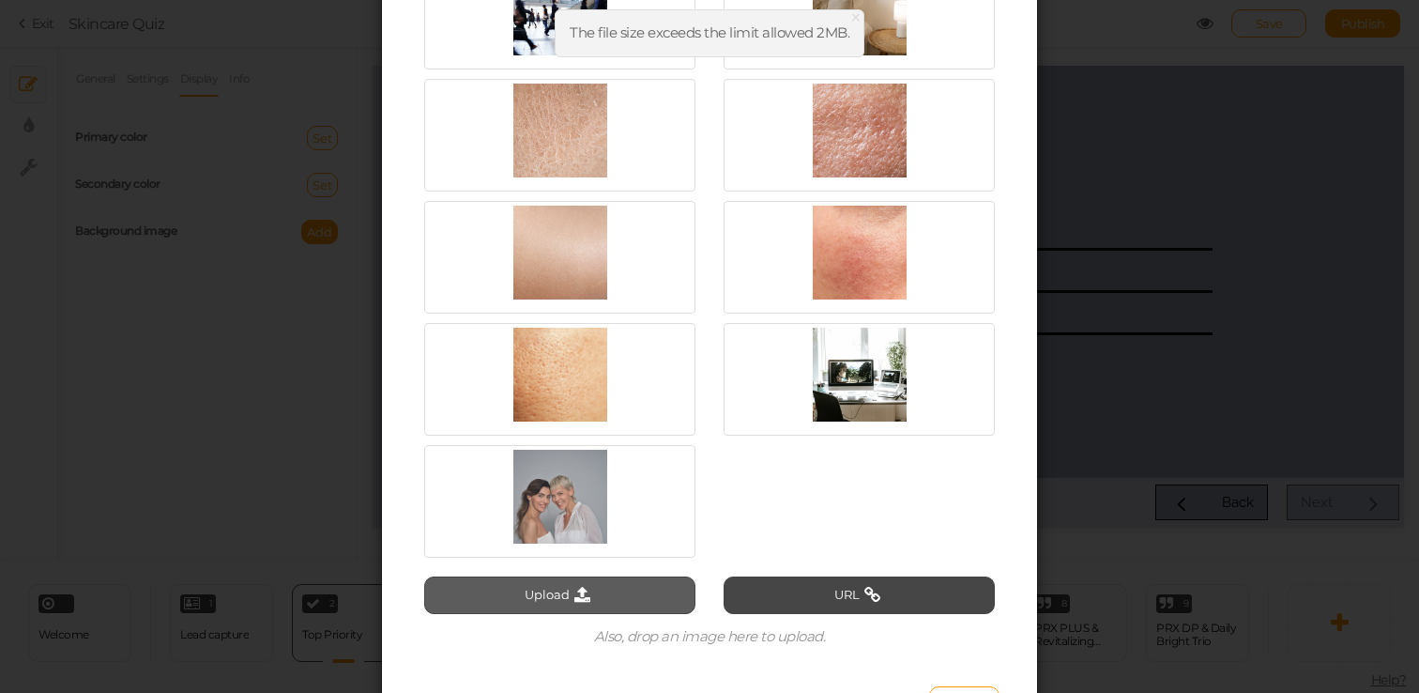
click at [577, 593] on icon at bounding box center [582, 595] width 25 height 17
type input "C:\fakepath\Screen Shot [DATE] 11.48.09 AM.png"
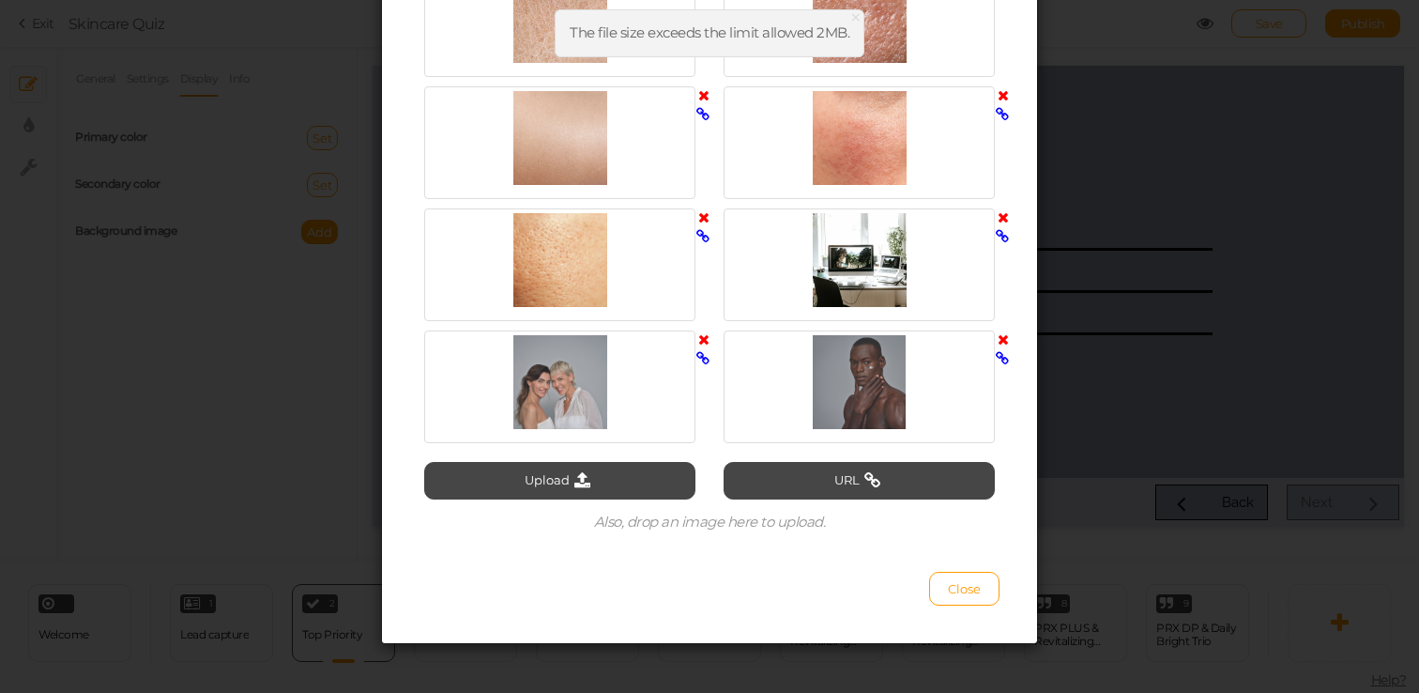
scroll to position [2638, 0]
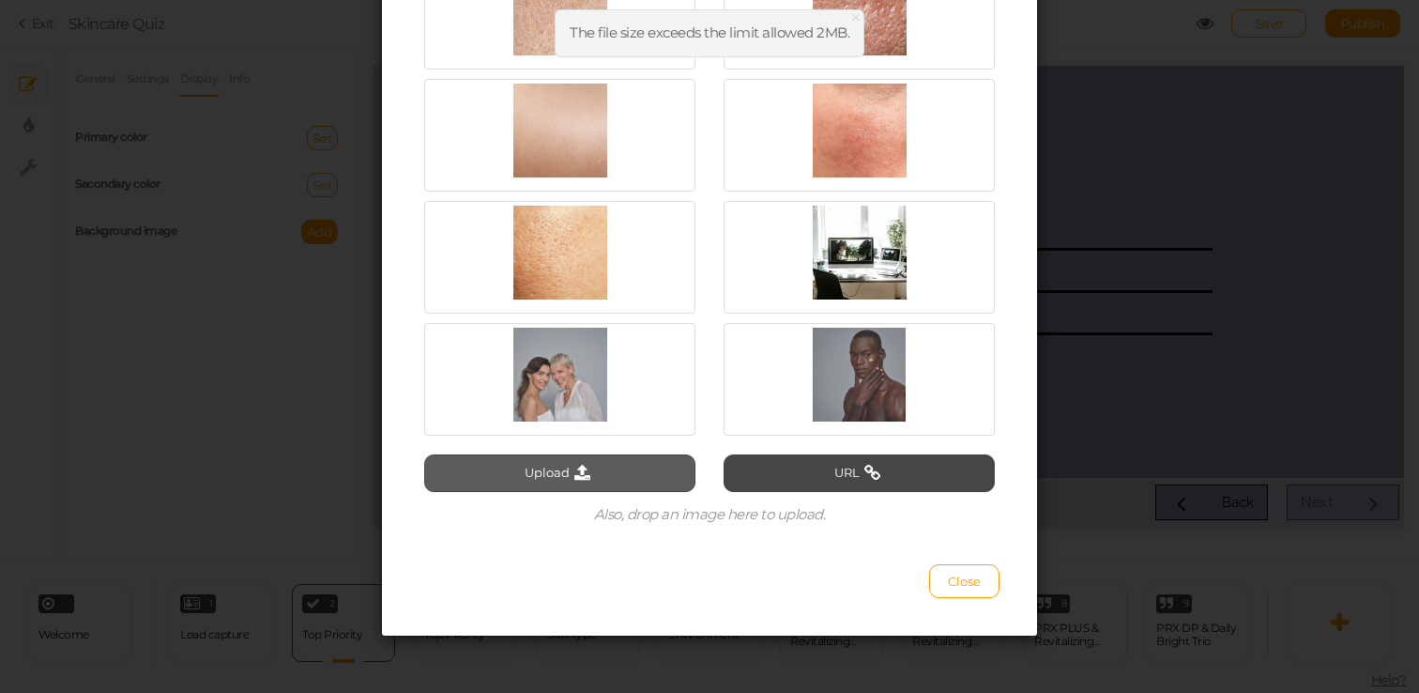
click at [604, 472] on button "Upload" at bounding box center [559, 473] width 271 height 38
click at [570, 473] on icon at bounding box center [582, 473] width 25 height 17
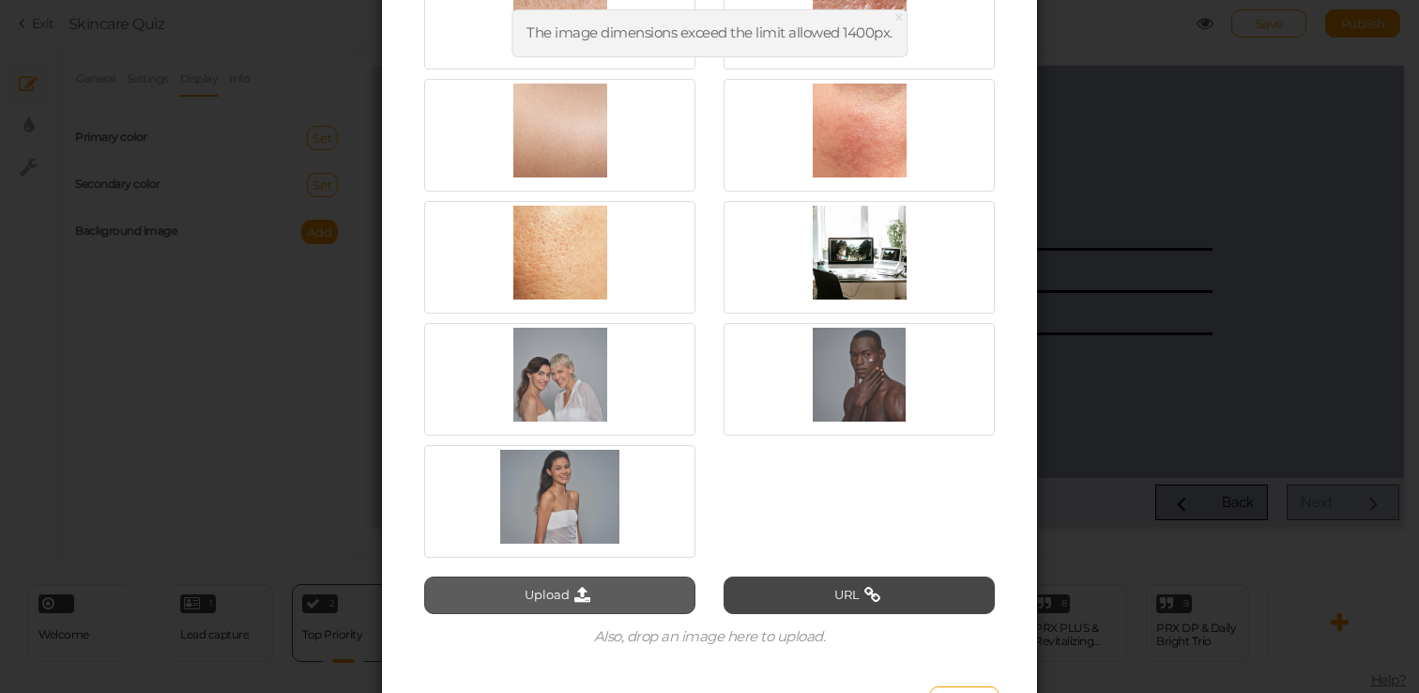
click at [591, 585] on button "Upload" at bounding box center [559, 595] width 271 height 38
click at [657, 584] on button "Upload" at bounding box center [559, 595] width 271 height 38
click at [576, 600] on icon at bounding box center [582, 595] width 25 height 17
type input "C:\fakepath\Screen Shot [DATE] 11.49.48 AM.png"
click at [616, 583] on button "Upload" at bounding box center [559, 595] width 271 height 38
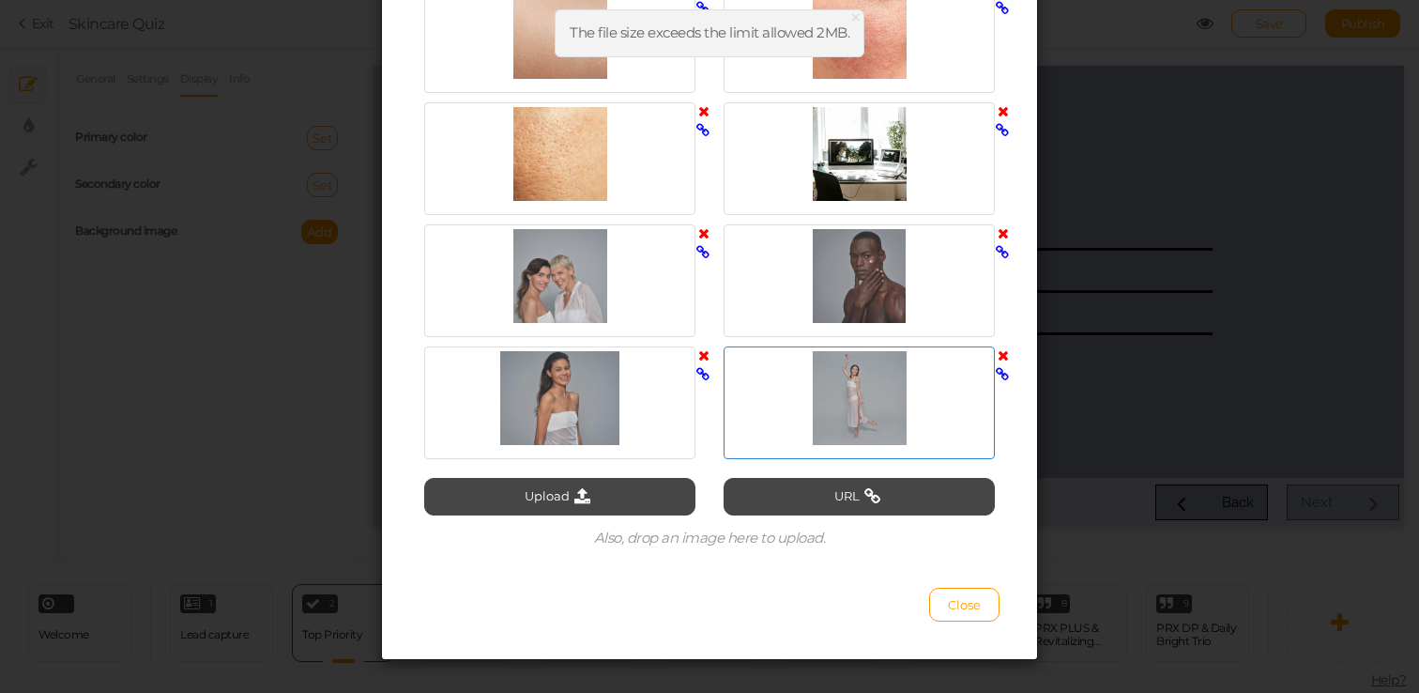
scroll to position [2744, 0]
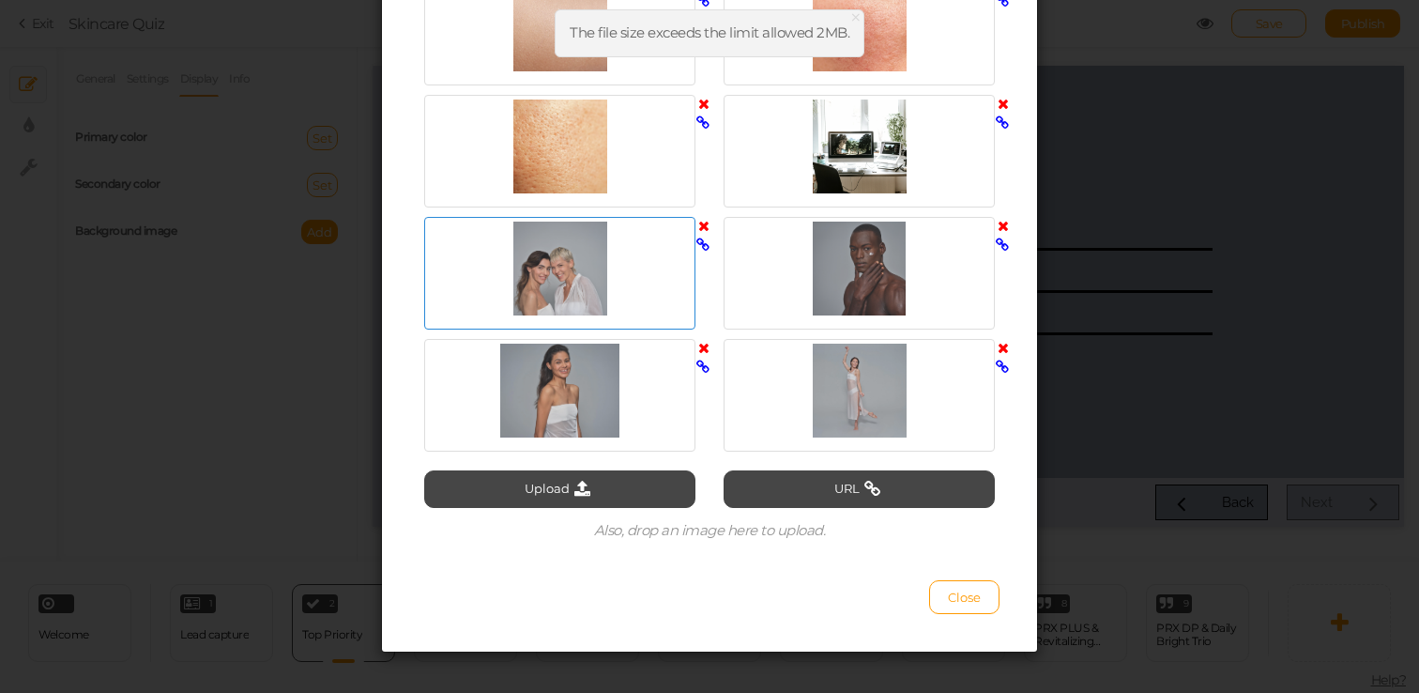
click at [577, 293] on div at bounding box center [560, 269] width 262 height 94
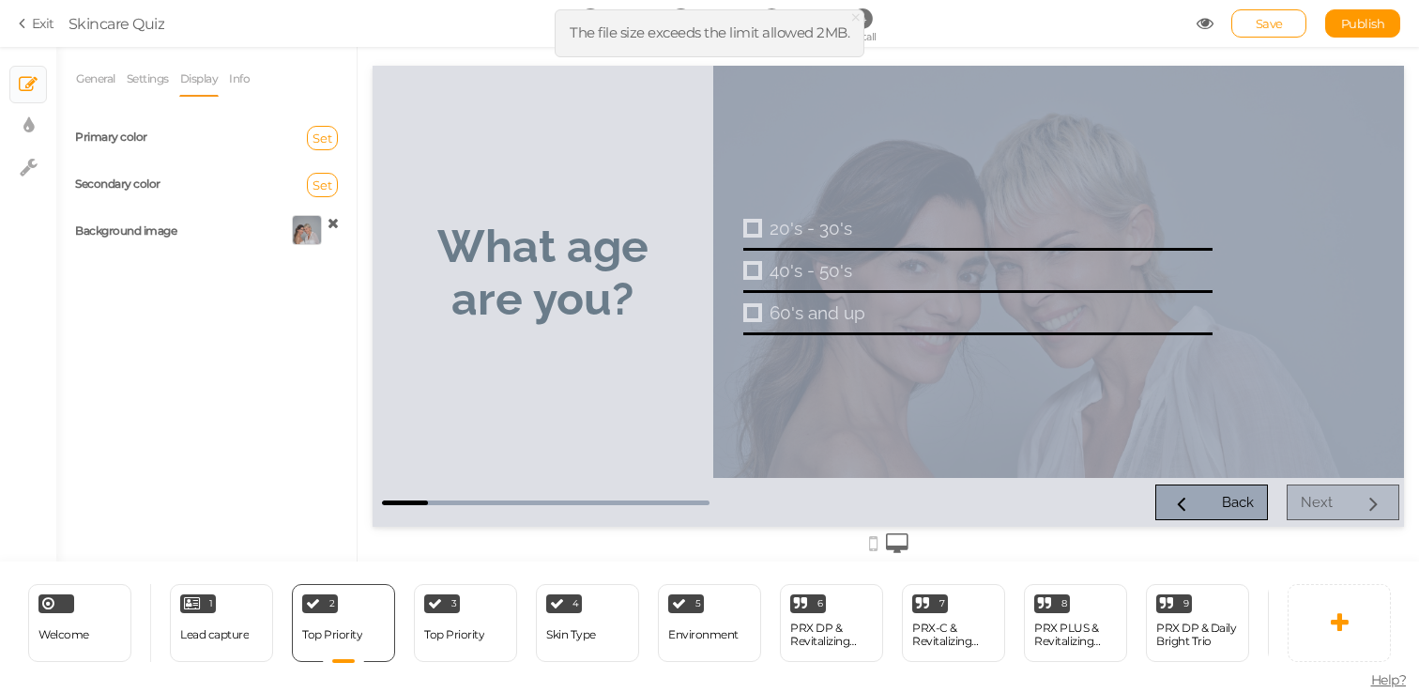
click at [1351, 510] on div "Back Next" at bounding box center [1056, 502] width 685 height 36
click at [480, 623] on div "Top Priority" at bounding box center [454, 635] width 60 height 33
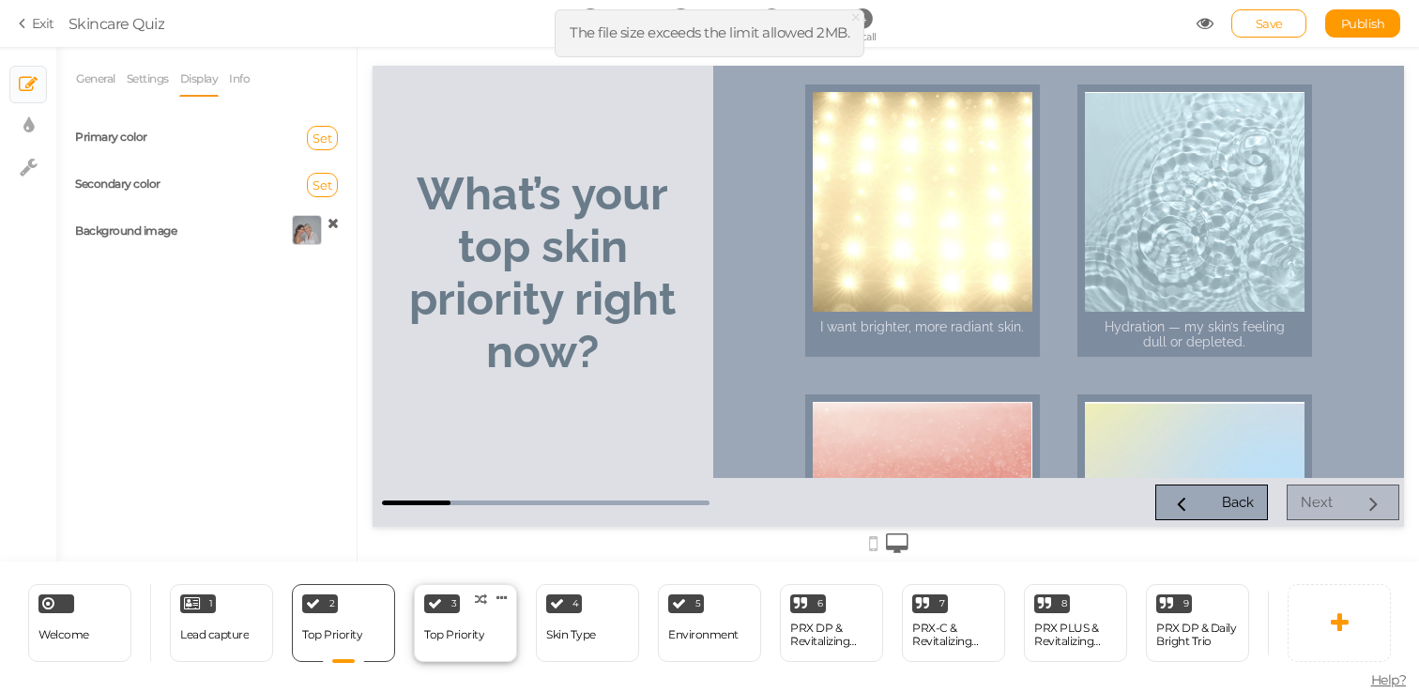
select select "2"
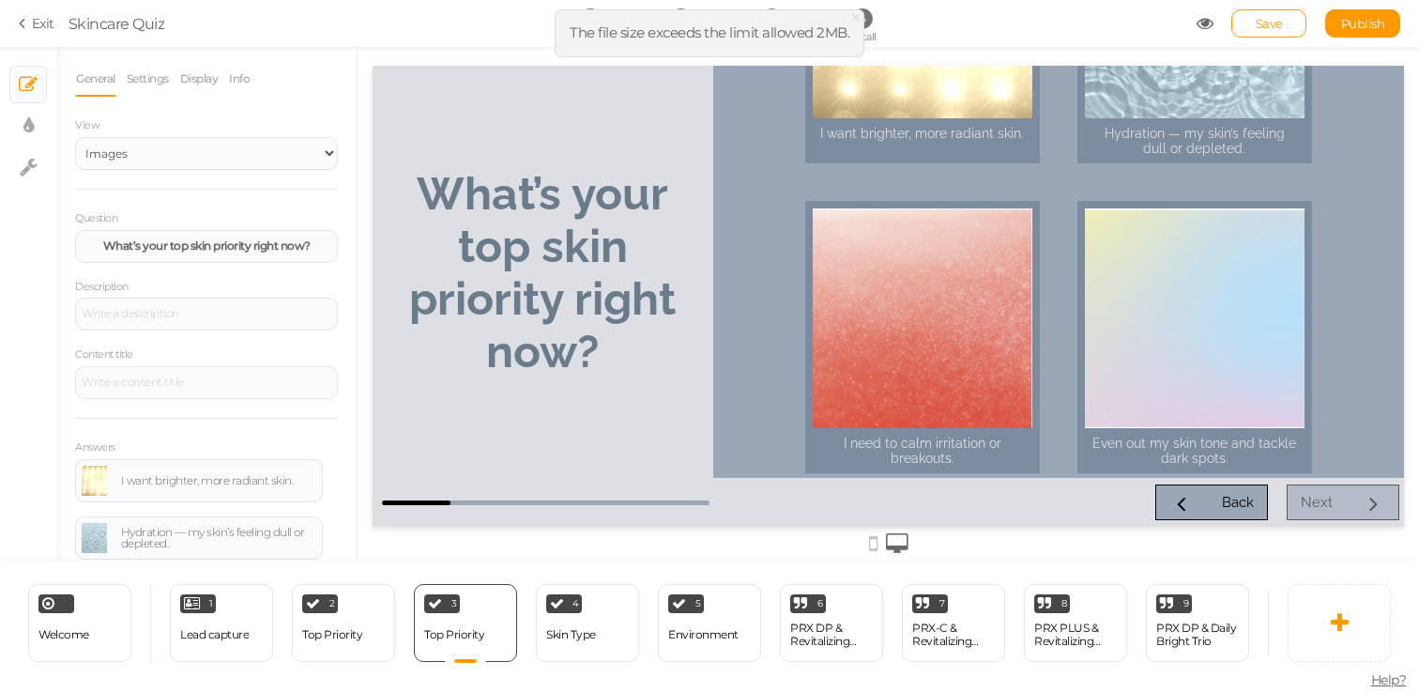
scroll to position [188, 0]
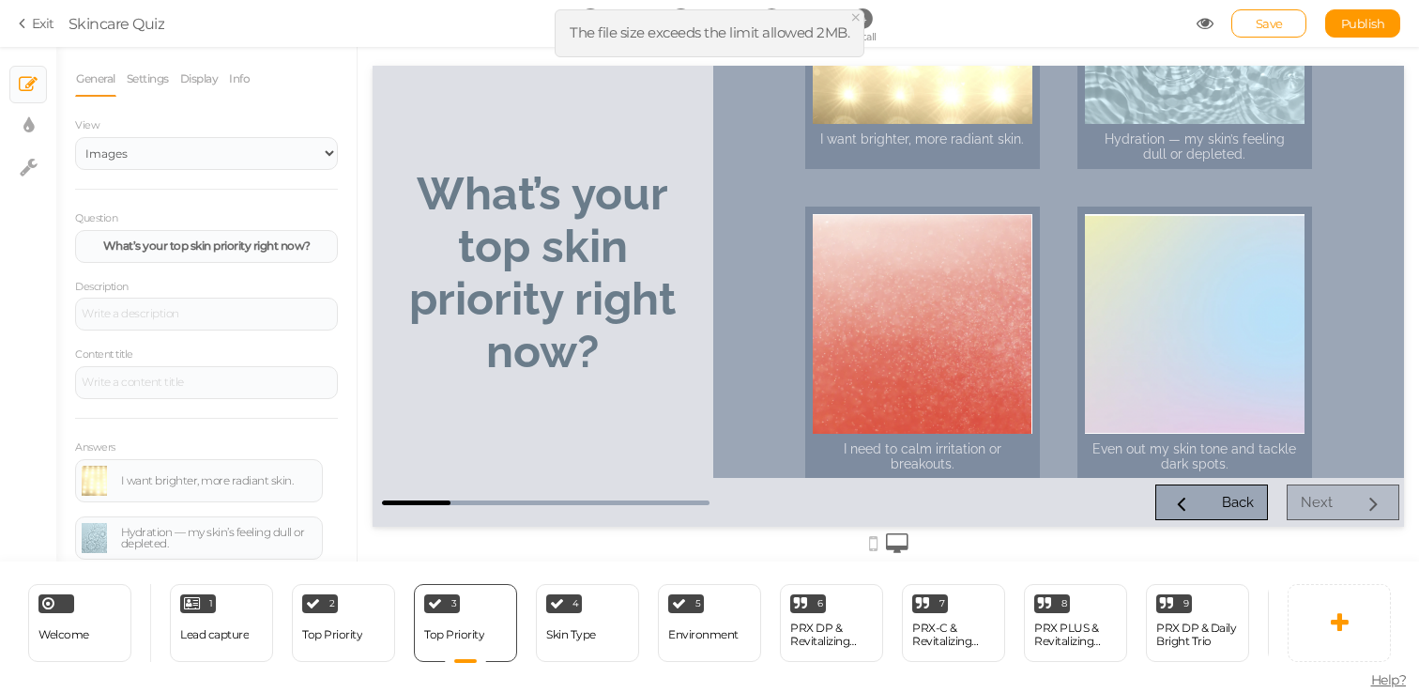
click at [860, 17] on span "×" at bounding box center [856, 17] width 13 height 27
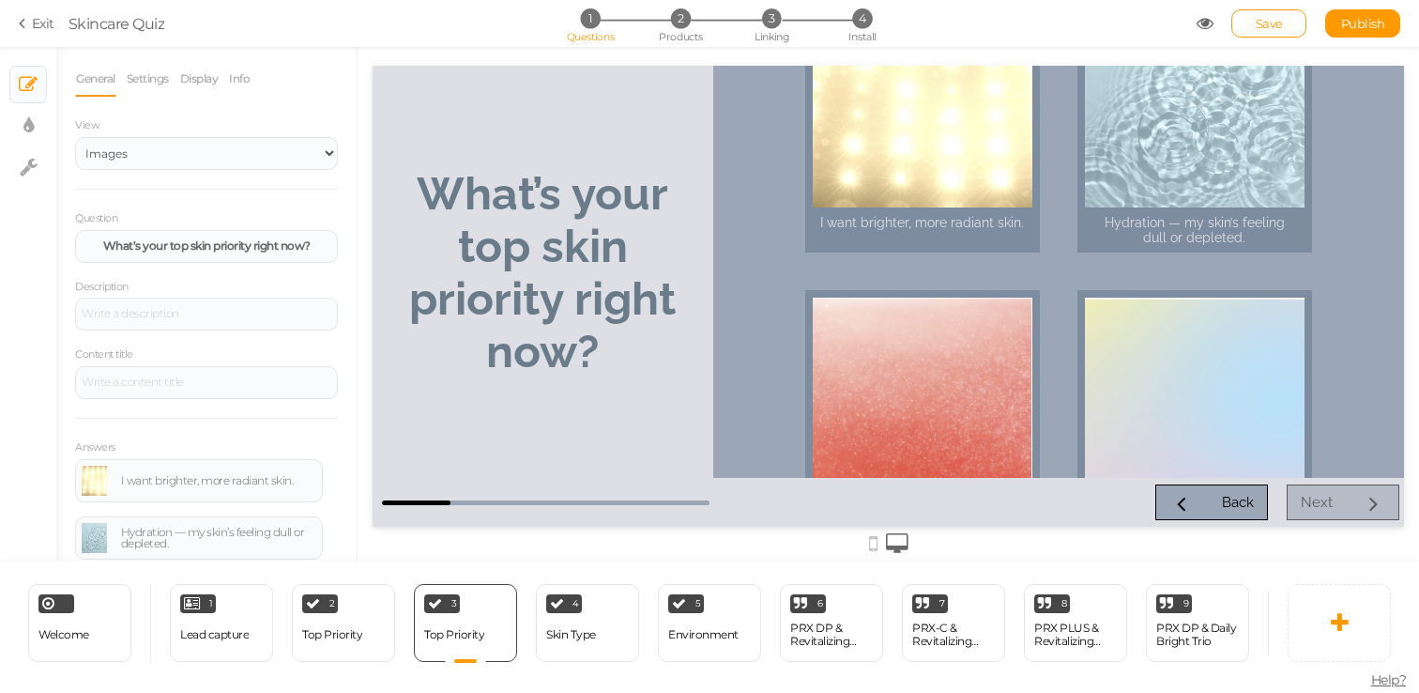
scroll to position [45, 0]
